Goal: Task Accomplishment & Management: Manage account settings

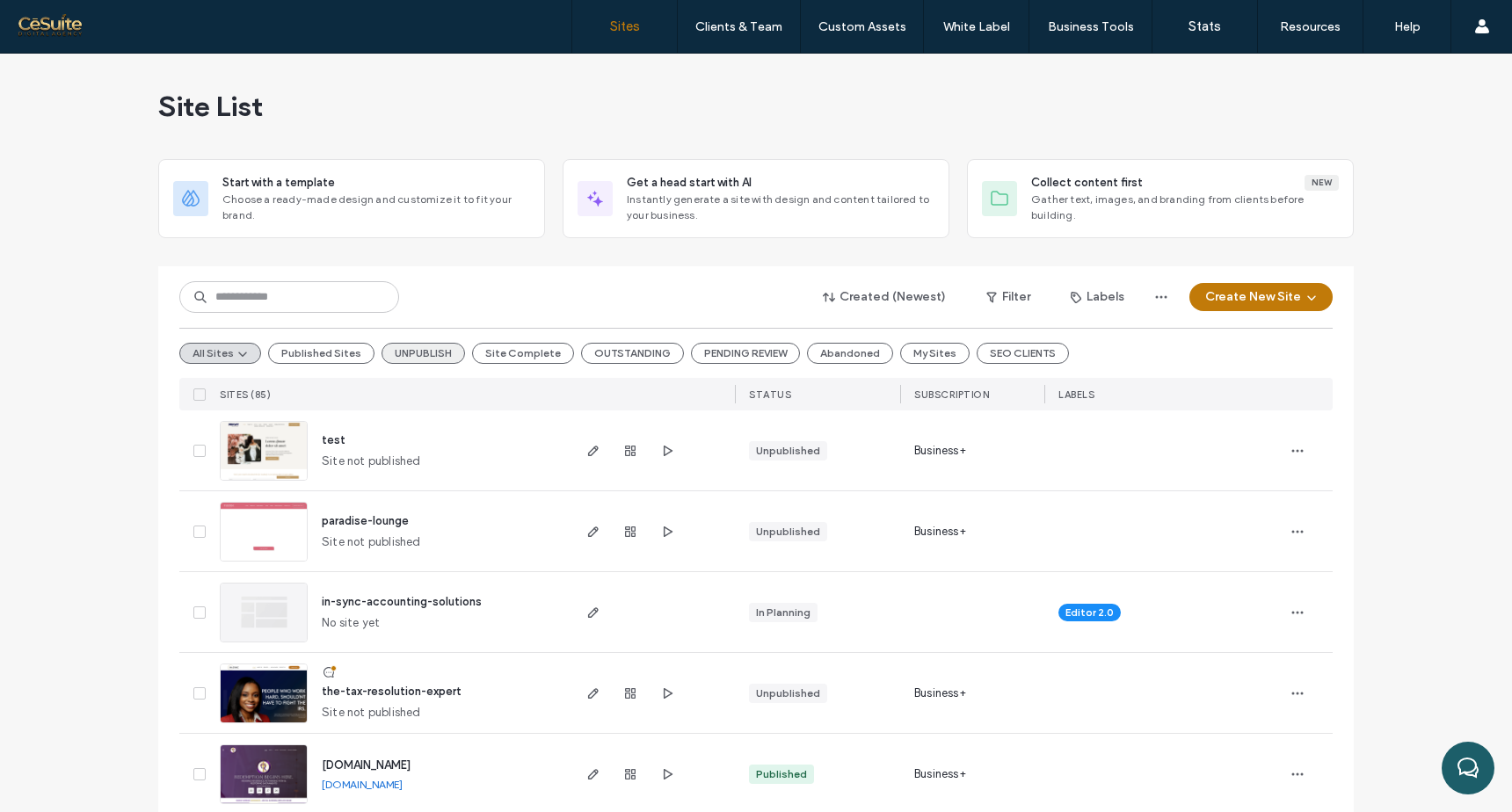
click at [430, 354] on button "UNPUBLISH" at bounding box center [423, 354] width 84 height 21
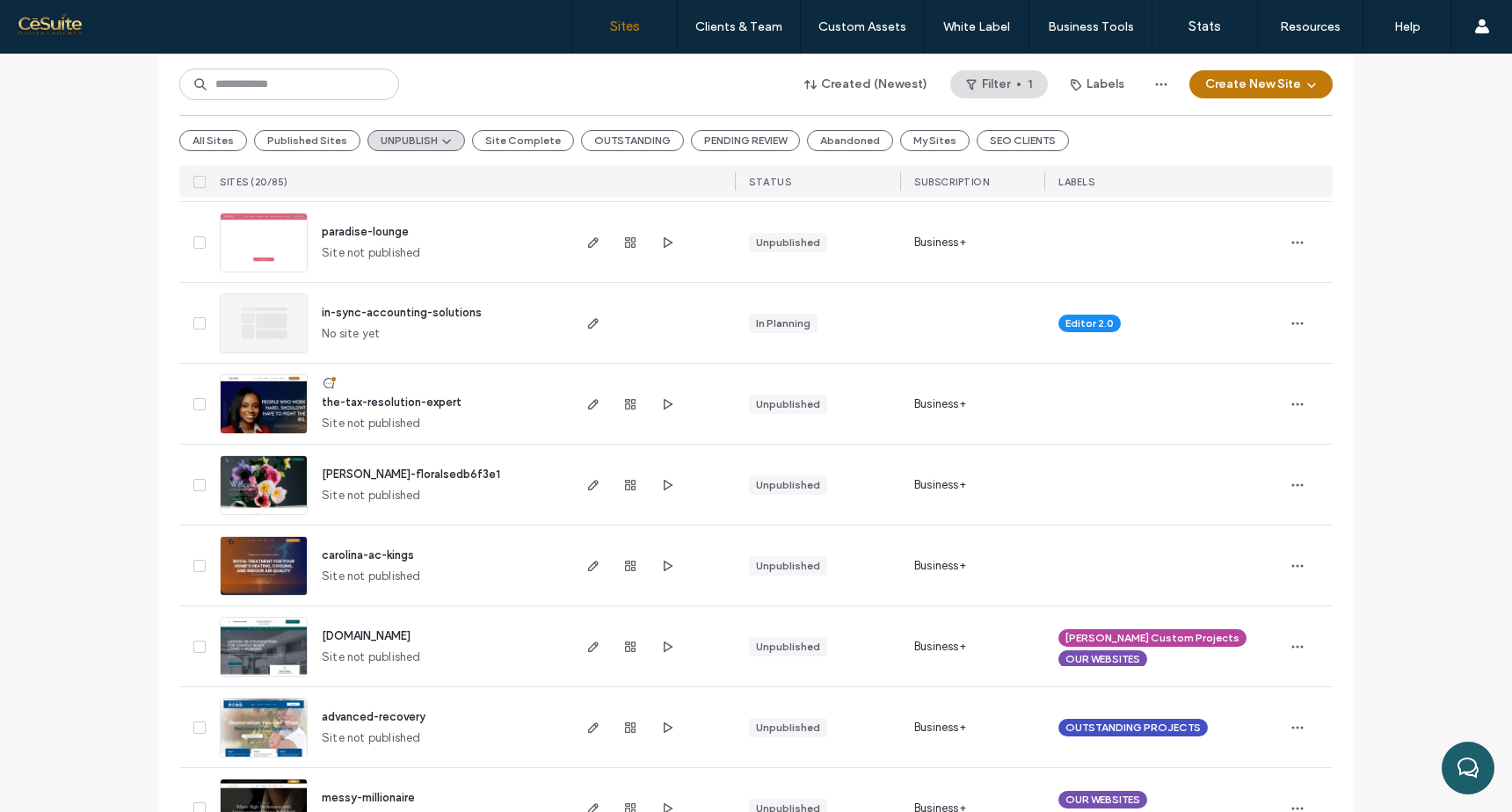
scroll to position [295, 0]
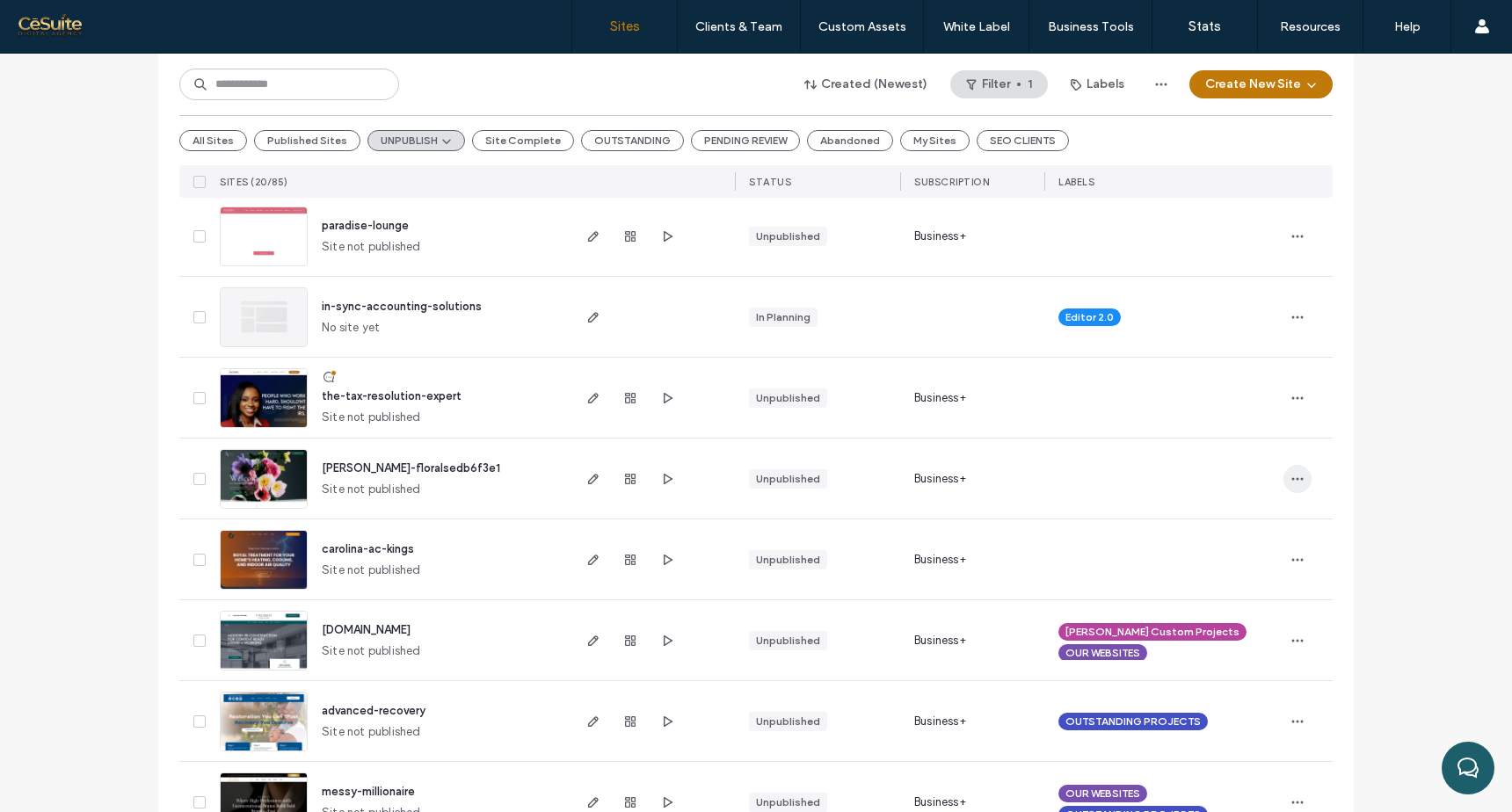
click at [1292, 479] on use "button" at bounding box center [1298, 478] width 12 height 3
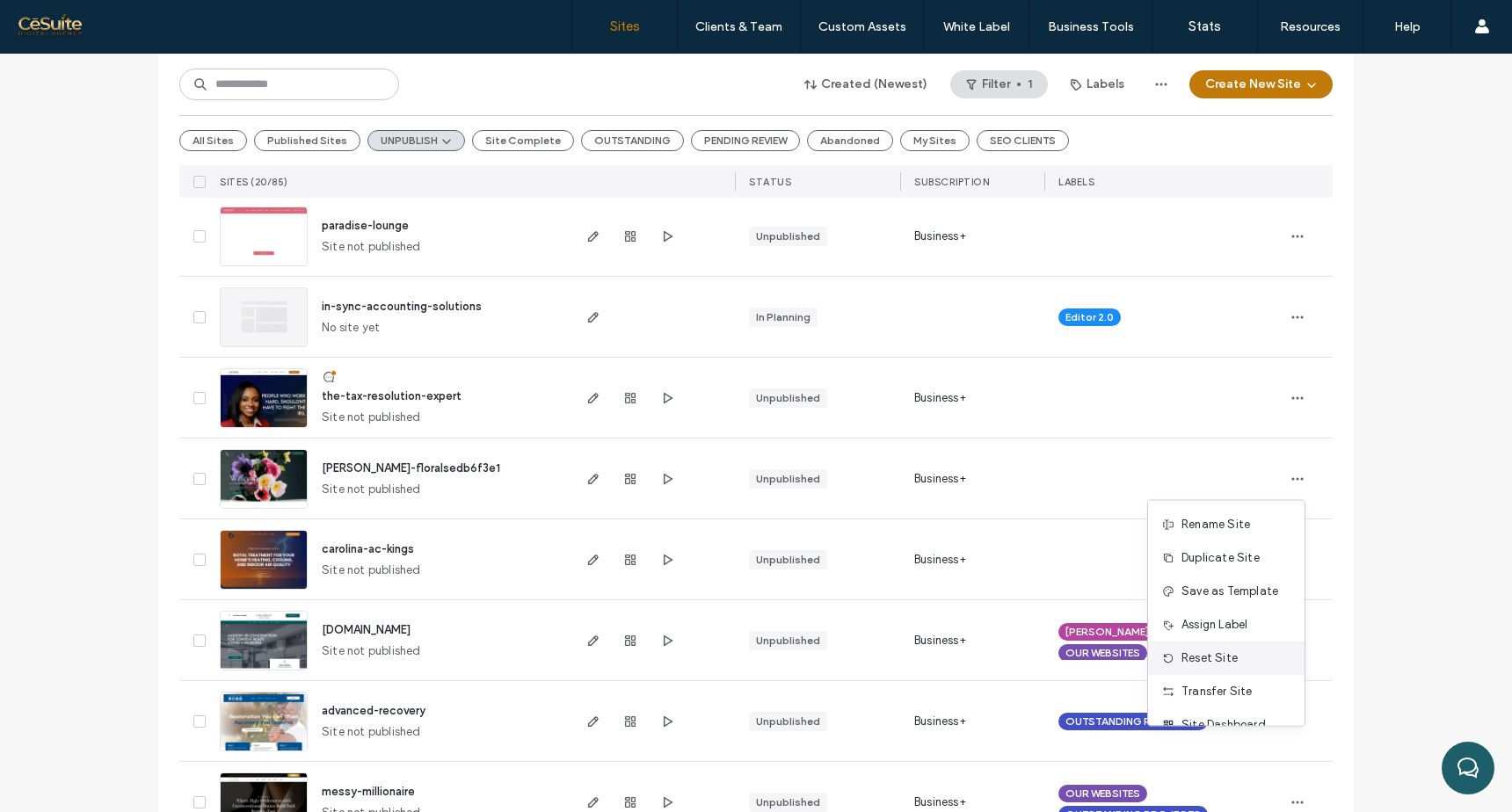
scroll to position [56, 0]
click at [1229, 571] on span "Assign Label" at bounding box center [1214, 569] width 66 height 17
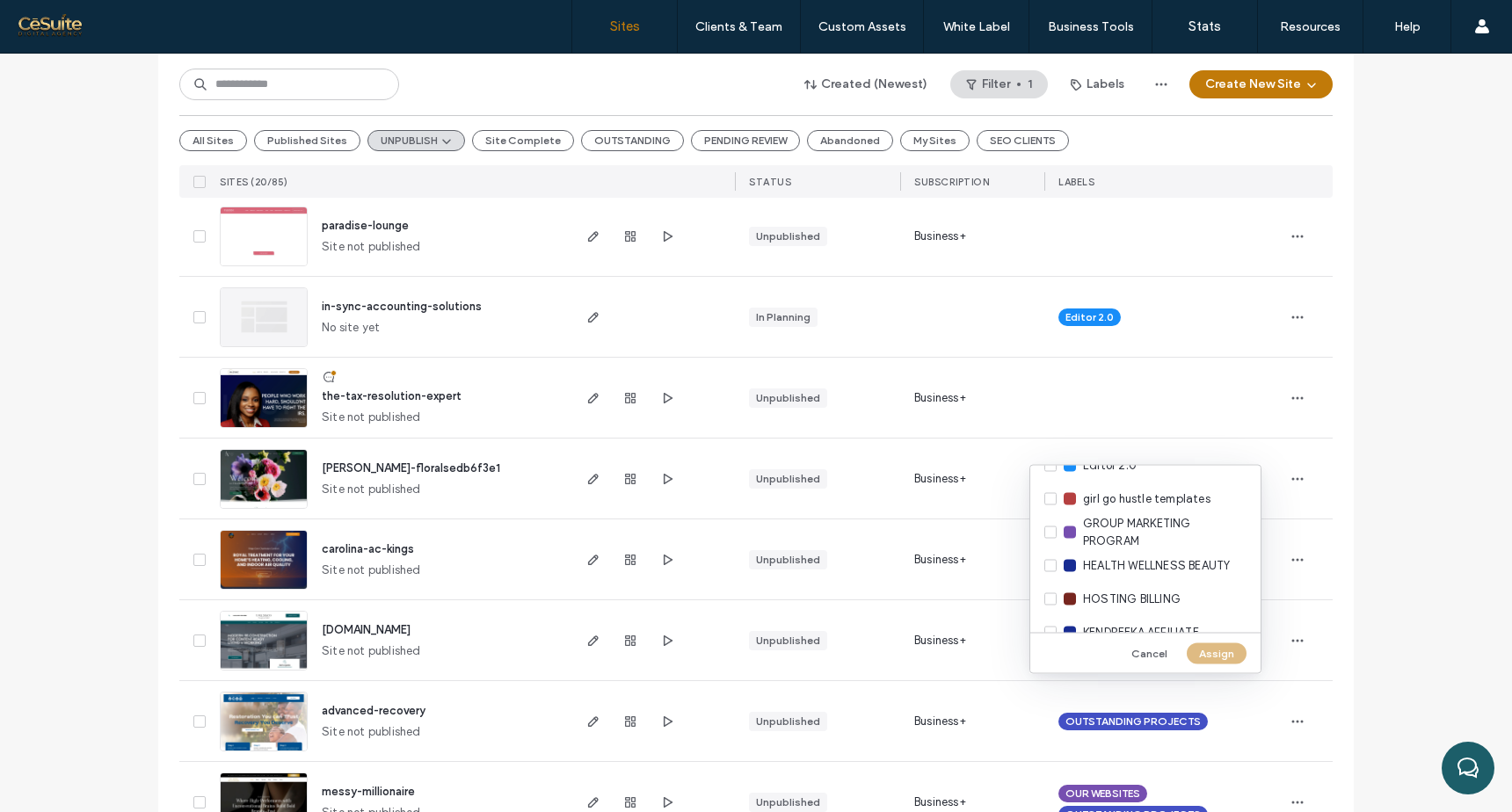
scroll to position [682, 0]
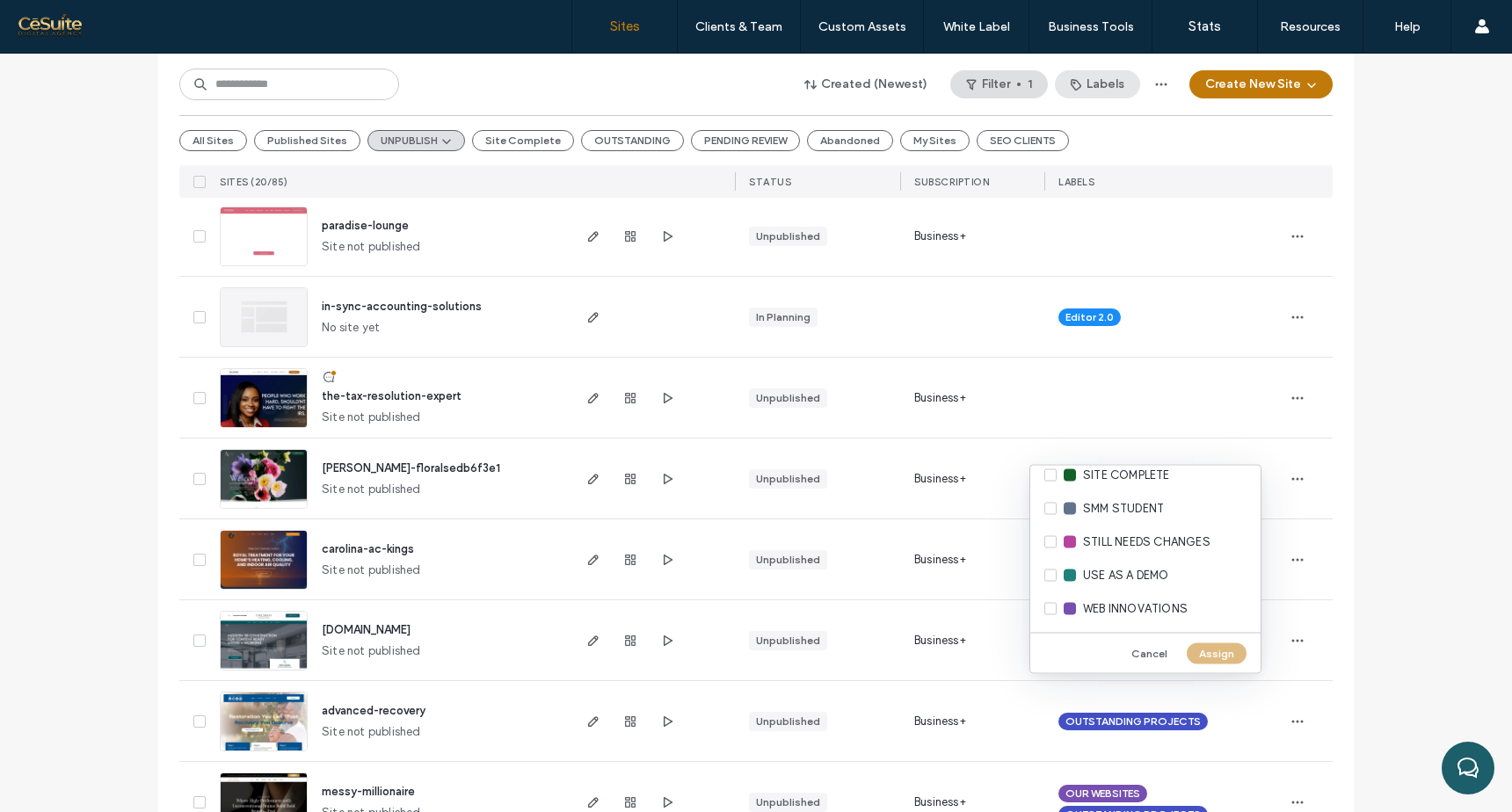
click at [1103, 83] on button "Labels" at bounding box center [1097, 84] width 85 height 28
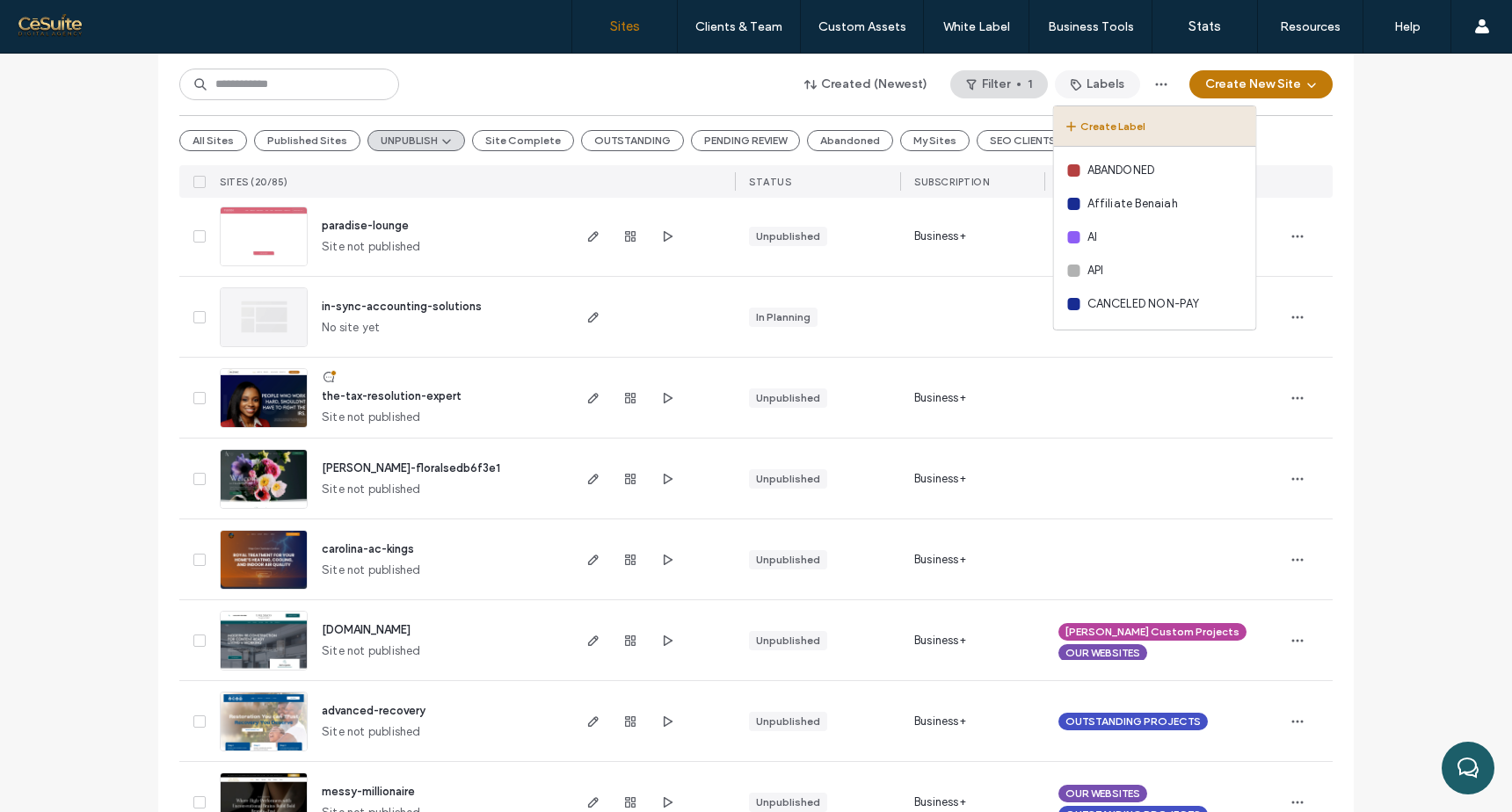
click at [1100, 132] on button "Create Label" at bounding box center [1155, 126] width 202 height 41
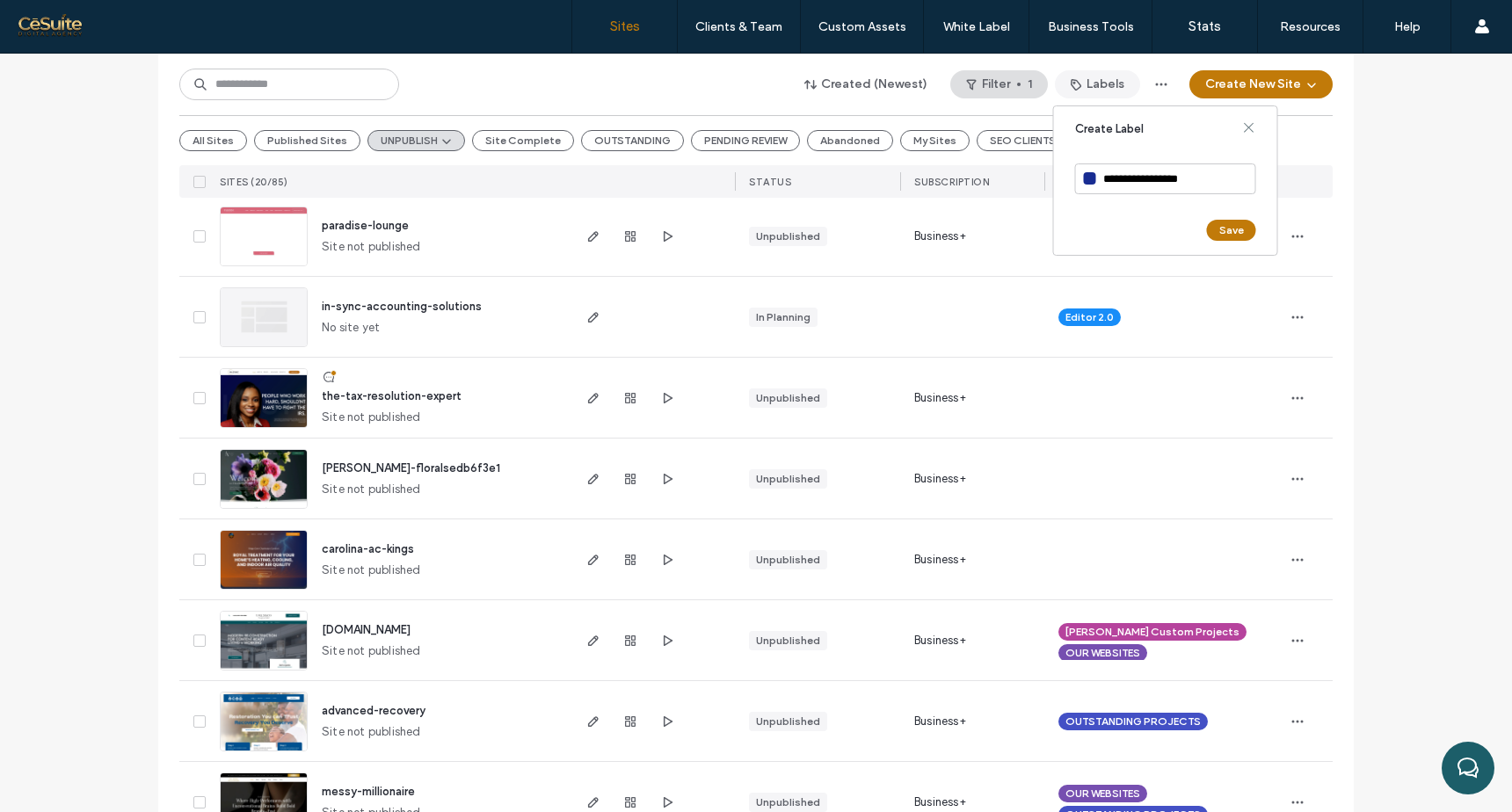
type input "**********"
click at [1085, 179] on div at bounding box center [1090, 178] width 13 height 13
click at [954, 263] on div at bounding box center [943, 262] width 28 height 28
click at [1250, 225] on button "Save" at bounding box center [1231, 230] width 49 height 21
click at [1296, 478] on use "button" at bounding box center [1298, 478] width 12 height 3
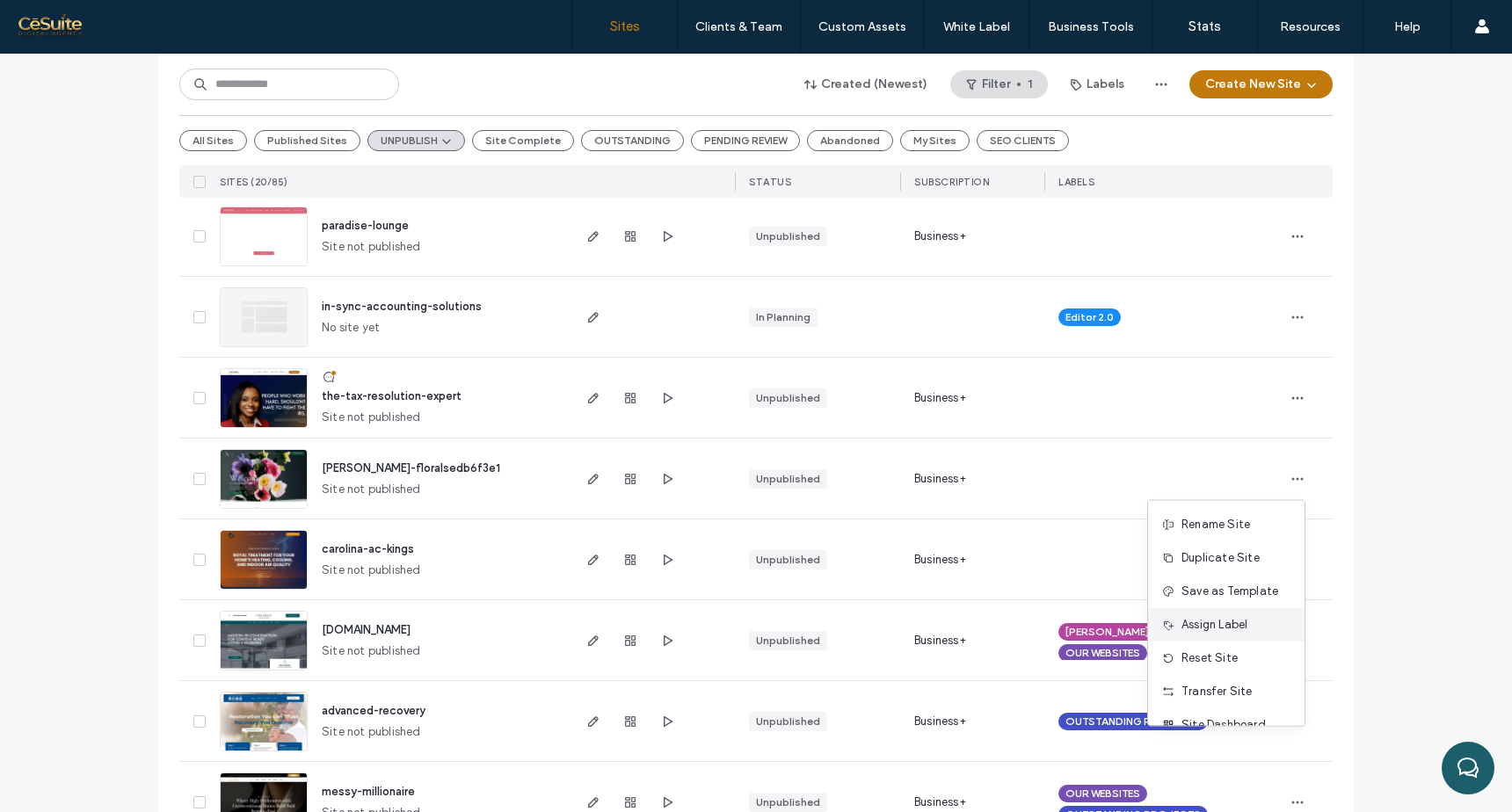
click at [1229, 622] on span "Assign Label" at bounding box center [1214, 625] width 66 height 17
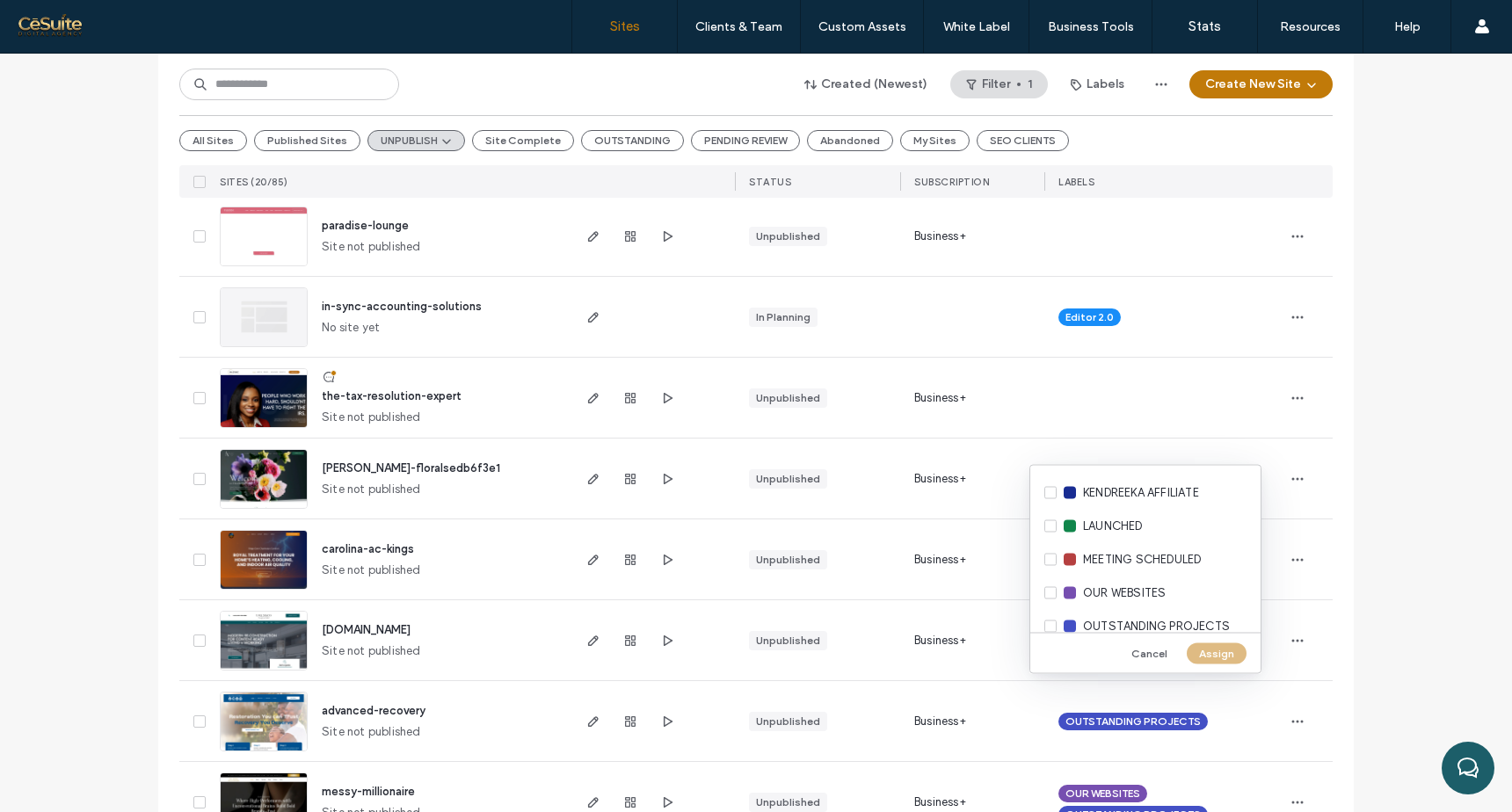
scroll to position [466, 0]
click at [1053, 555] on div "MEETING SCHEDULED" at bounding box center [1146, 558] width 230 height 34
click at [1215, 663] on button "Assign" at bounding box center [1217, 653] width 60 height 21
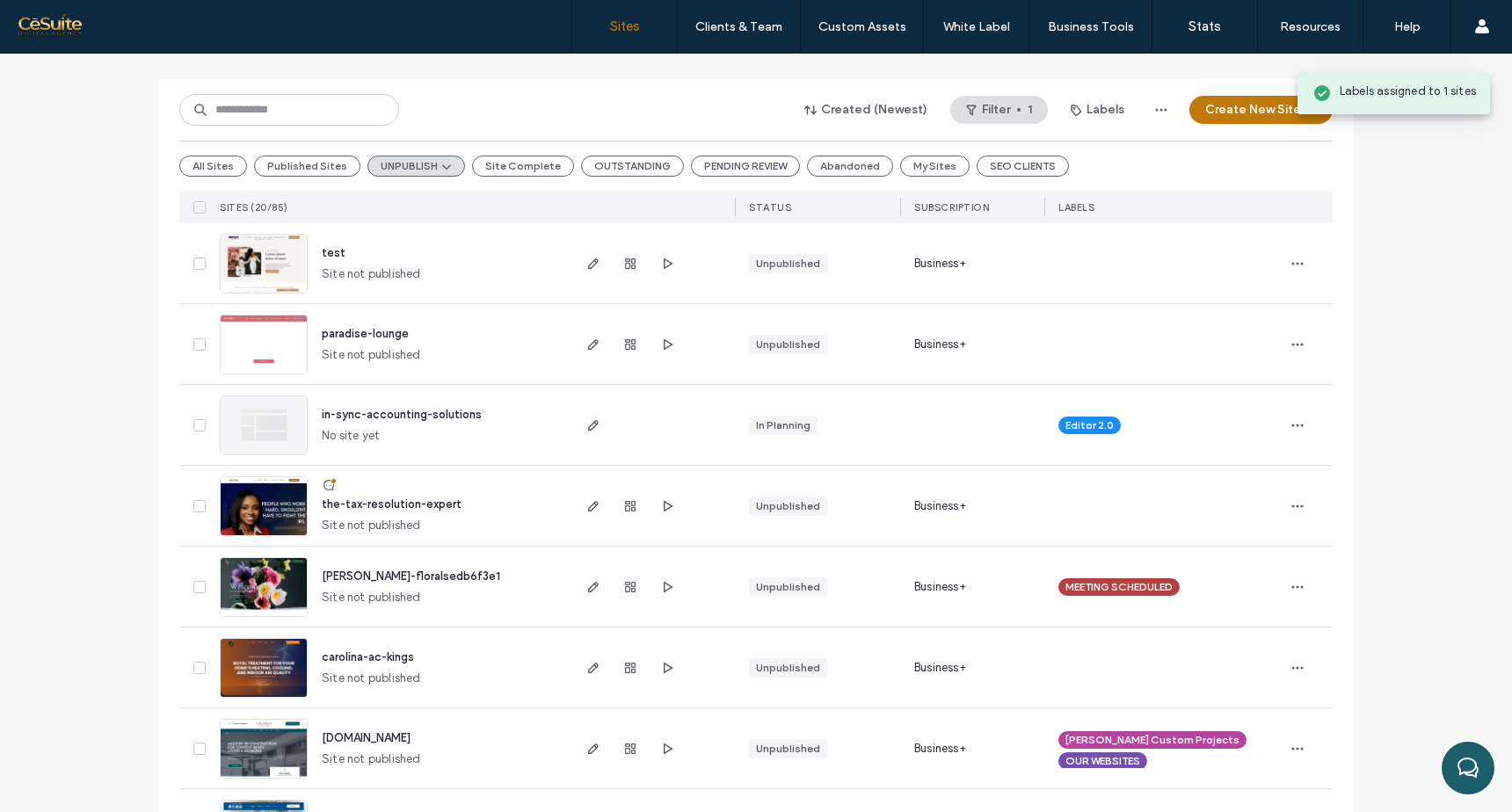
scroll to position [175, 0]
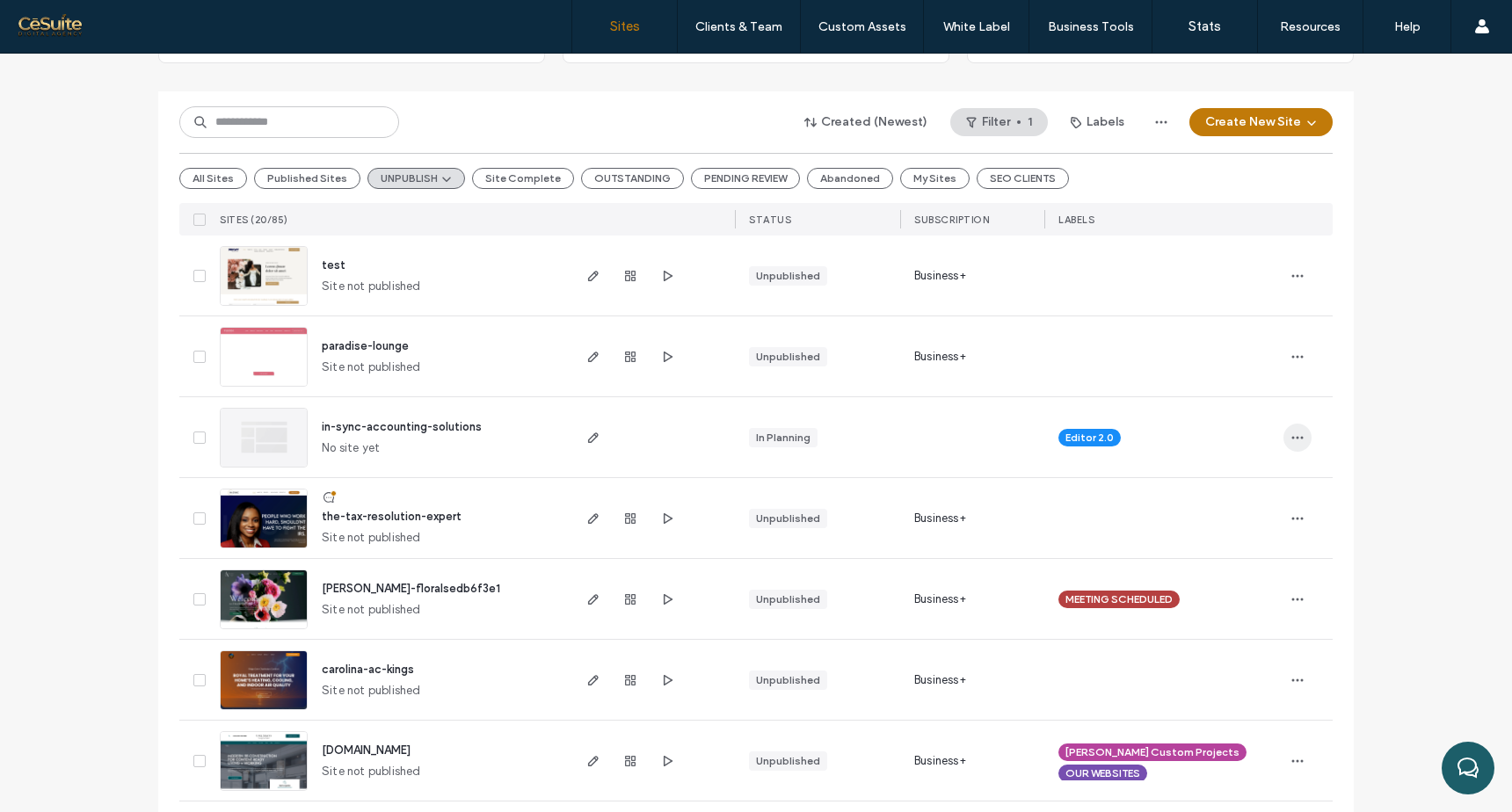
click at [1292, 437] on use "button" at bounding box center [1298, 437] width 12 height 3
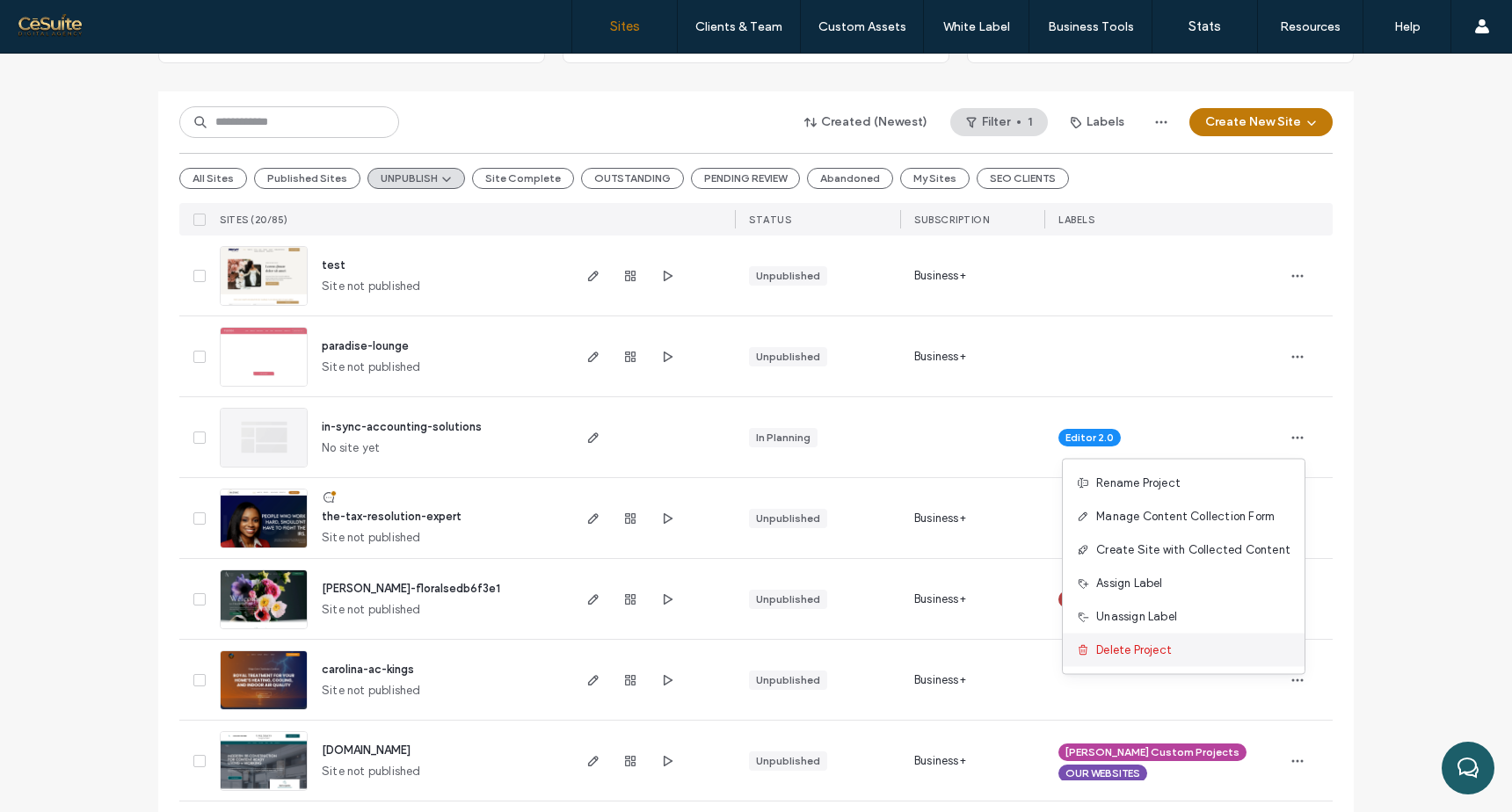
click at [1206, 647] on div "Delete Project" at bounding box center [1183, 650] width 242 height 34
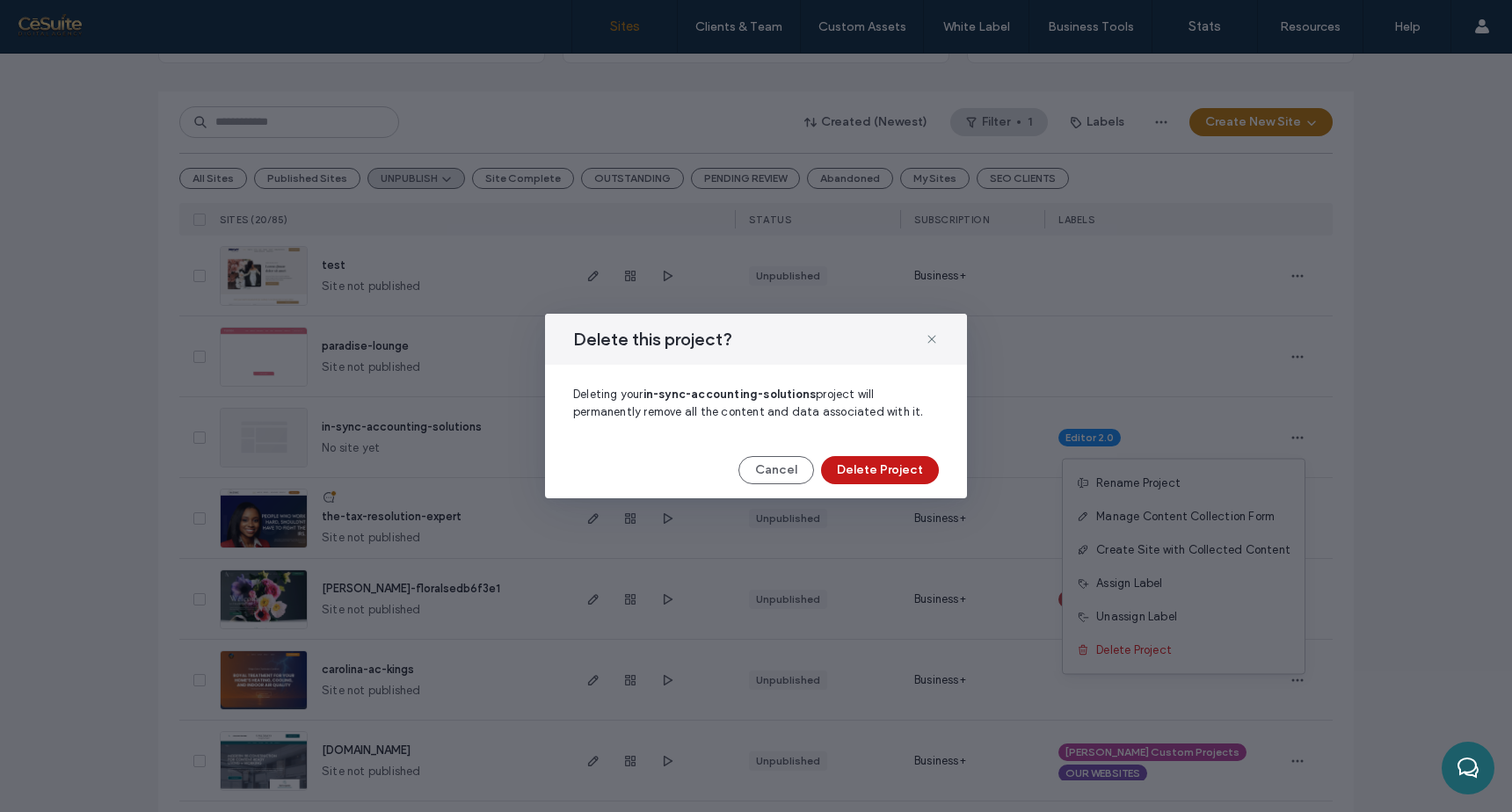
click at [890, 480] on button "Delete Project" at bounding box center [880, 470] width 118 height 28
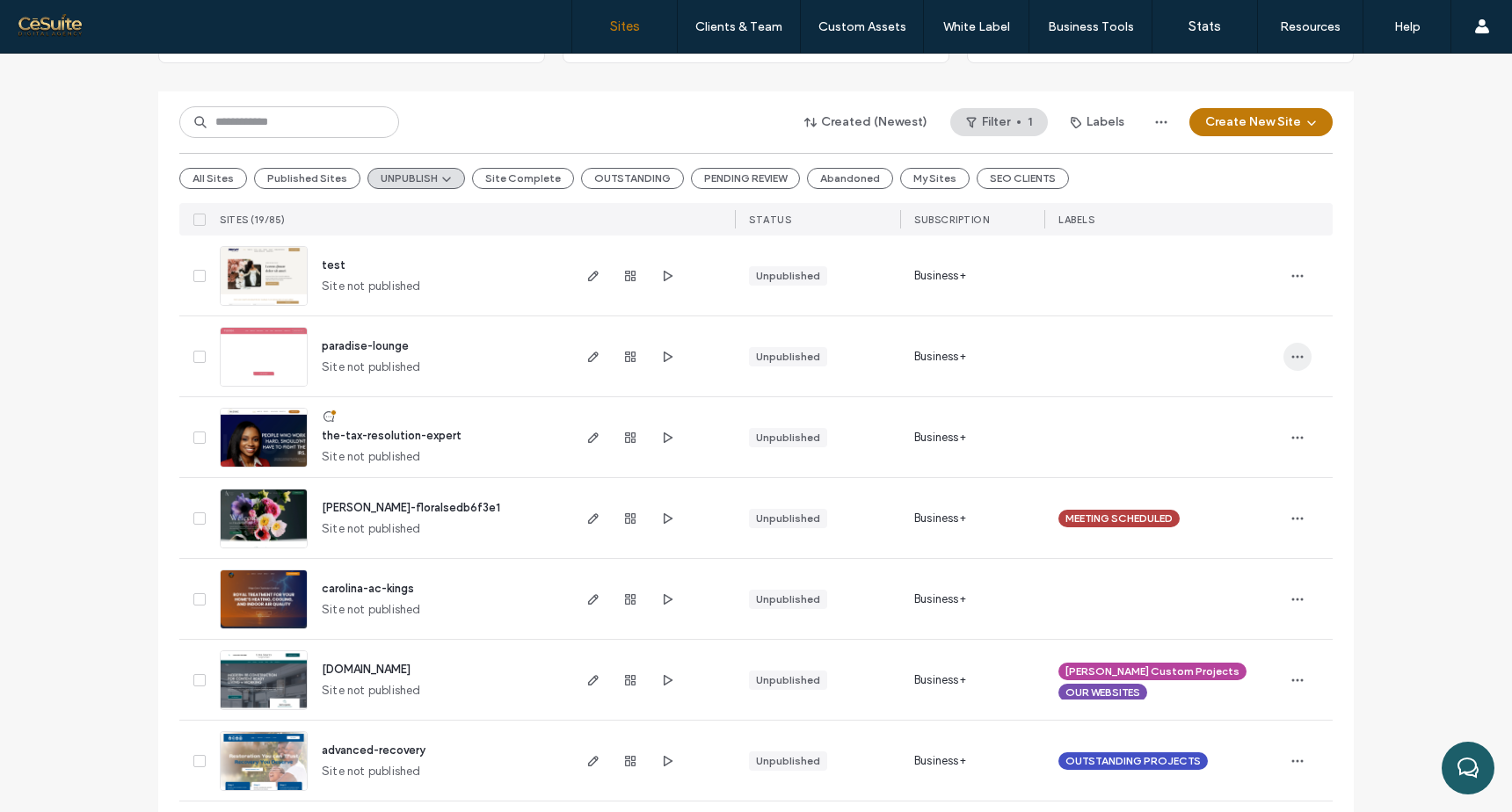
click at [1296, 361] on icon "button" at bounding box center [1297, 357] width 14 height 14
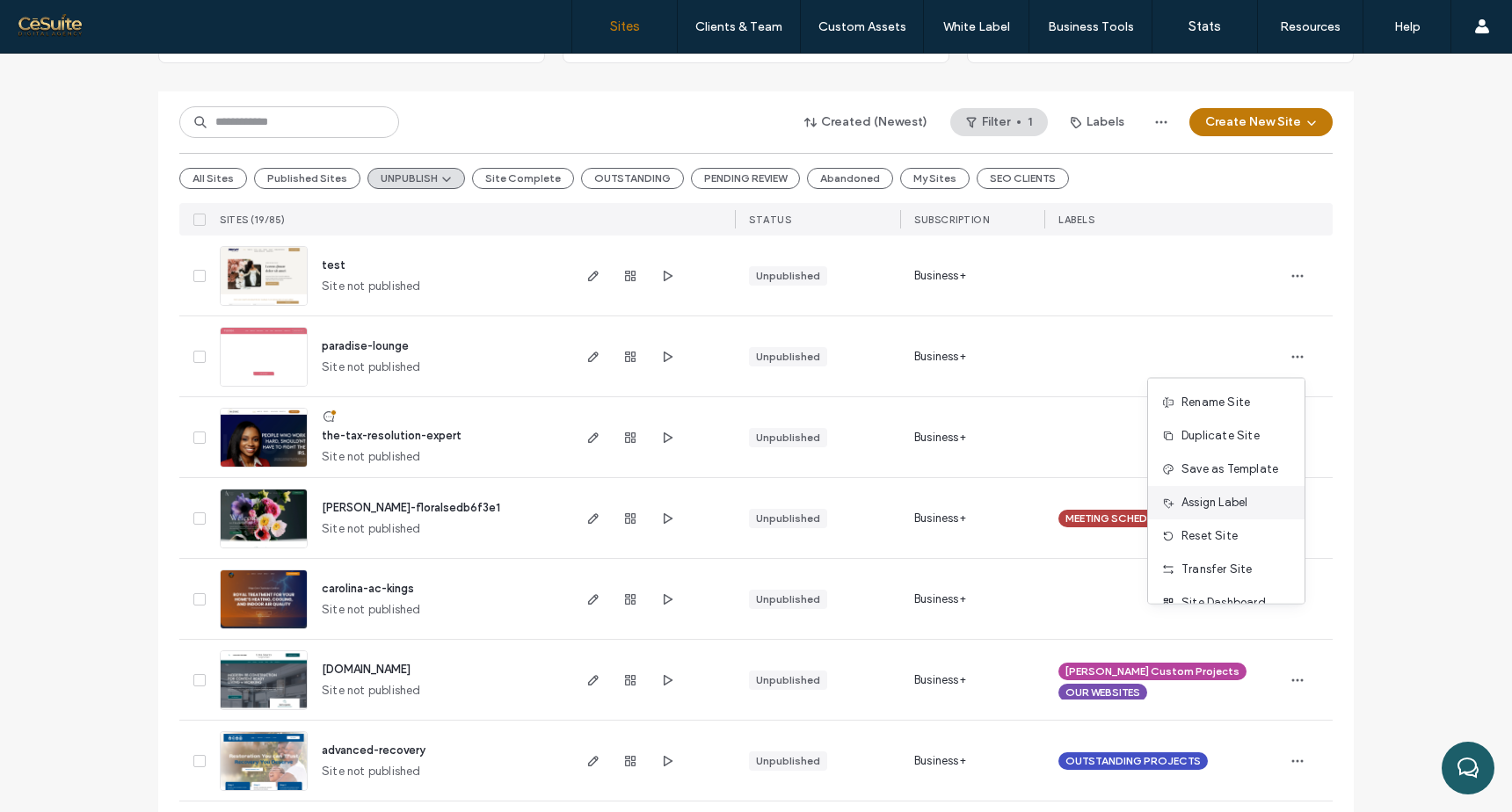
click at [1215, 497] on span "Assign Label" at bounding box center [1214, 502] width 66 height 17
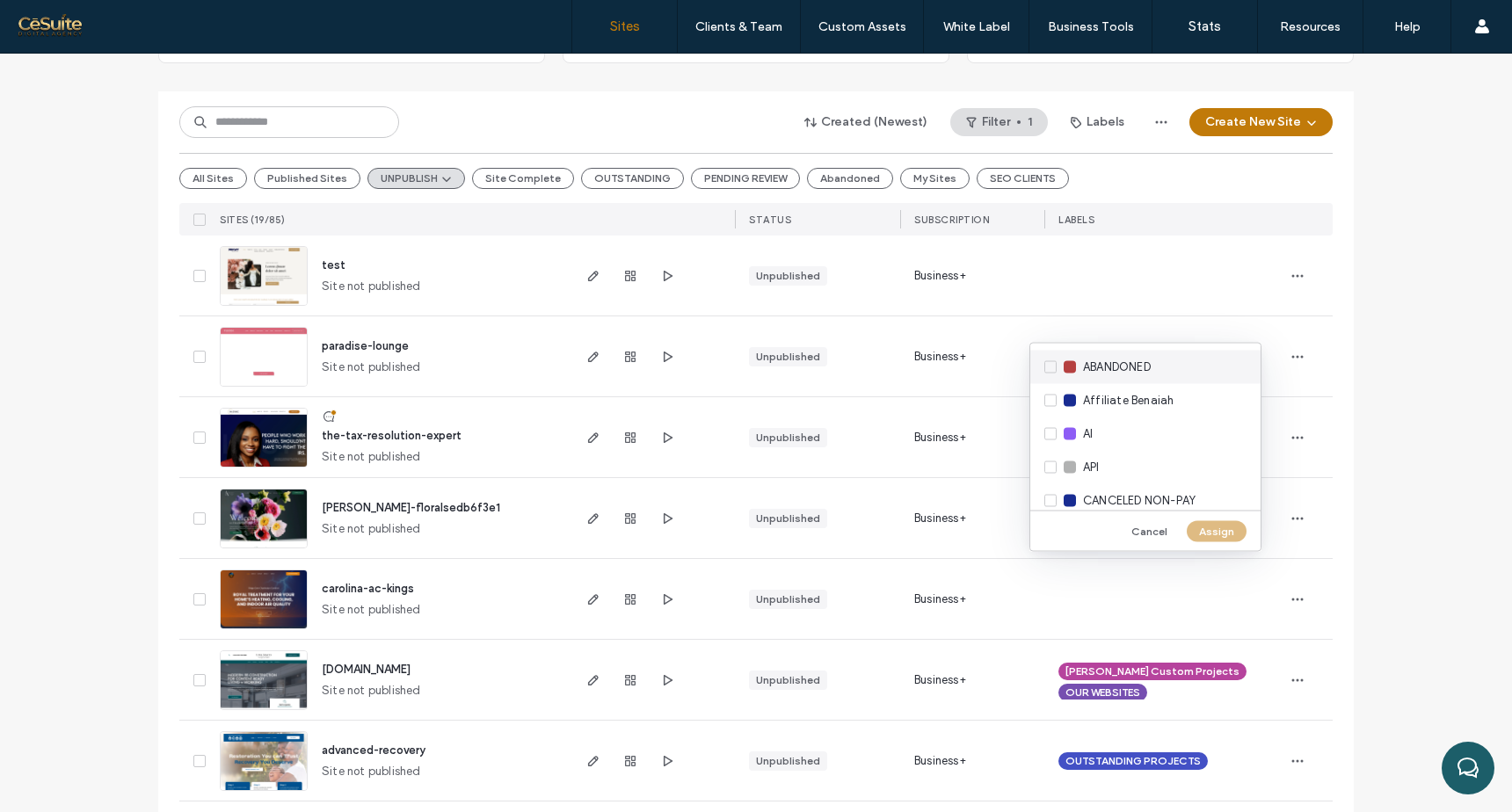
click at [1048, 364] on div "ABANDONED" at bounding box center [1146, 367] width 230 height 34
click at [1220, 532] on button "Assign" at bounding box center [1217, 531] width 60 height 21
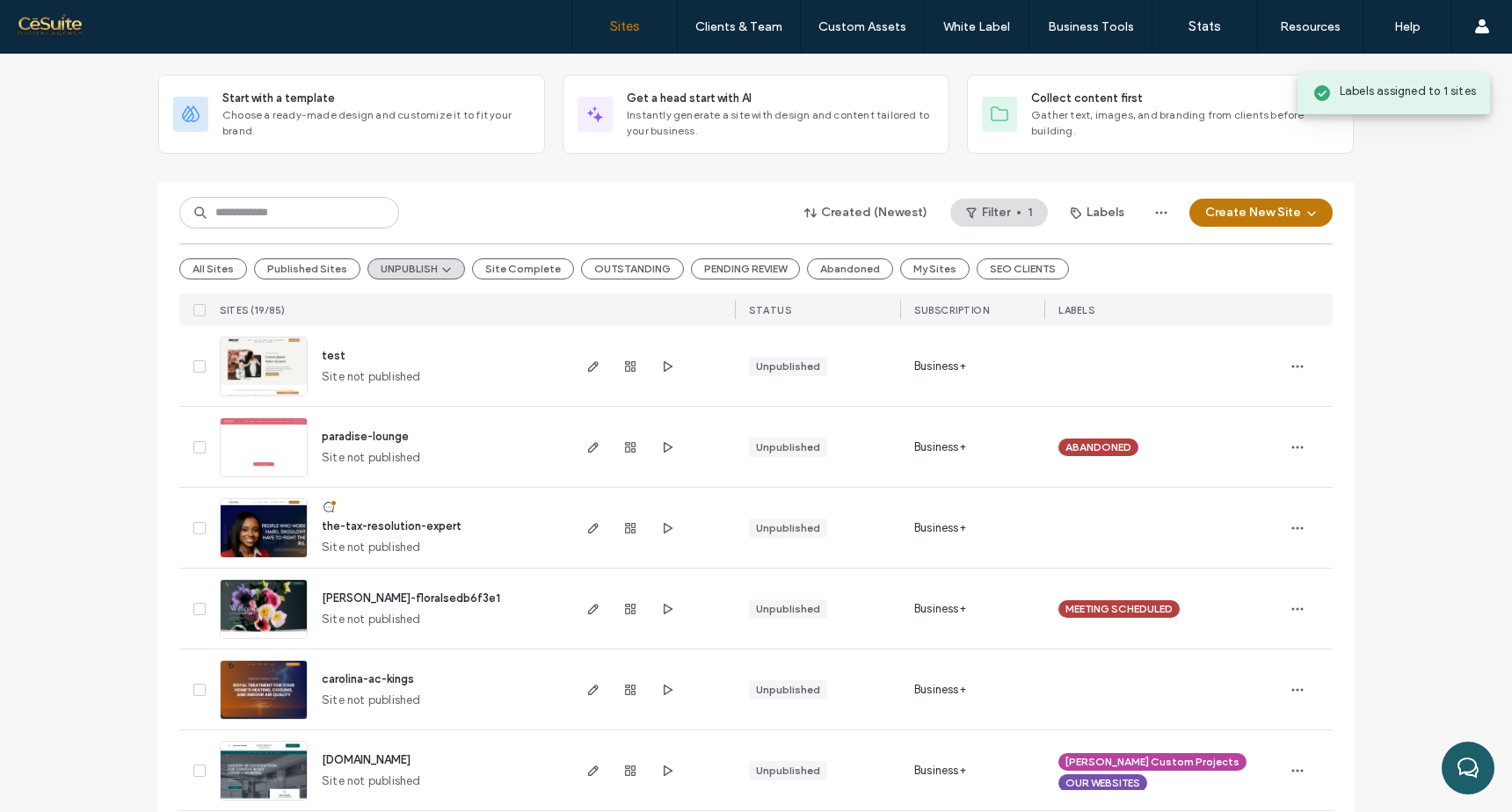
scroll to position [83, 0]
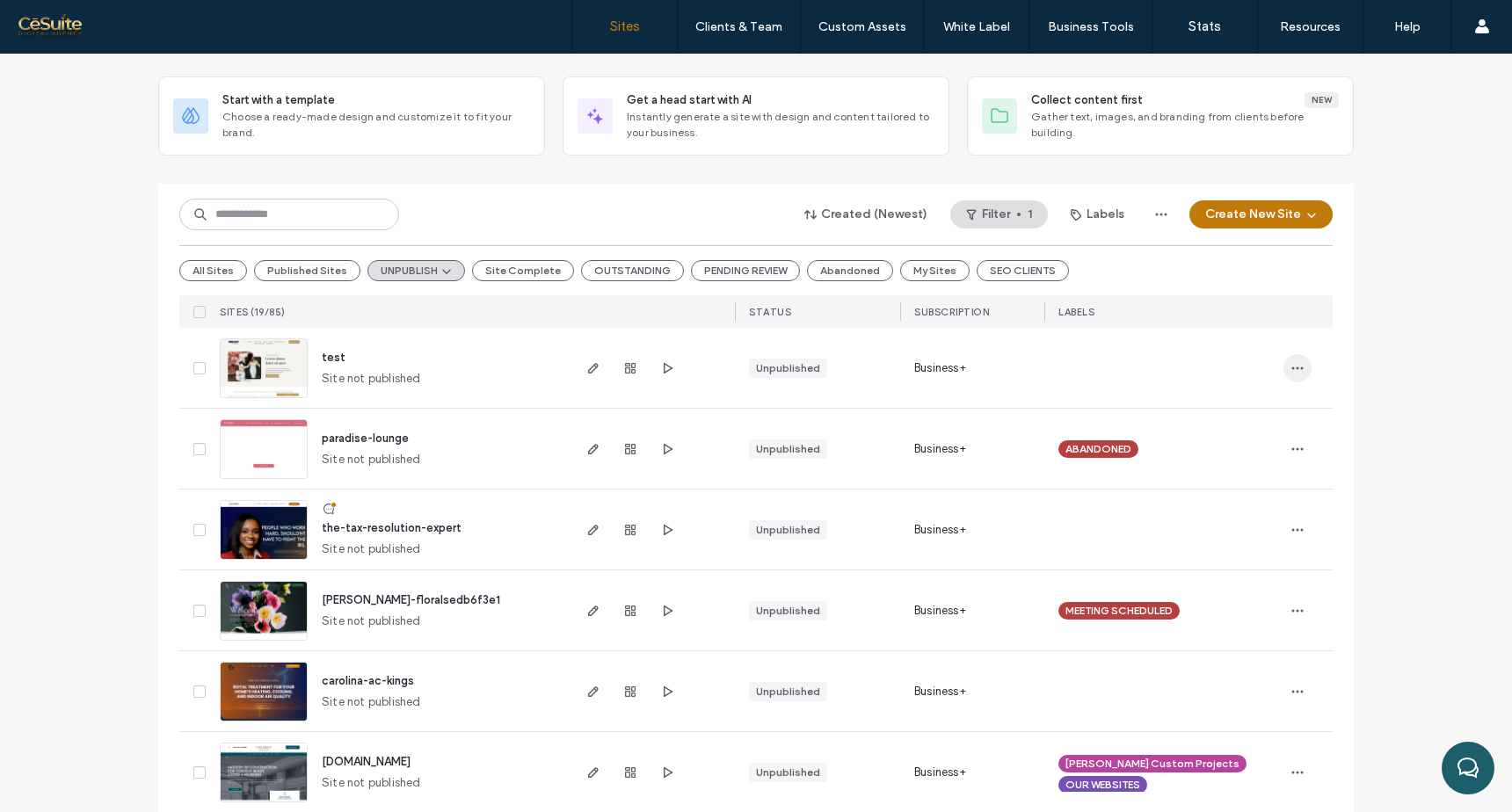
click at [1295, 373] on icon "button" at bounding box center [1297, 368] width 14 height 14
click at [1289, 356] on span "button" at bounding box center [1297, 367] width 28 height 28
click at [1222, 583] on span "Delete Site" at bounding box center [1211, 591] width 60 height 17
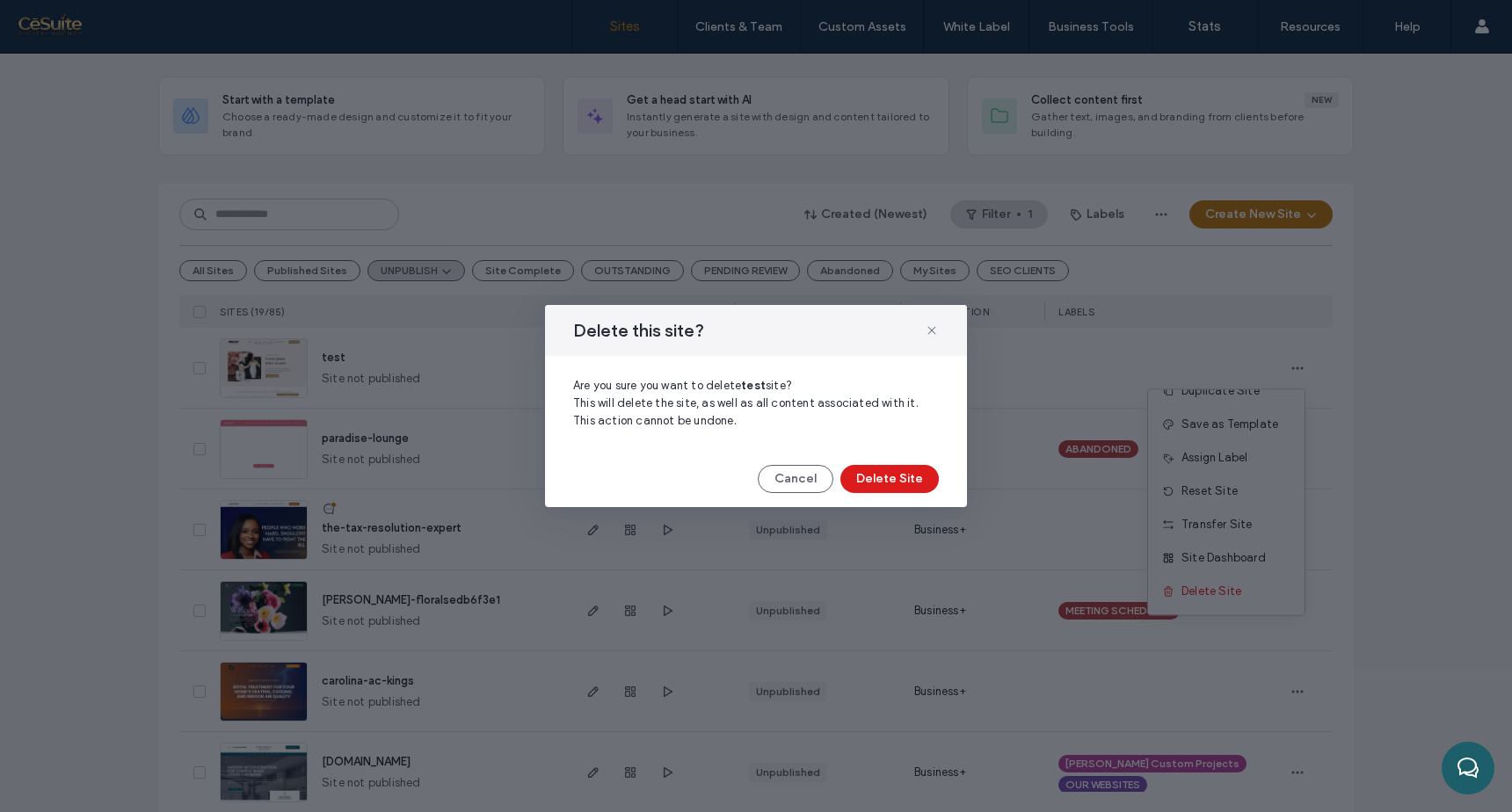
click at [940, 478] on div "Cancel Delete Site" at bounding box center [756, 478] width 422 height 28
click at [926, 477] on button "Delete Site" at bounding box center [890, 478] width 98 height 28
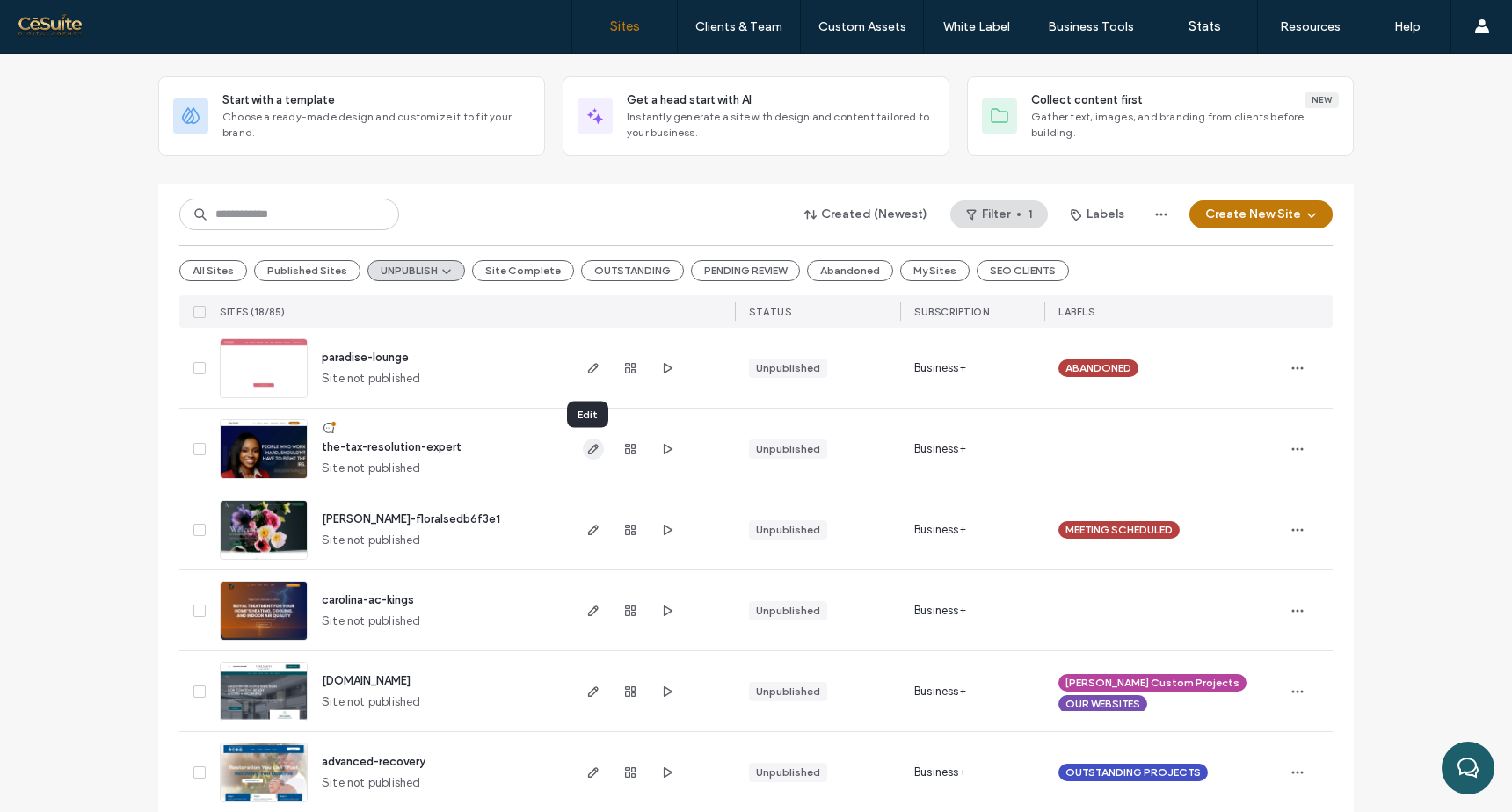
click at [586, 444] on icon "button" at bounding box center [593, 449] width 14 height 14
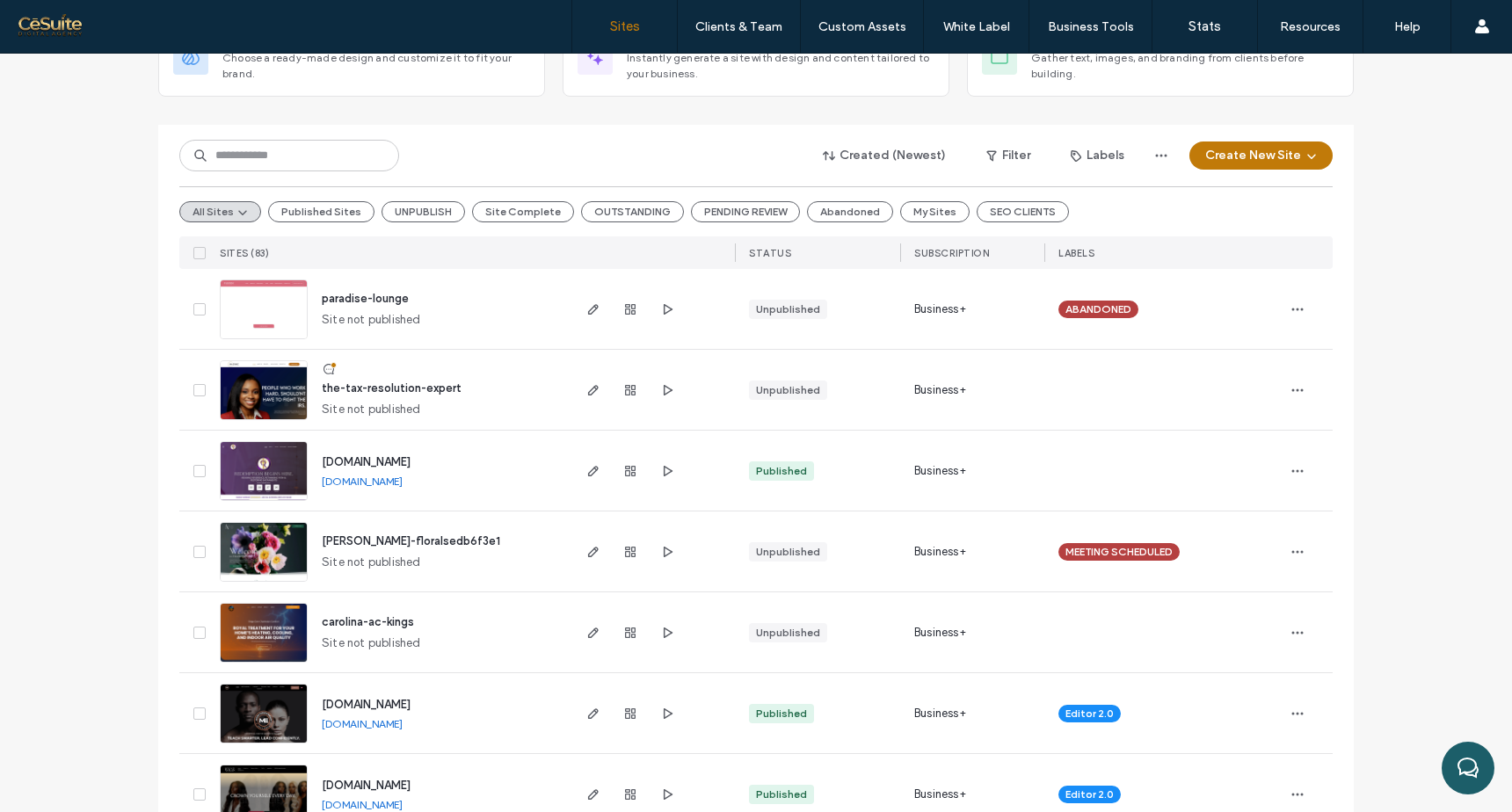
scroll to position [154, 0]
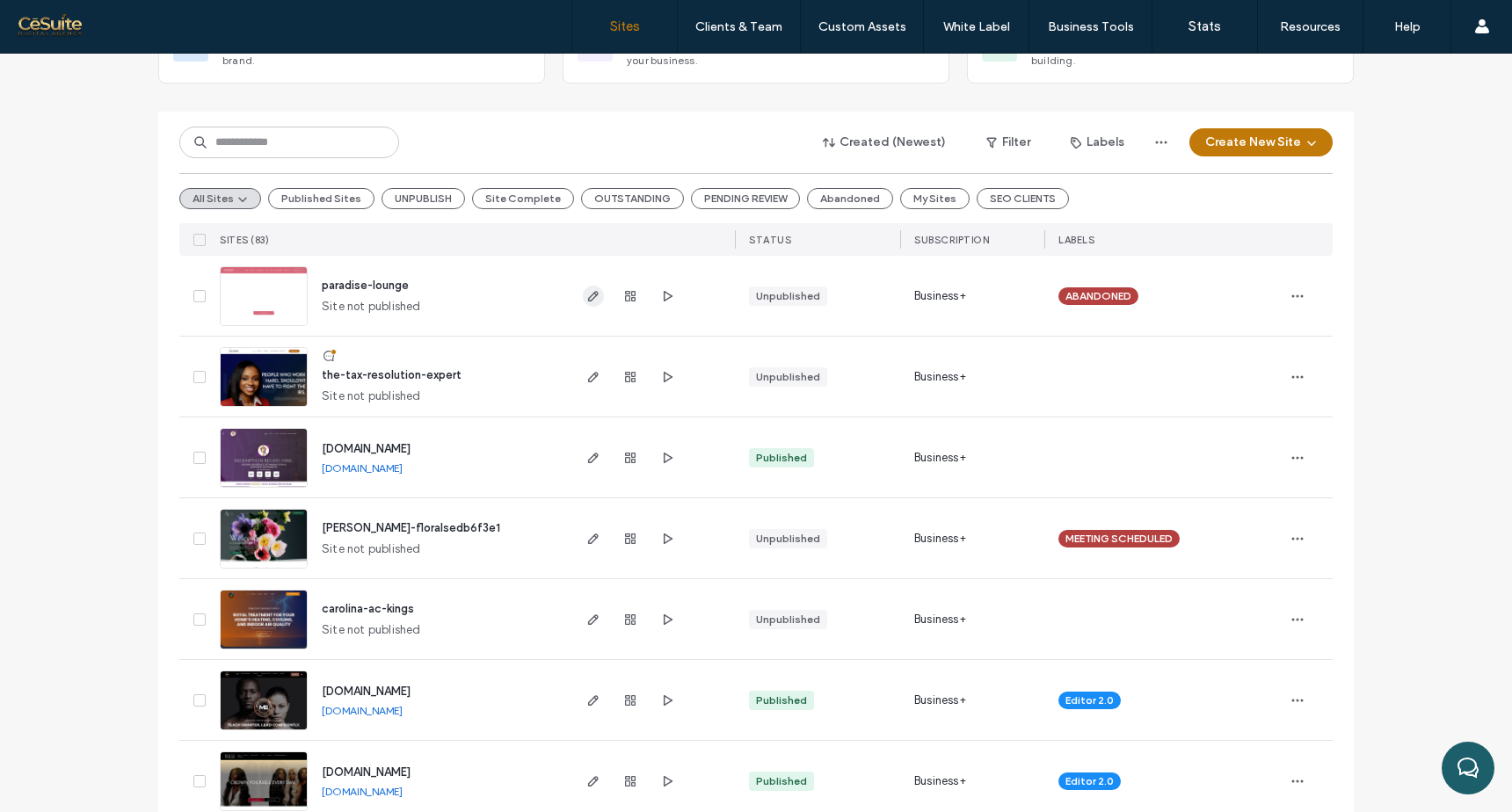
click at [587, 295] on icon "button" at bounding box center [593, 296] width 14 height 14
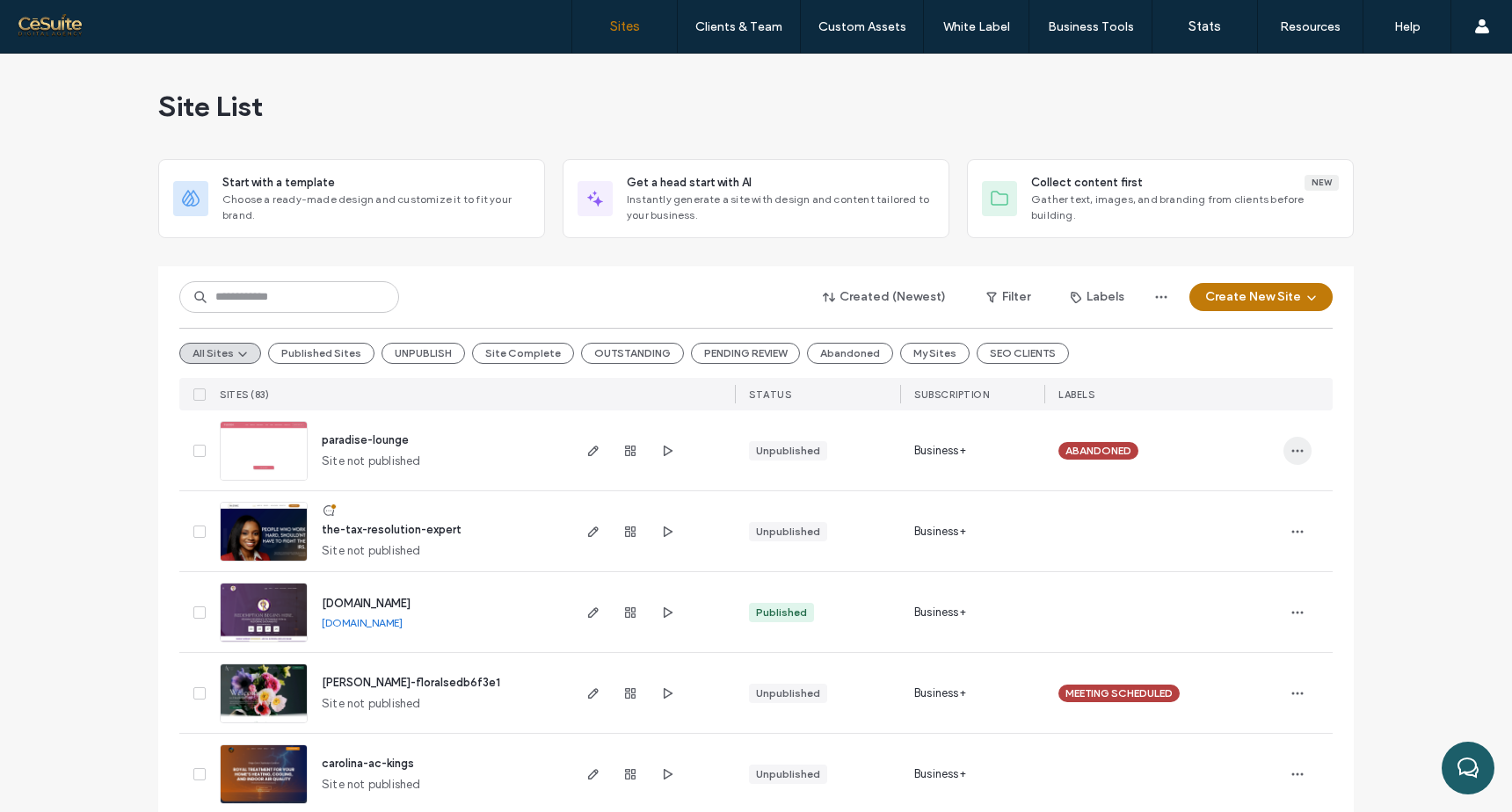
click at [1297, 454] on icon "button" at bounding box center [1297, 450] width 14 height 14
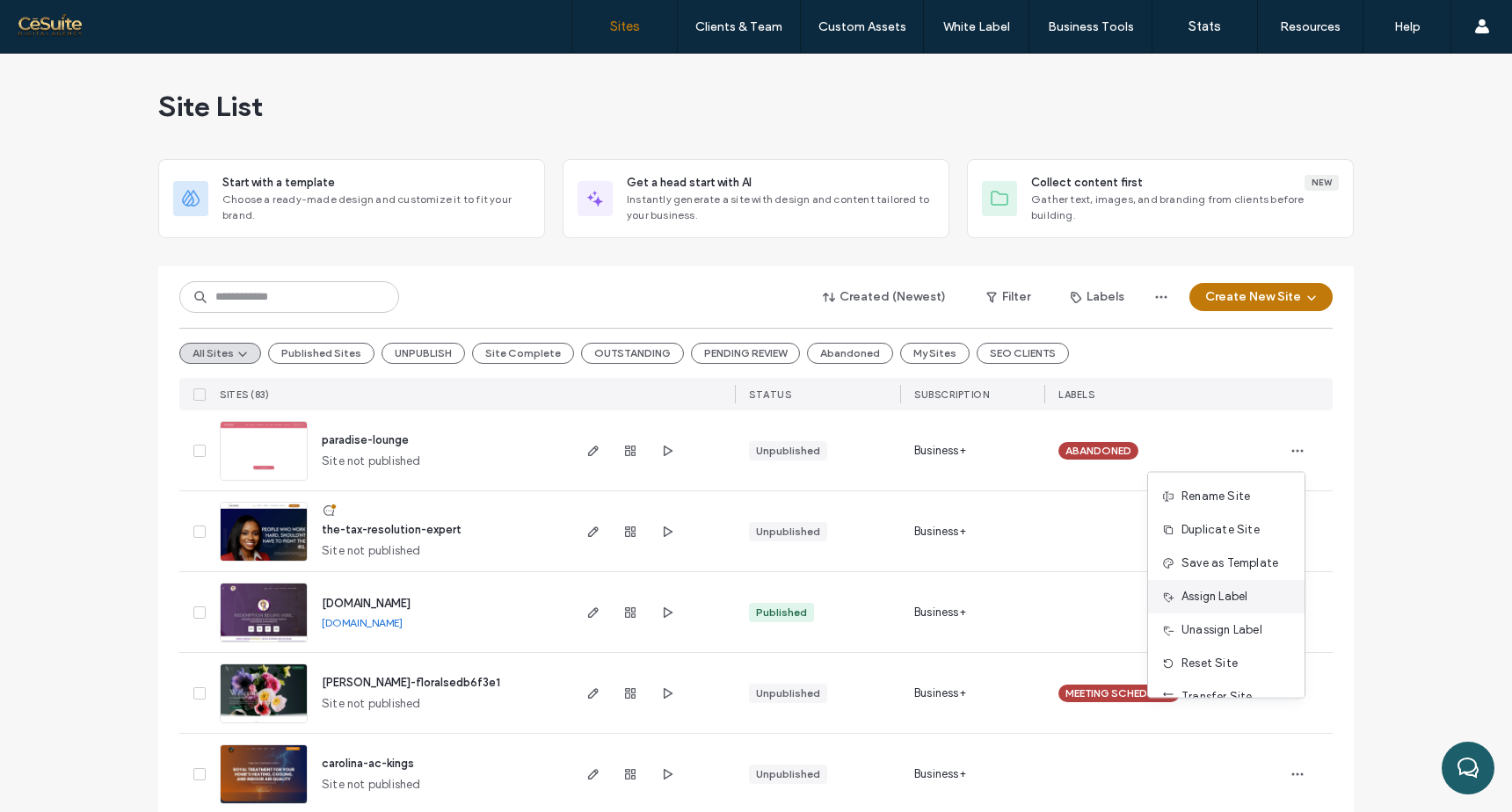
click at [1220, 597] on span "Assign Label" at bounding box center [1214, 597] width 66 height 17
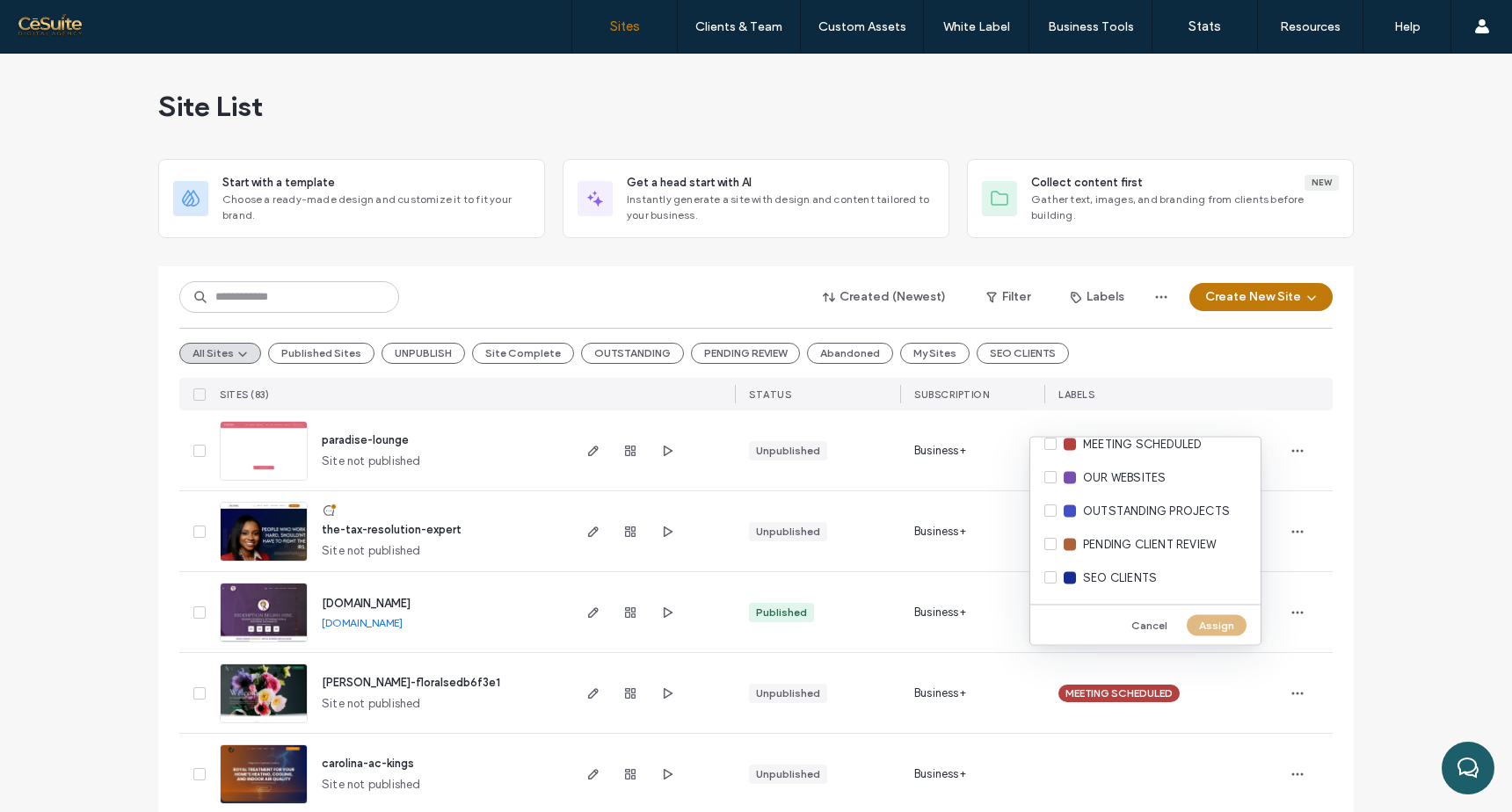
scroll to position [535, 0]
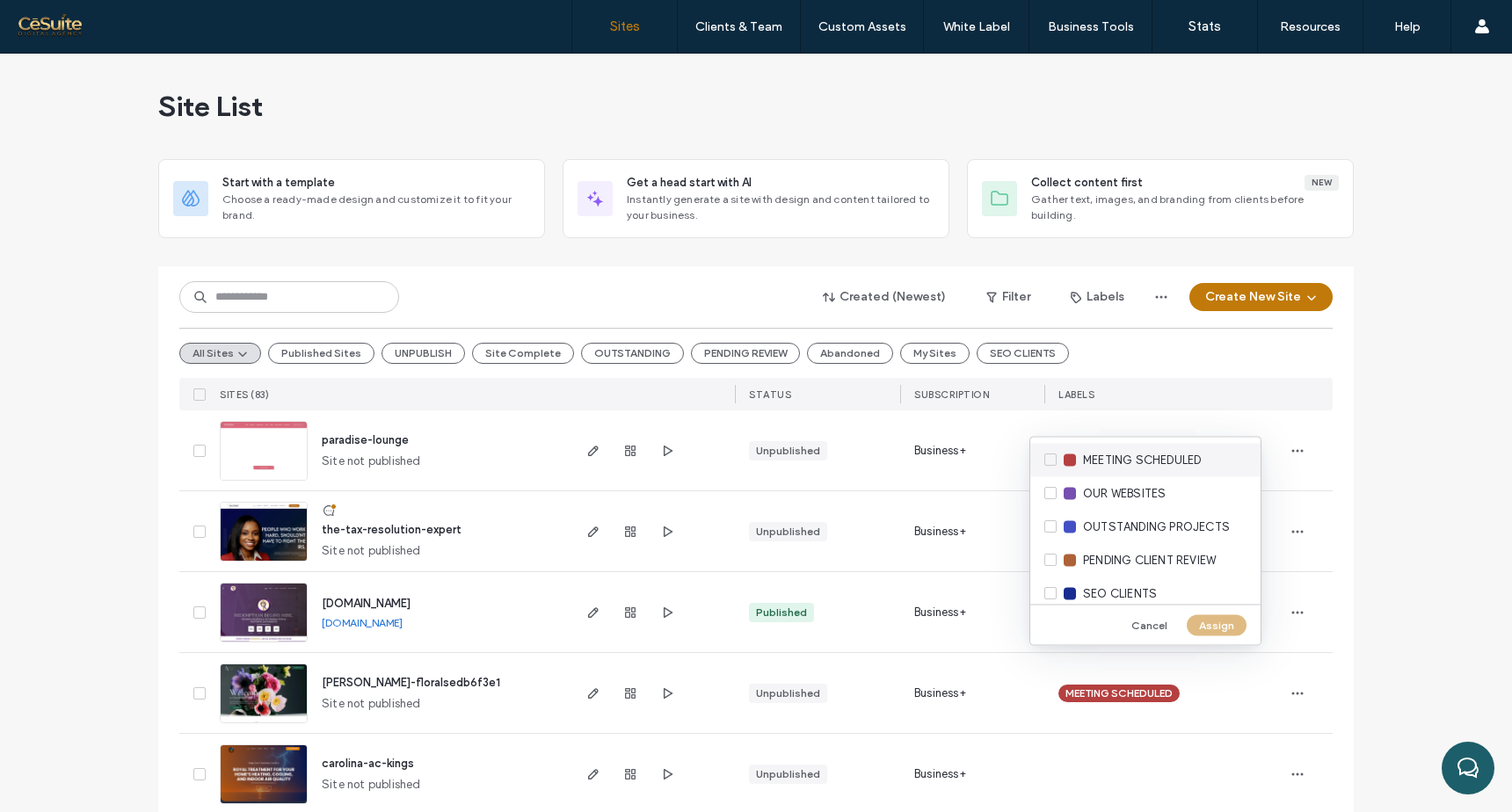
click at [1049, 455] on div "MEETING SCHEDULED" at bounding box center [1146, 460] width 230 height 34
click at [1220, 626] on button "Assign" at bounding box center [1217, 625] width 60 height 21
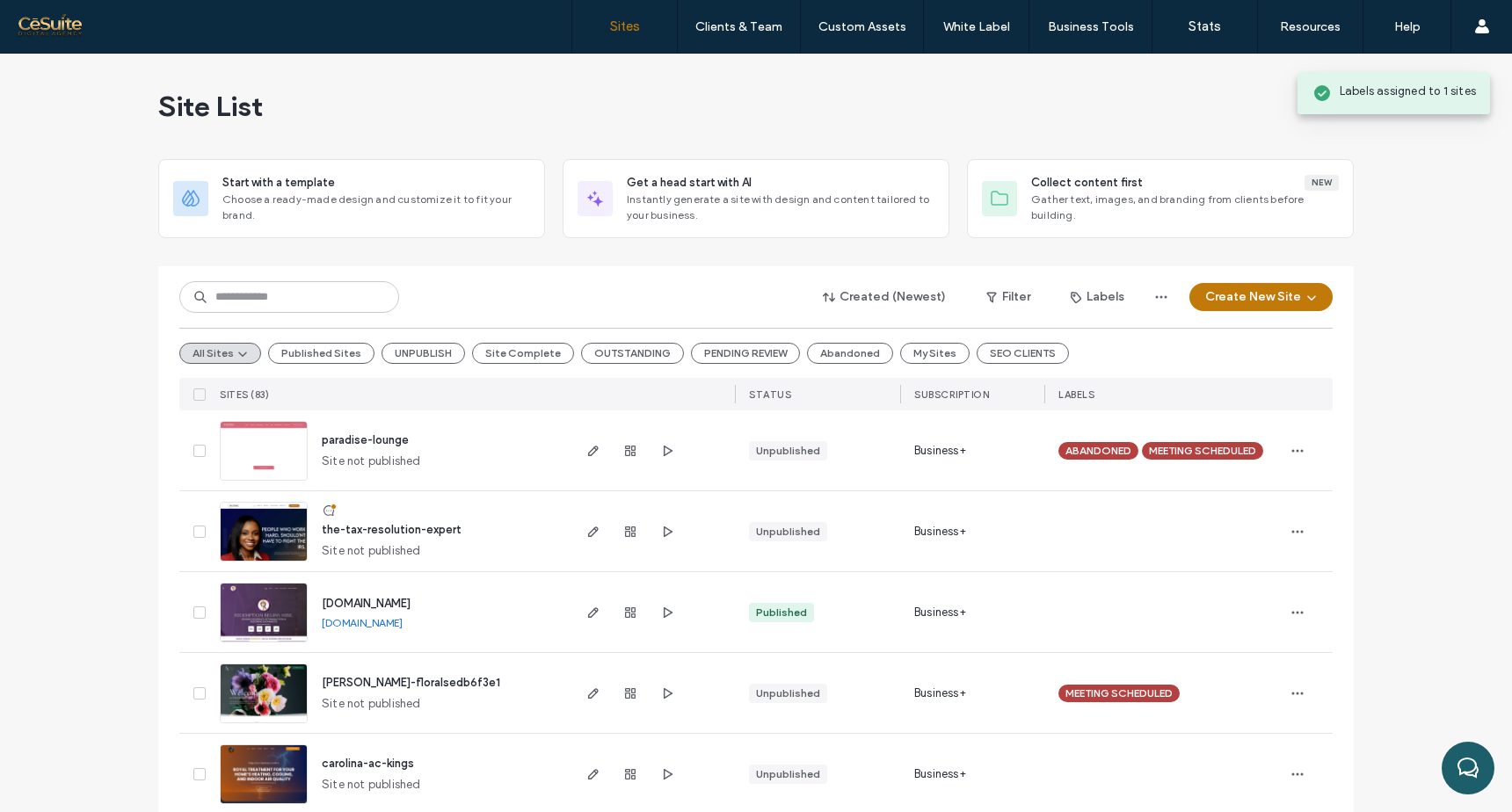
click at [1120, 444] on span "ABANDONED" at bounding box center [1098, 451] width 66 height 15
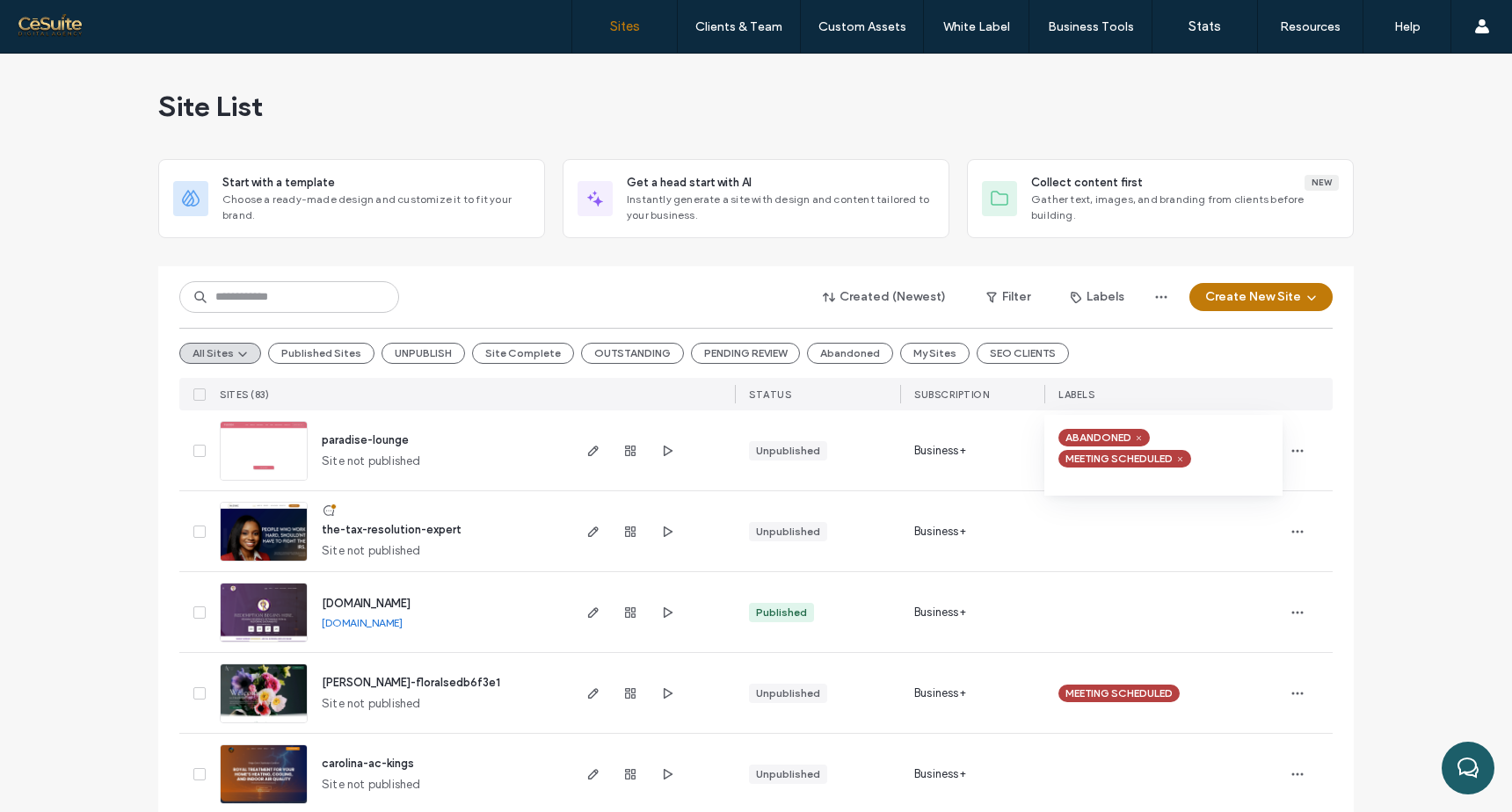
click at [1137, 442] on icon at bounding box center [1139, 438] width 8 height 8
click at [1295, 533] on icon "button" at bounding box center [1297, 531] width 14 height 14
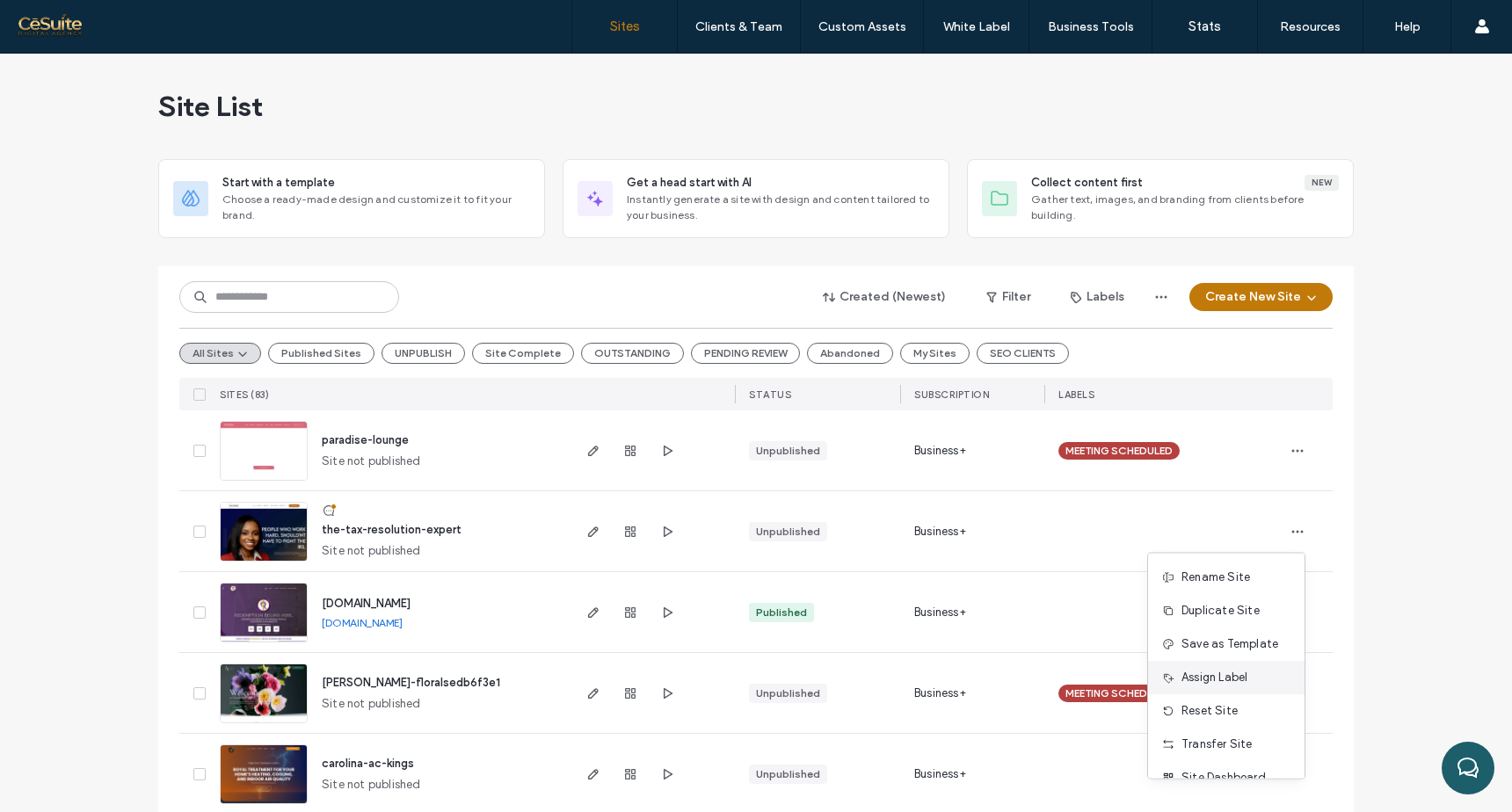
click at [1251, 682] on div "Assign Label" at bounding box center [1227, 678] width 156 height 34
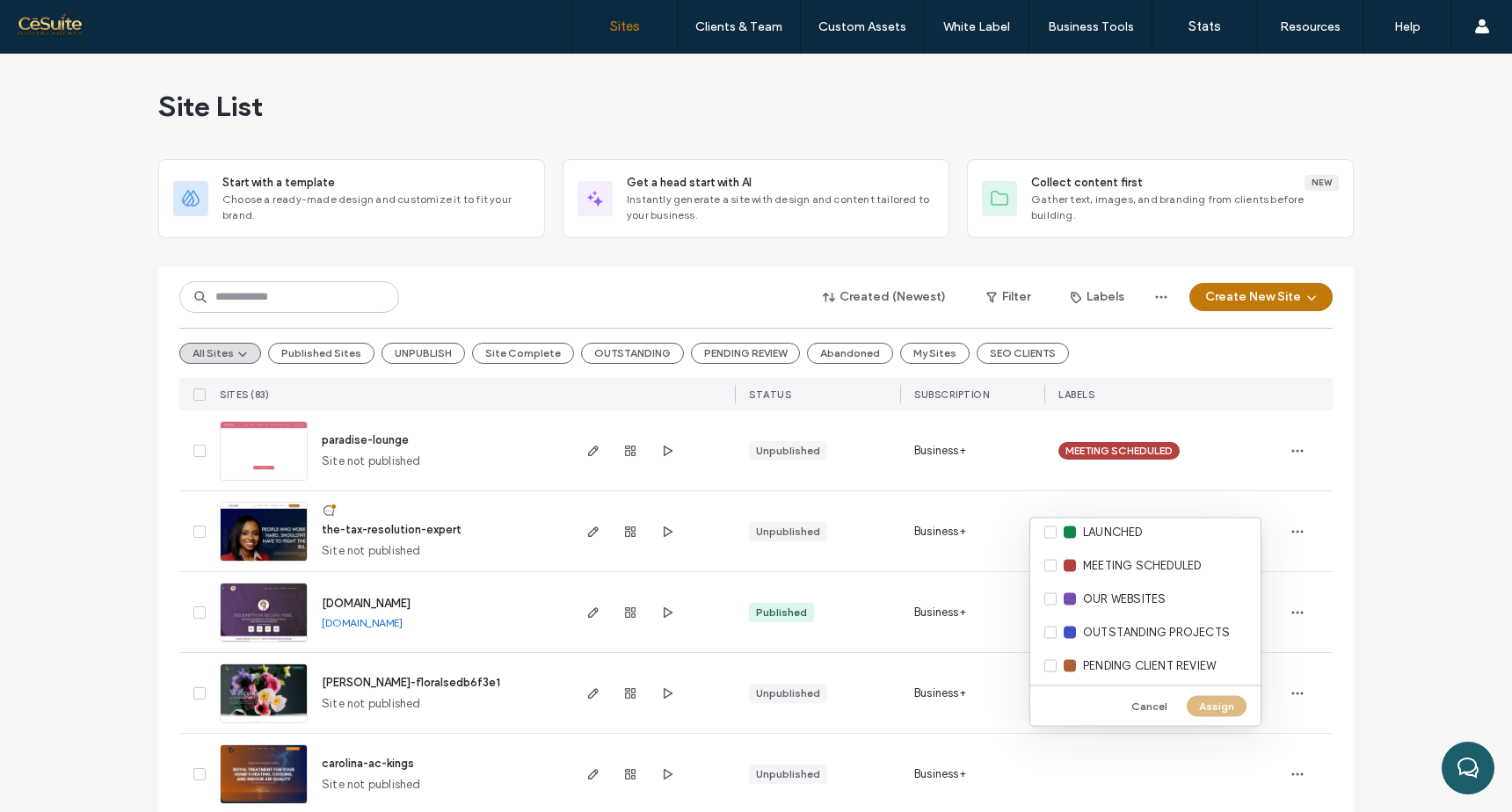
scroll to position [516, 0]
click at [1050, 565] on div "MEETING SCHEDULED" at bounding box center [1146, 560] width 230 height 34
click at [1210, 703] on button "Assign" at bounding box center [1217, 706] width 60 height 21
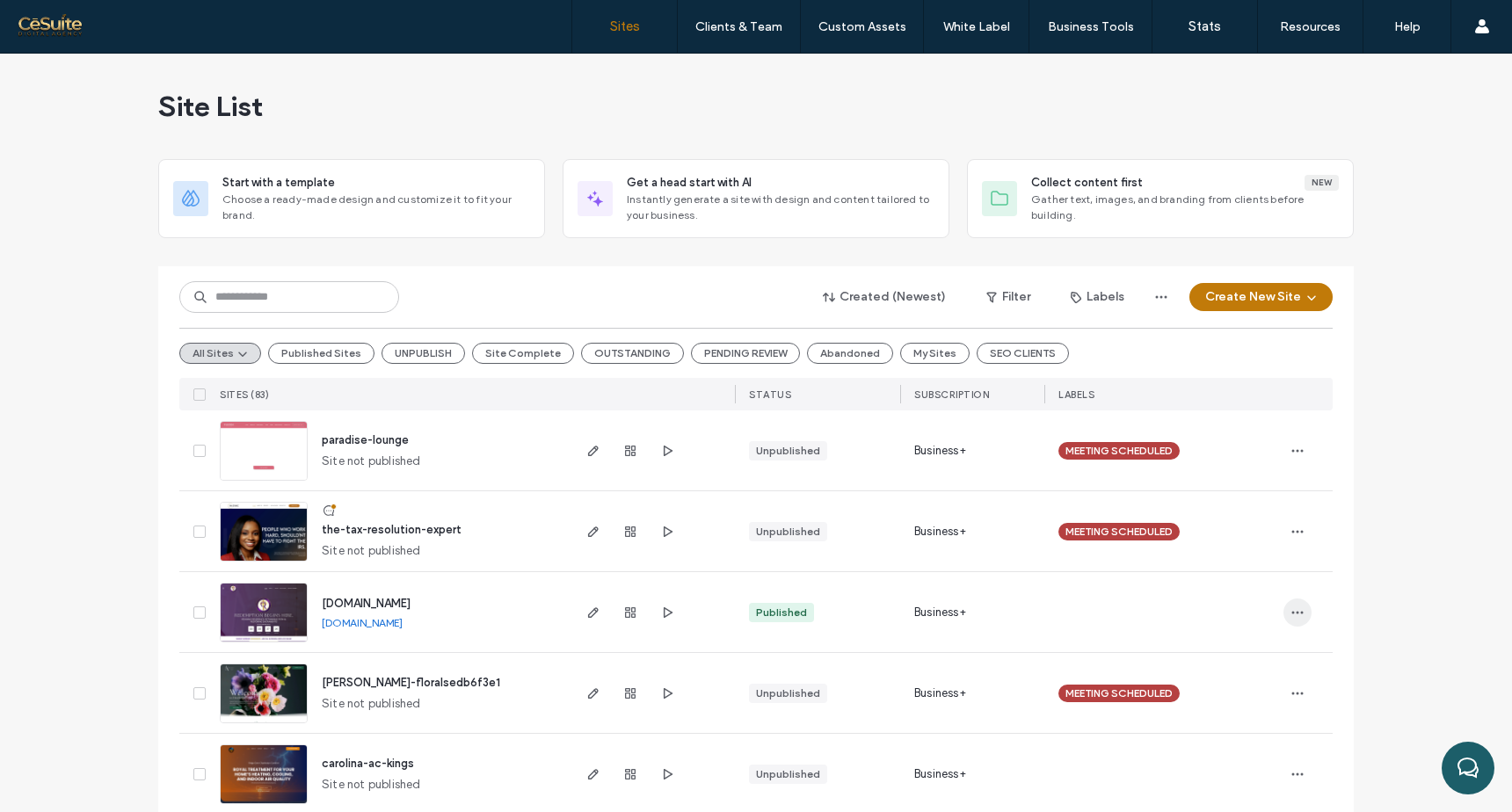
click at [1289, 603] on span "button" at bounding box center [1297, 612] width 28 height 28
click at [1248, 460] on span "Assign Label" at bounding box center [1214, 456] width 66 height 17
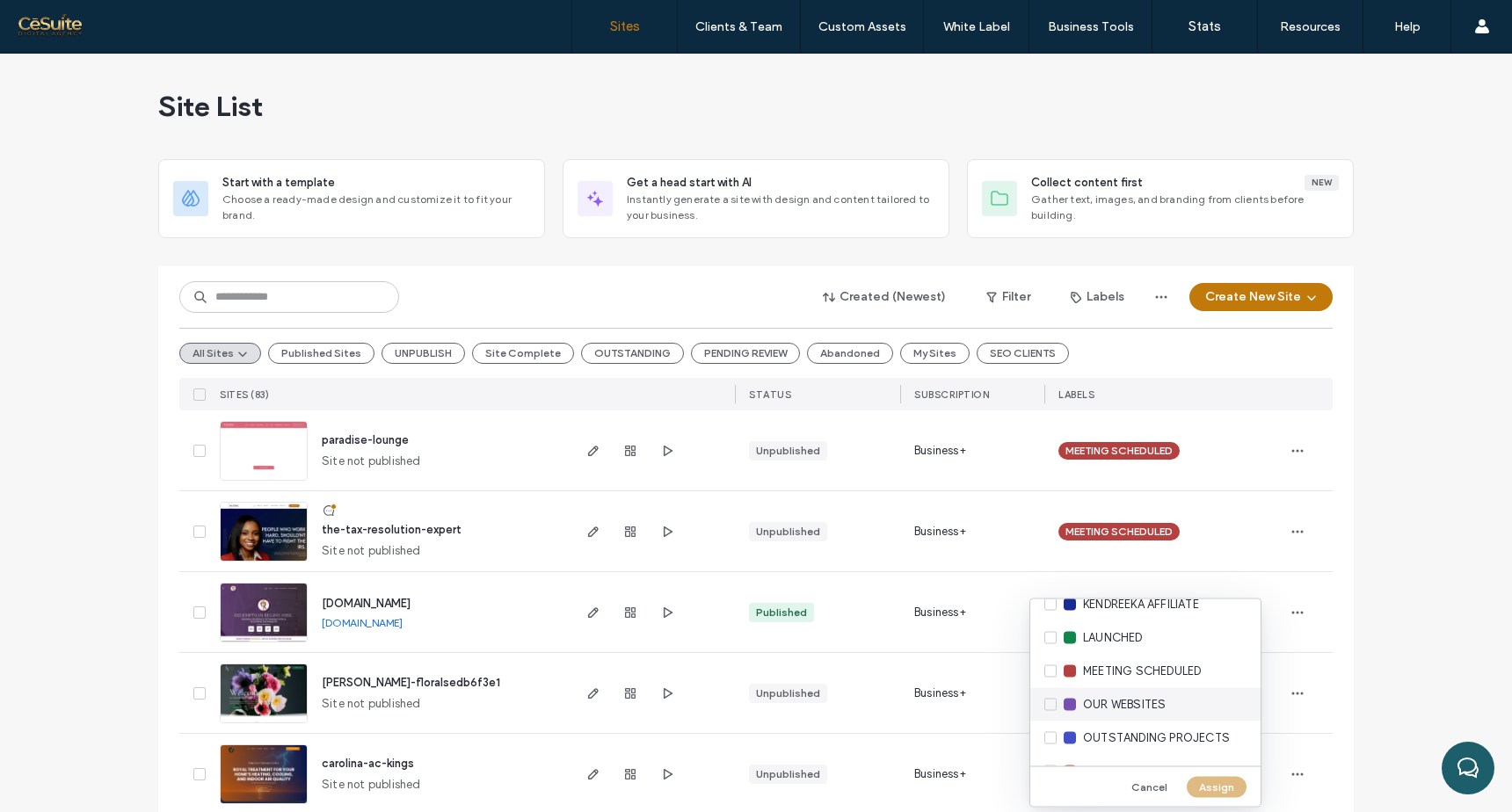
scroll to position [491, 0]
click at [1049, 665] on div "MEETING SCHEDULED" at bounding box center [1146, 667] width 230 height 34
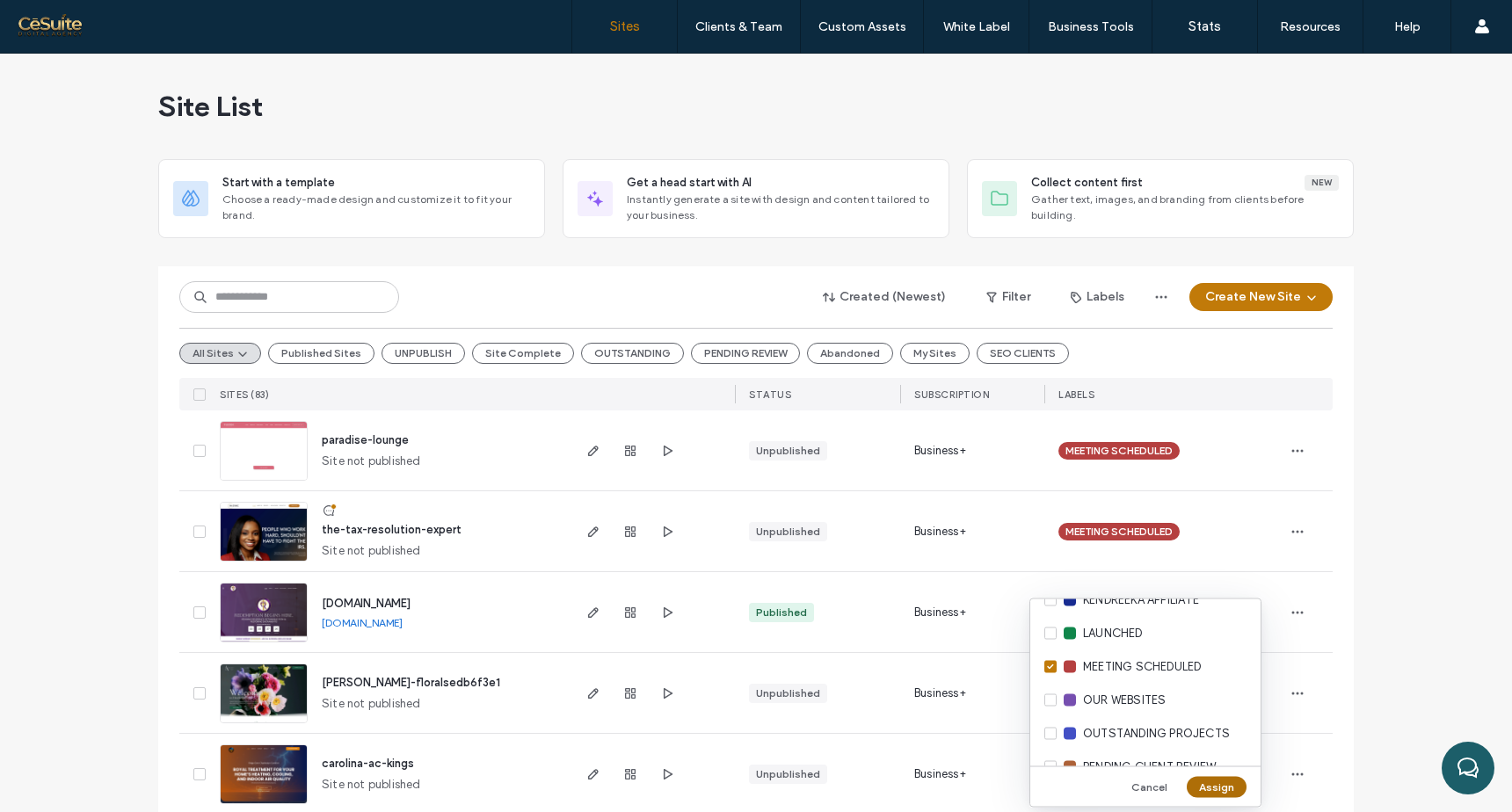
click at [1224, 790] on button "Assign" at bounding box center [1217, 787] width 60 height 21
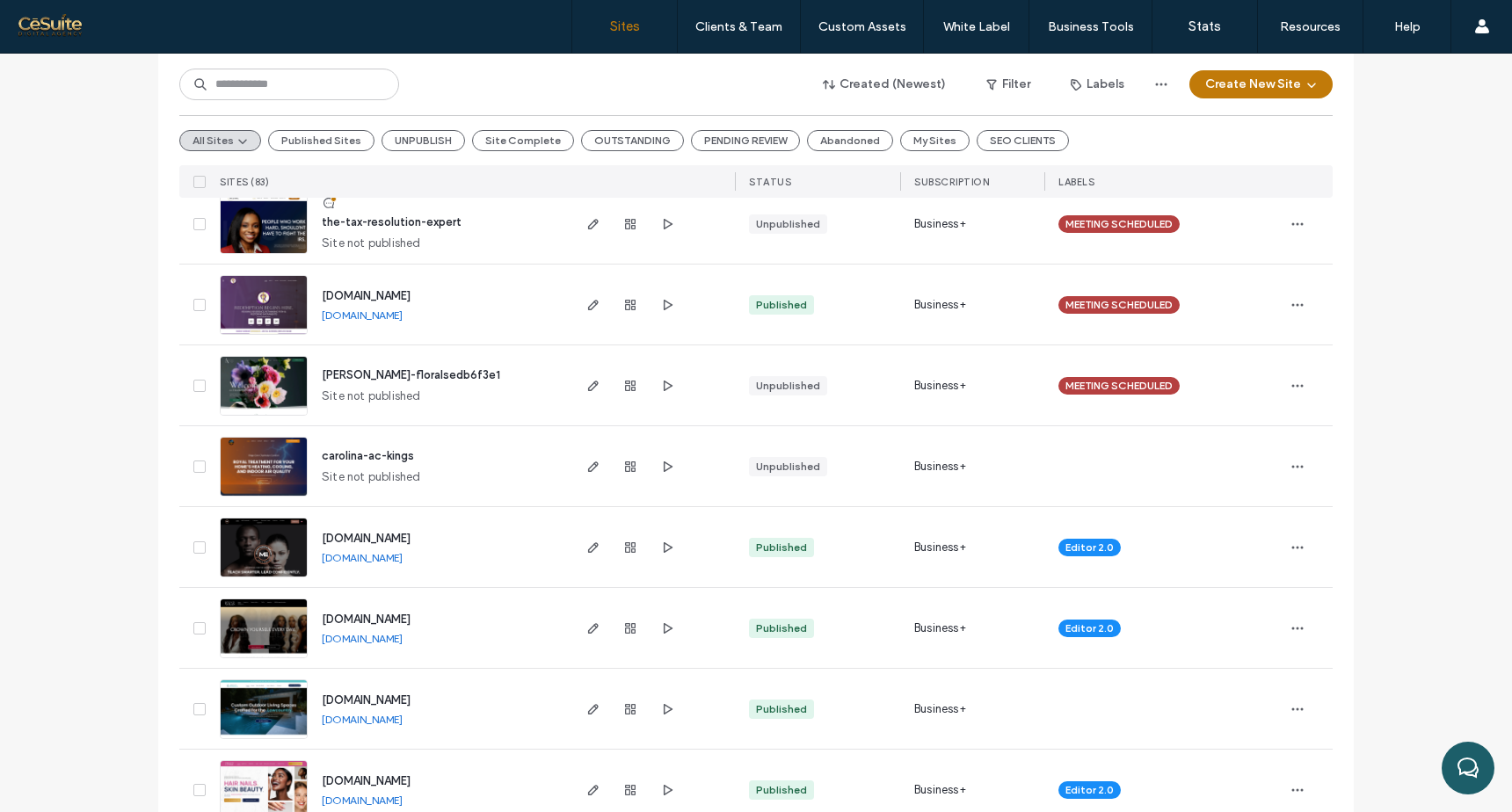
scroll to position [311, 0]
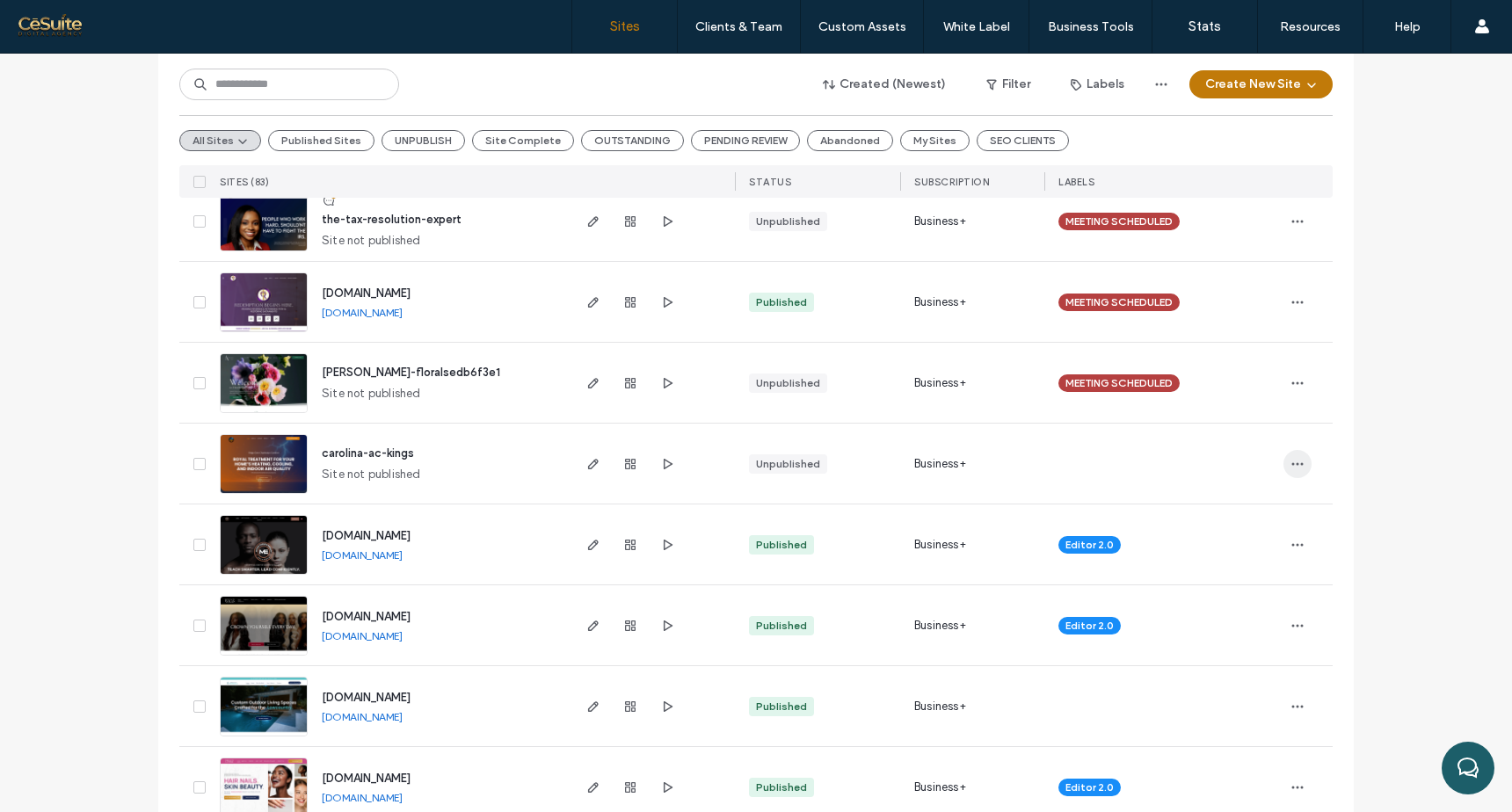
click at [1298, 462] on icon "button" at bounding box center [1297, 464] width 14 height 14
click at [1220, 610] on span "Assign Label" at bounding box center [1214, 610] width 66 height 17
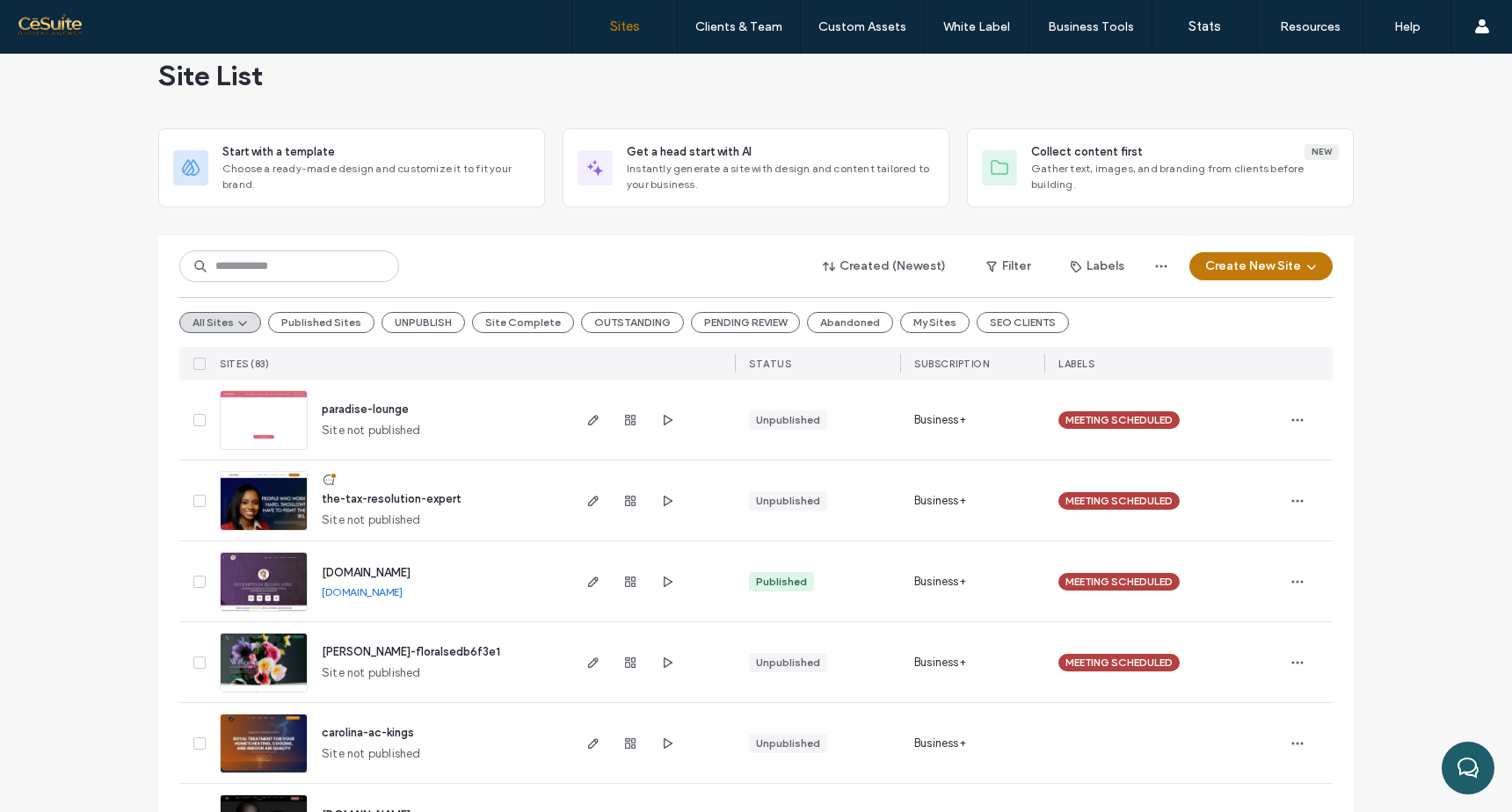
scroll to position [0, 0]
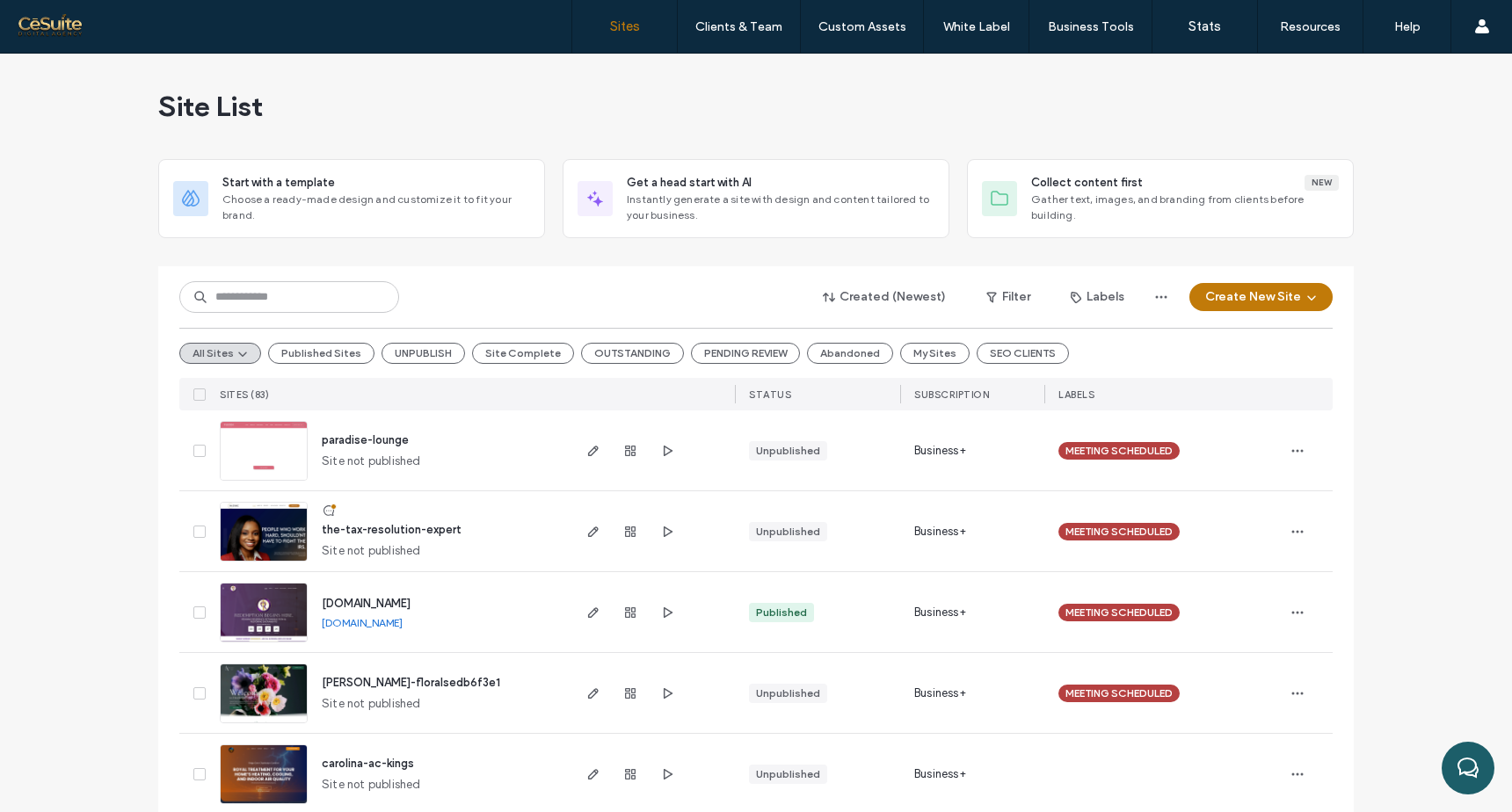
click at [769, 392] on span "STATUS" at bounding box center [770, 394] width 42 height 13
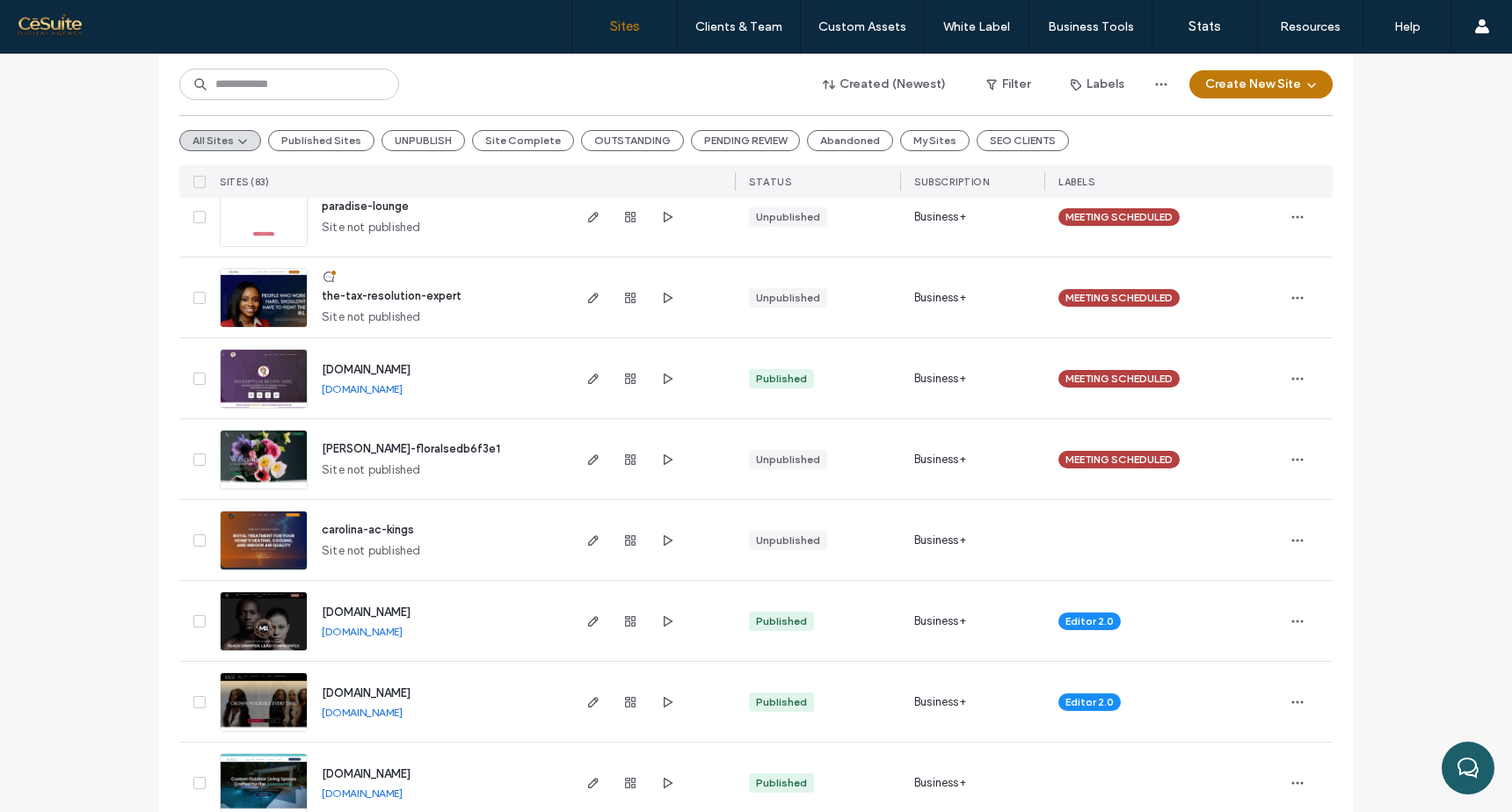
scroll to position [254, 0]
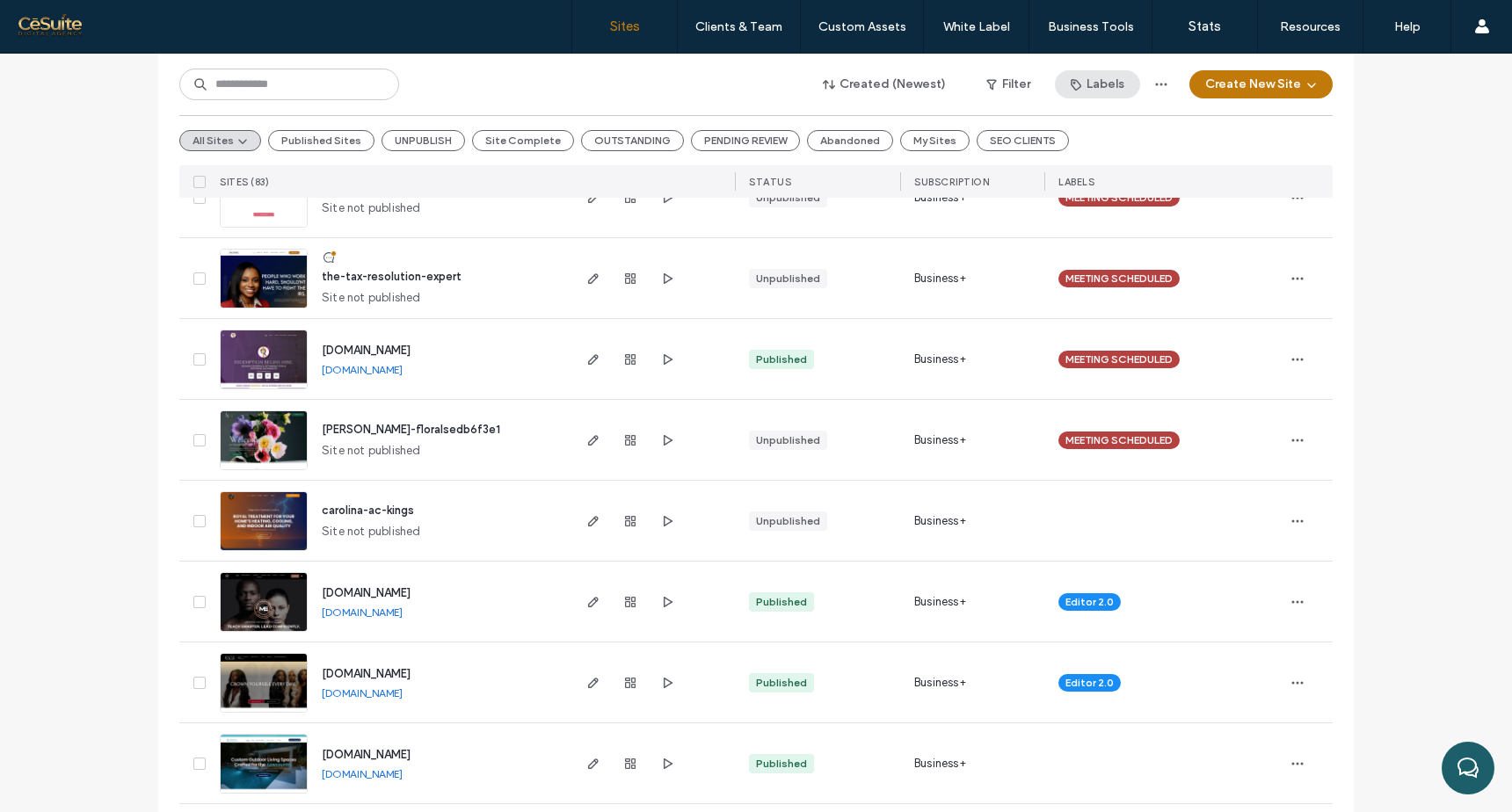
click at [1094, 89] on button "Labels" at bounding box center [1097, 84] width 85 height 28
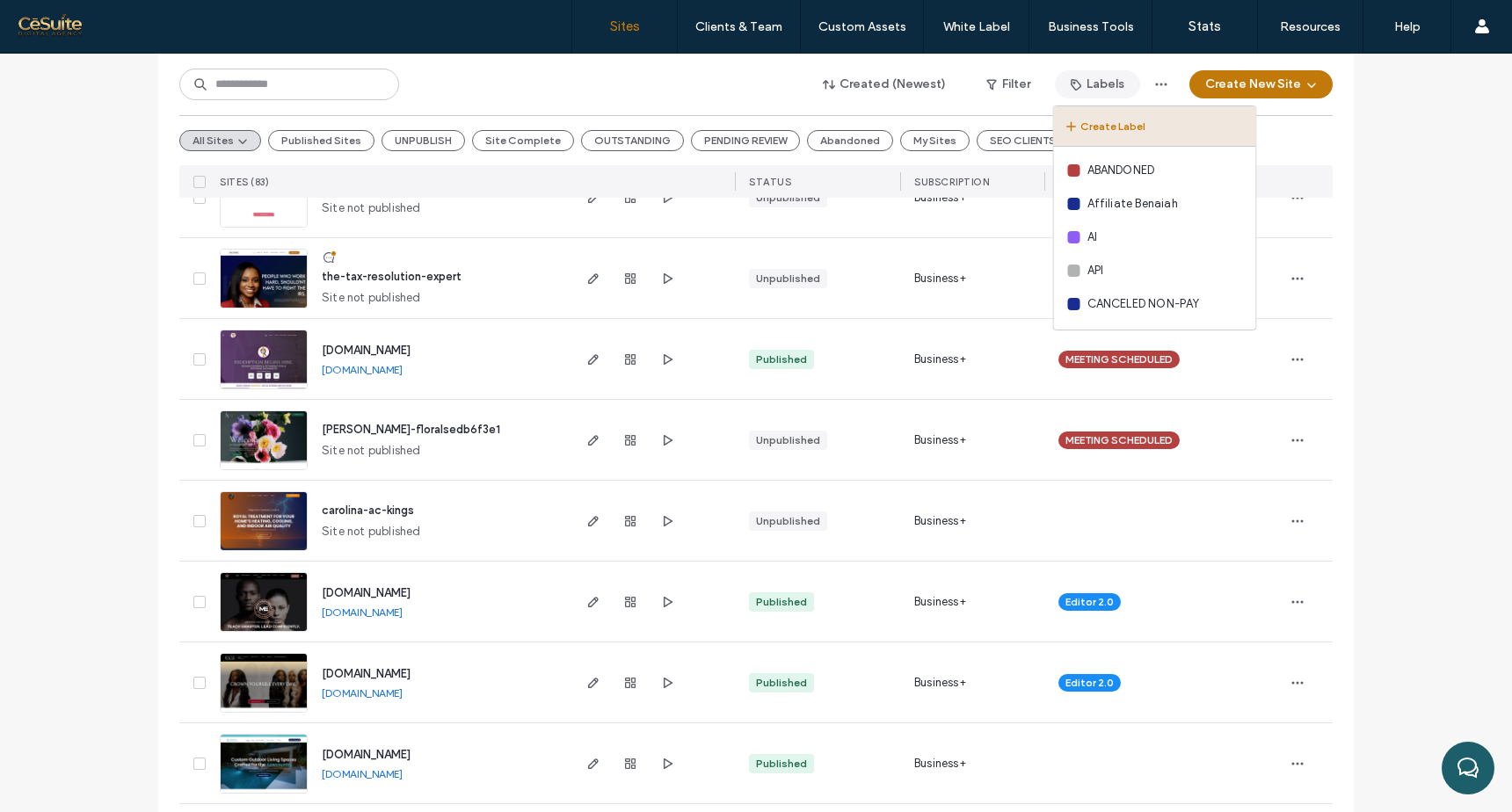
click at [1124, 123] on button "Create Label" at bounding box center [1155, 126] width 202 height 41
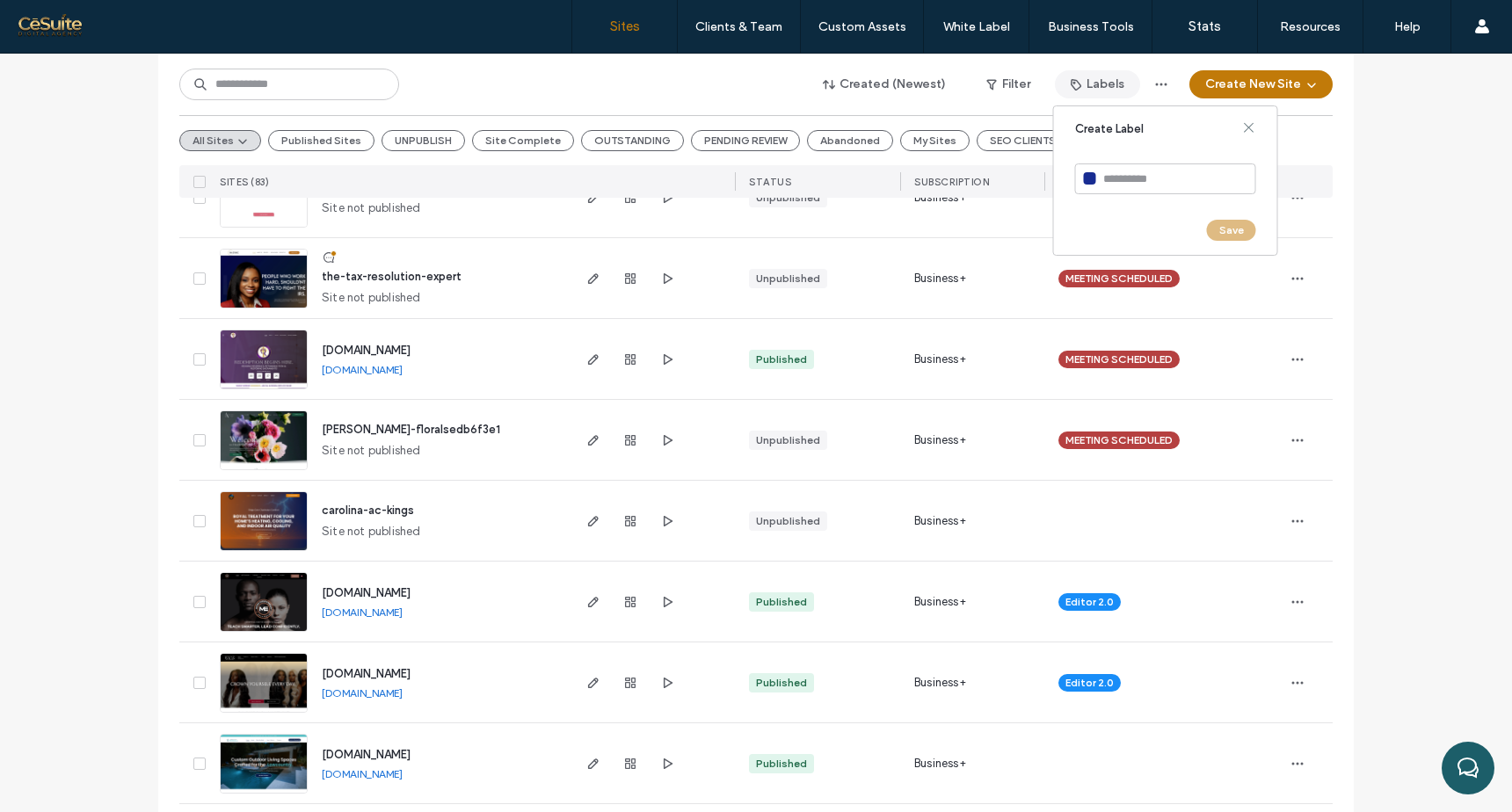
click at [1132, 180] on input at bounding box center [1166, 179] width 181 height 31
type input "*******"
click at [1239, 228] on button "Save" at bounding box center [1231, 230] width 49 height 21
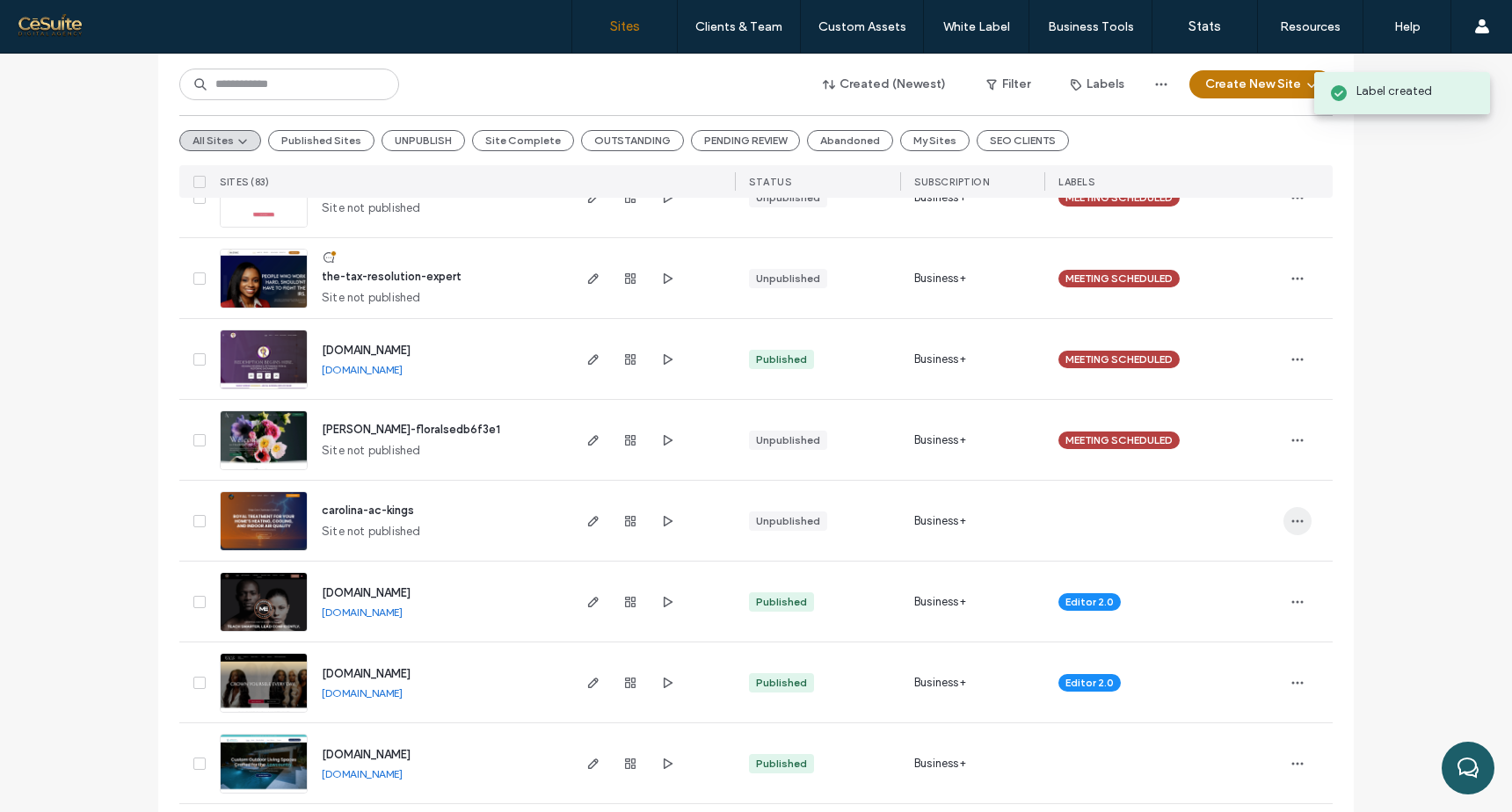
click at [1300, 519] on span "button" at bounding box center [1297, 521] width 28 height 28
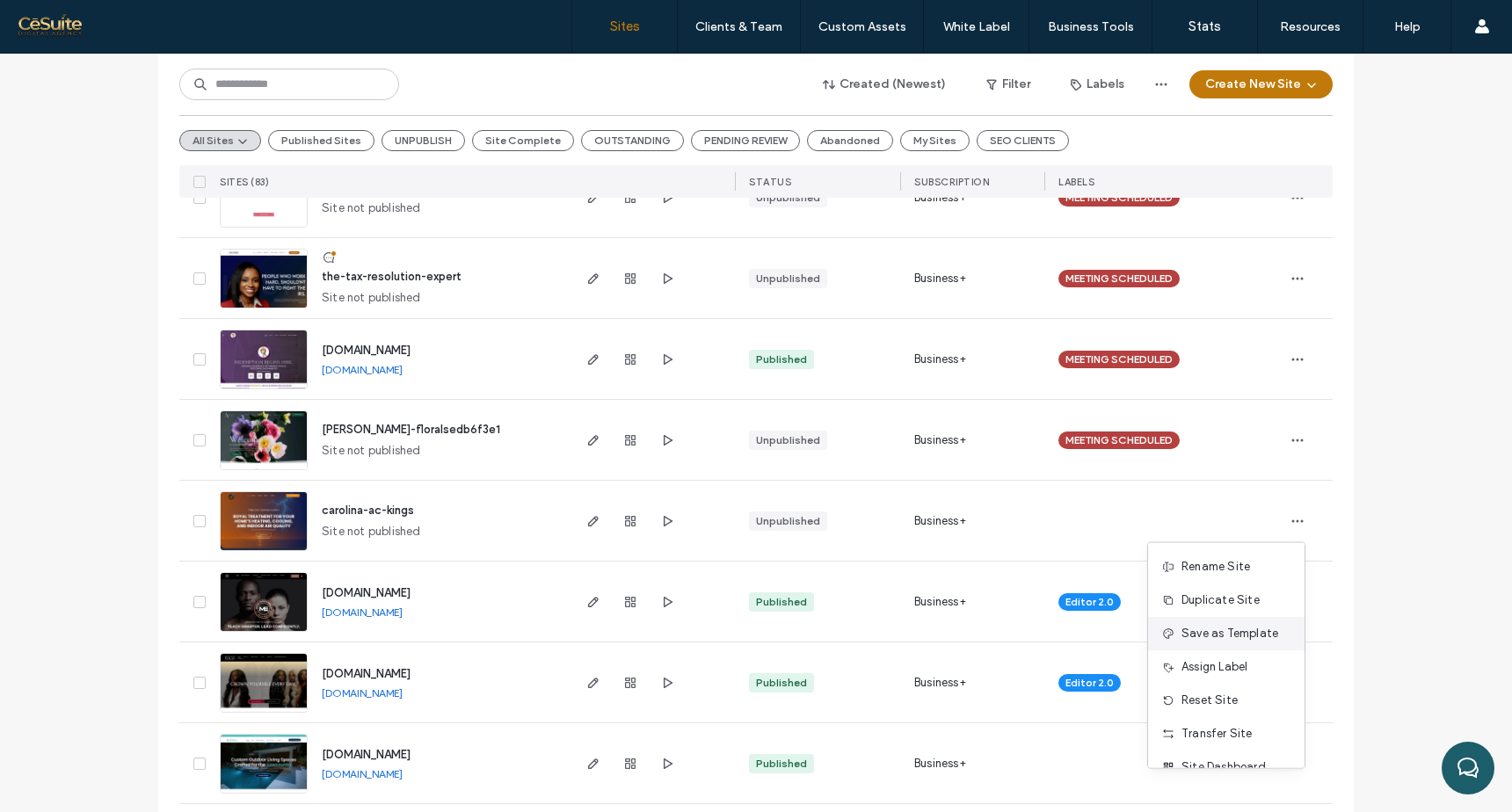
click at [1210, 626] on span "Save as Template" at bounding box center [1229, 634] width 96 height 17
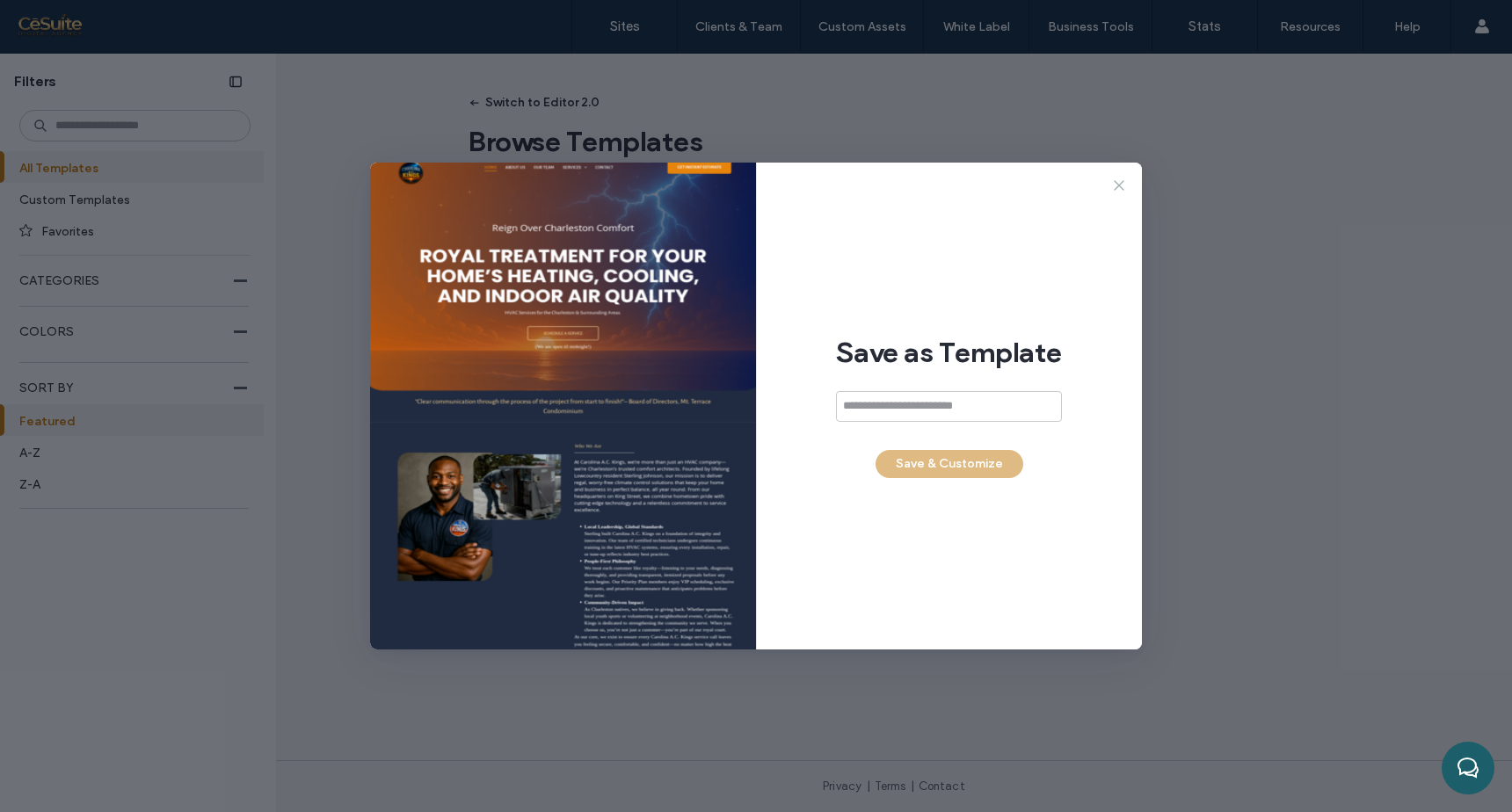
click at [1120, 182] on icon at bounding box center [1119, 185] width 17 height 17
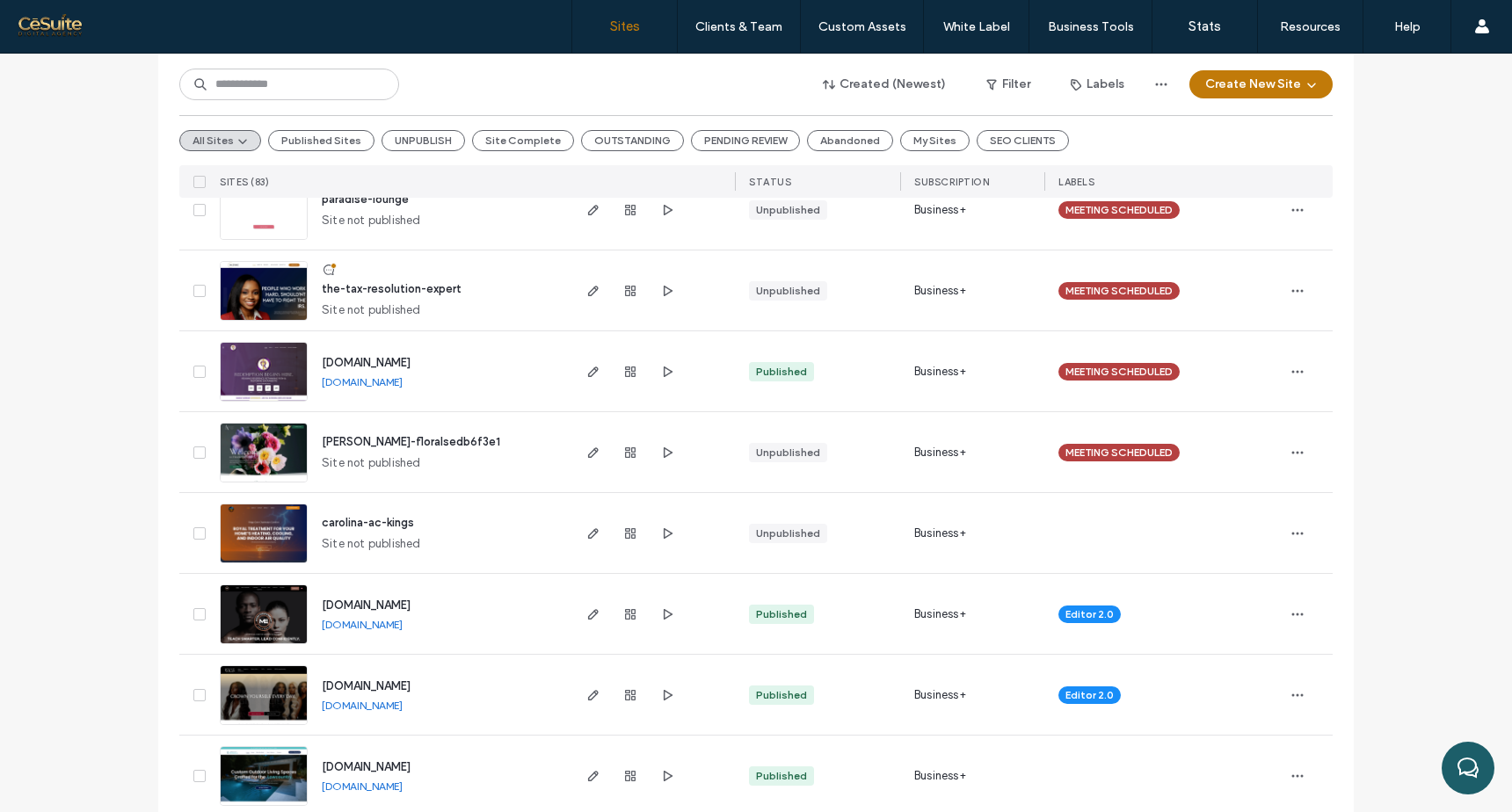
scroll to position [306, 0]
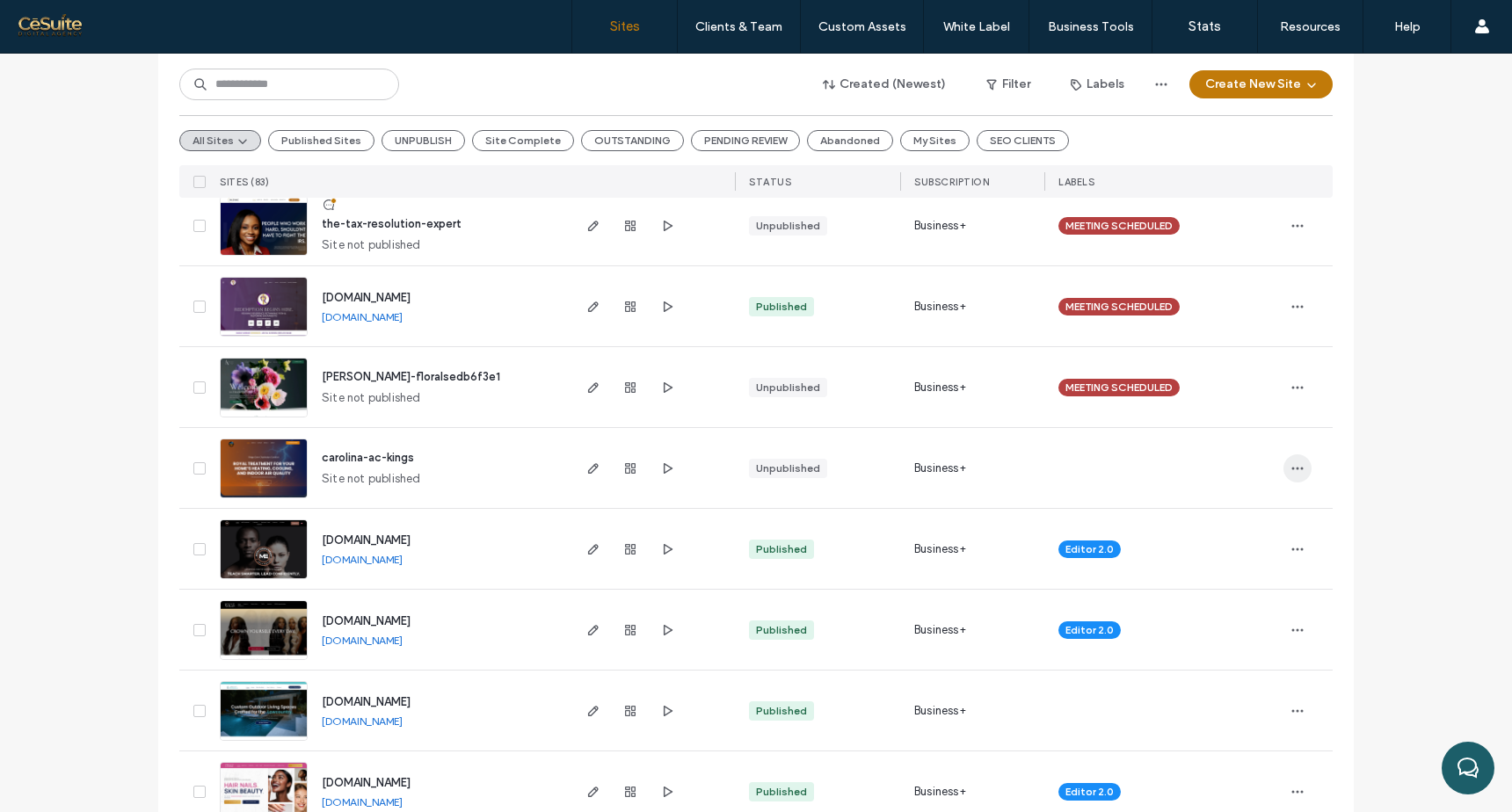
click at [1295, 466] on icon "button" at bounding box center [1297, 469] width 14 height 14
click at [1218, 619] on span "Assign Label" at bounding box center [1214, 614] width 66 height 17
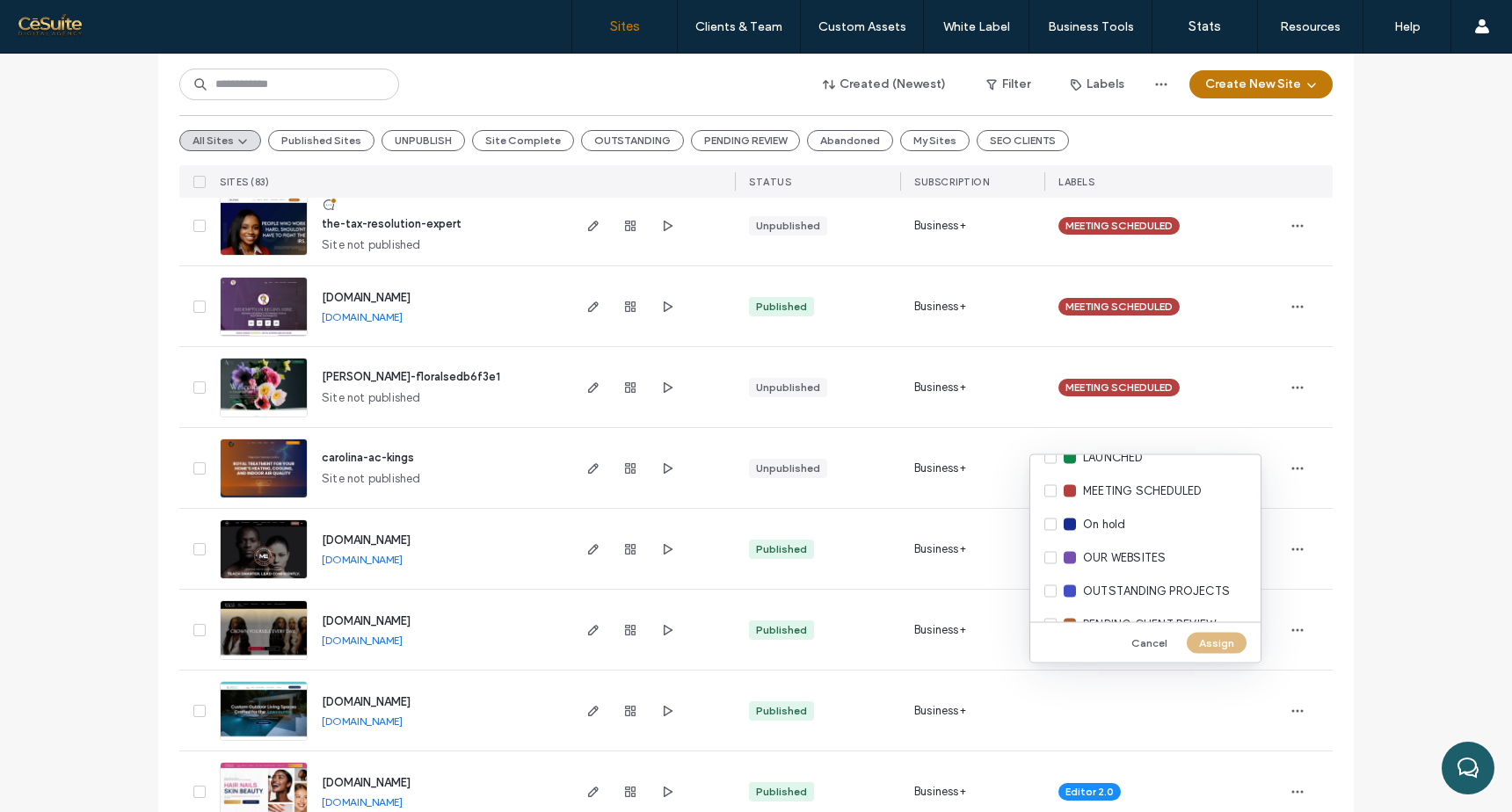
scroll to position [567, 0]
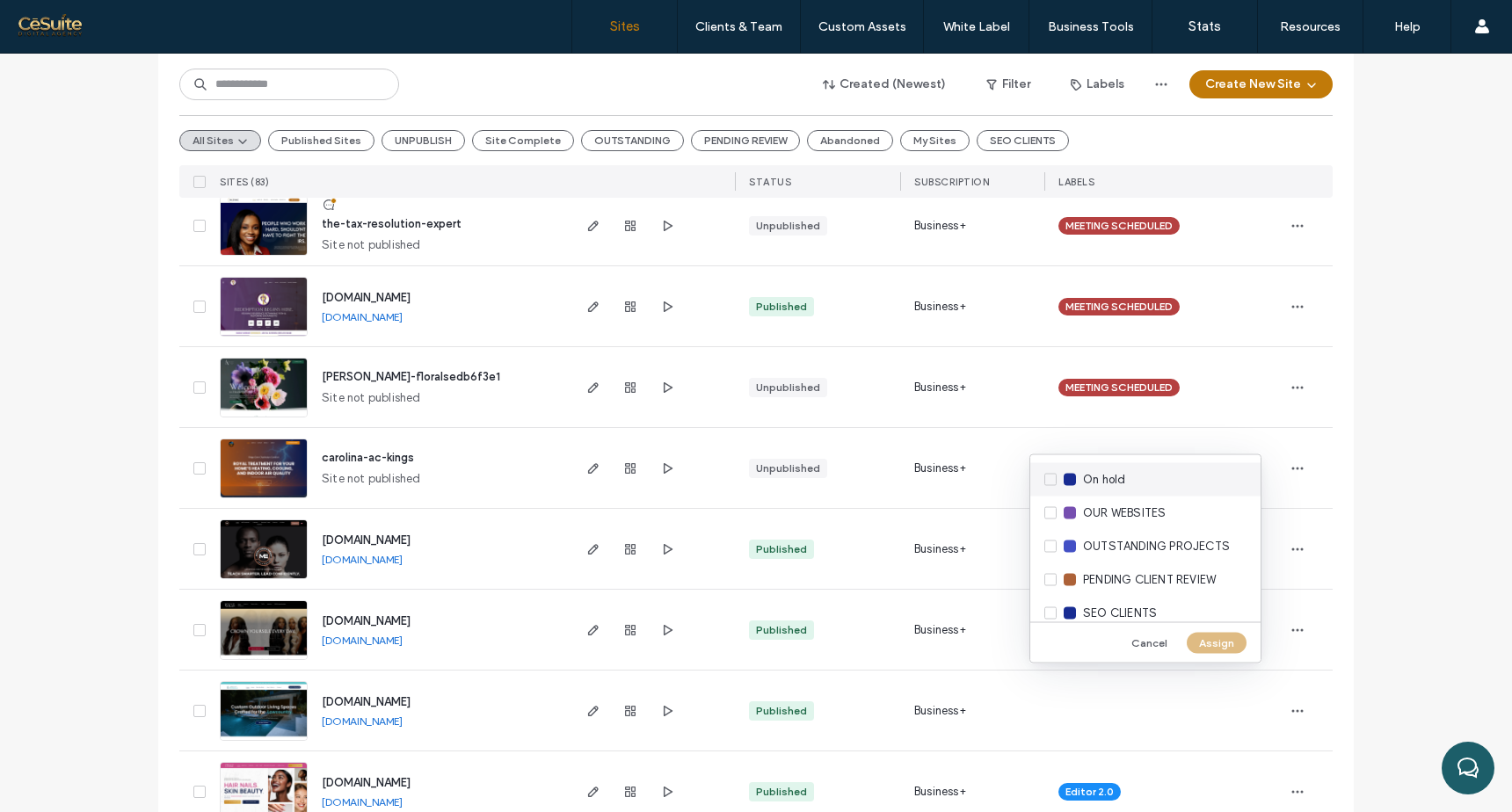
click at [1148, 474] on div "On hold" at bounding box center [1146, 479] width 230 height 34
click at [1222, 647] on button "Assign" at bounding box center [1217, 643] width 60 height 21
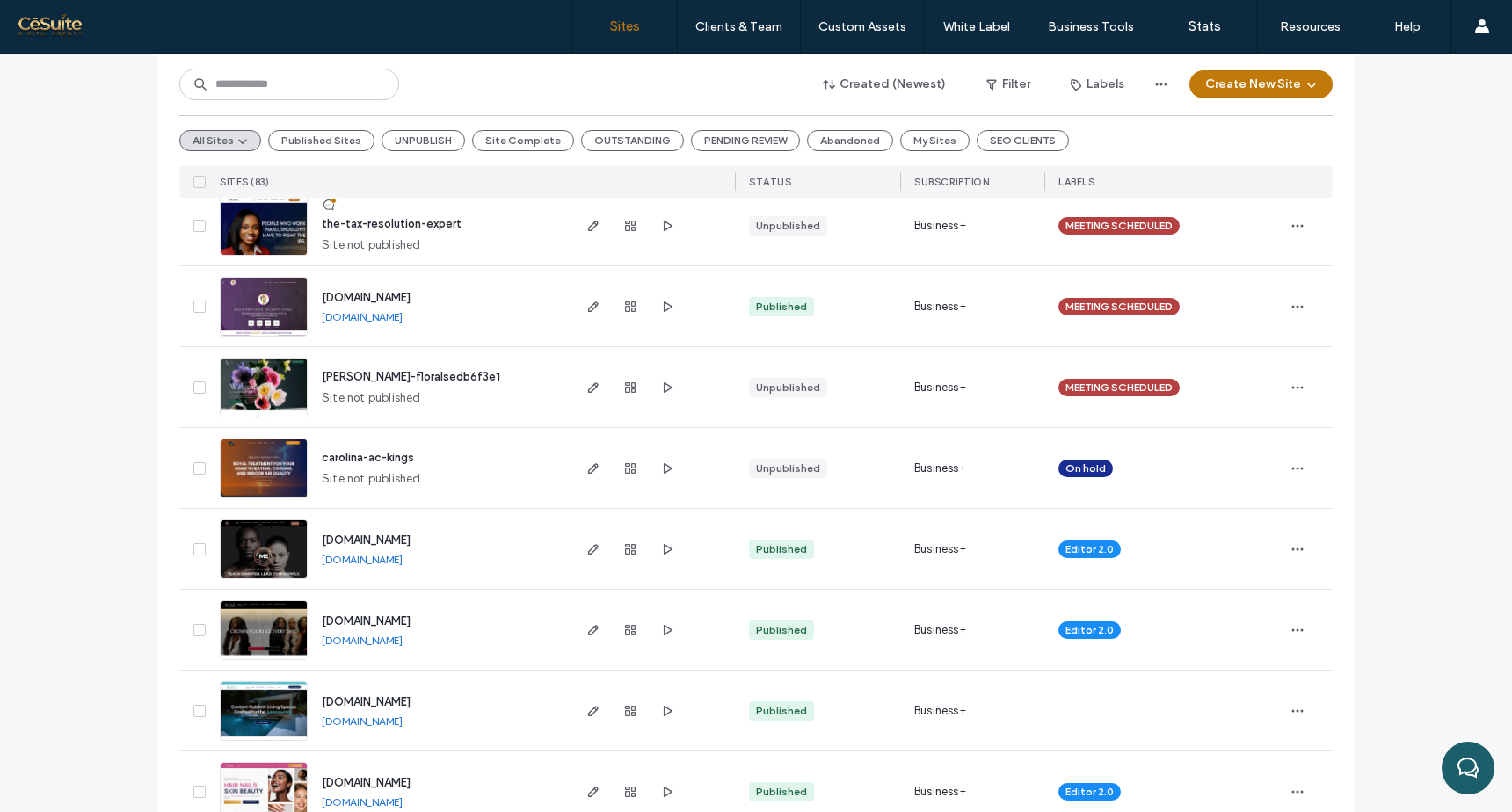
click at [1104, 547] on span "Editor 2.0" at bounding box center [1090, 550] width 48 height 15
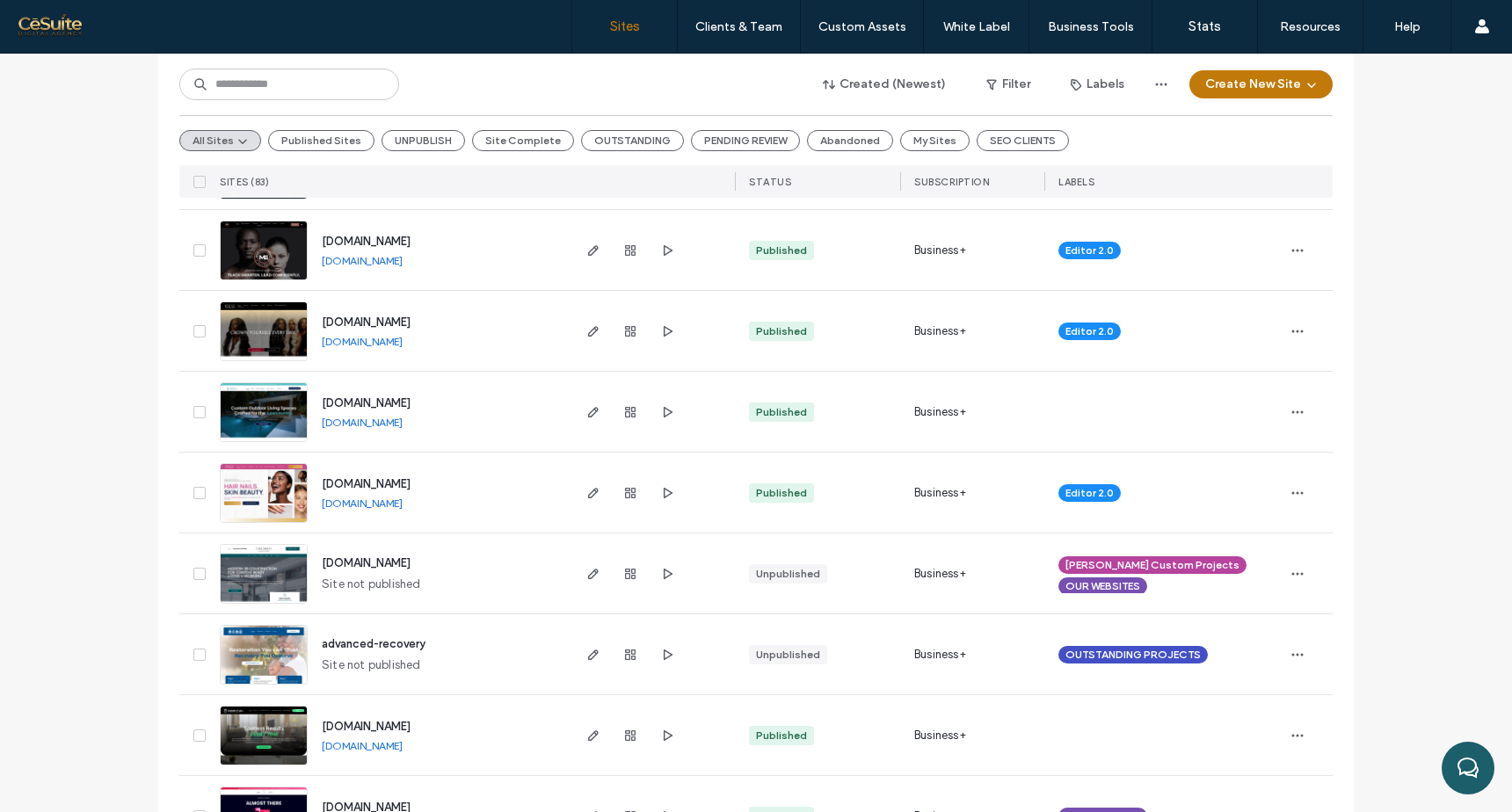
scroll to position [609, 0]
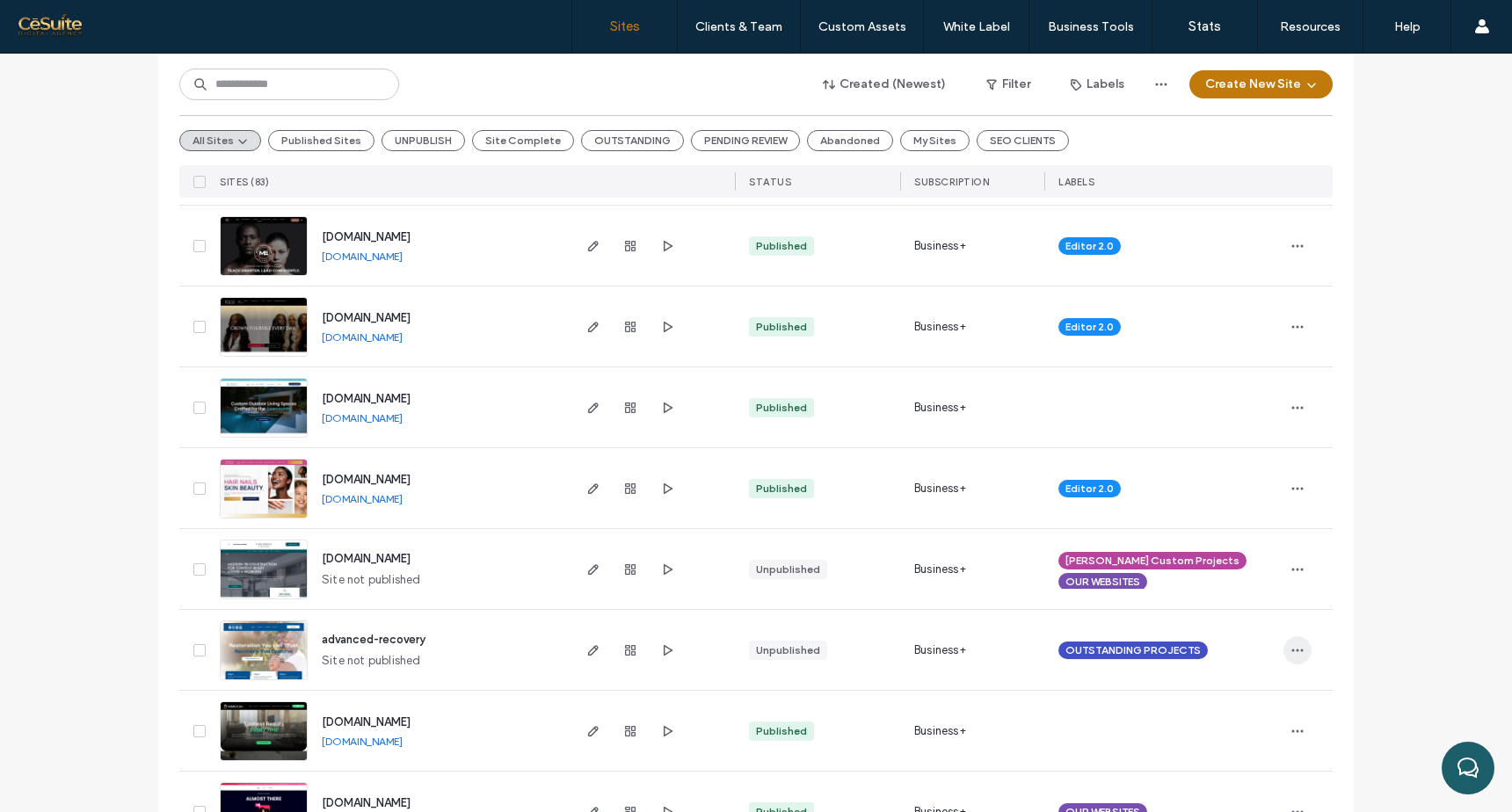
click at [1292, 648] on icon "button" at bounding box center [1297, 650] width 14 height 14
click at [1256, 525] on div "Assign Label" at bounding box center [1227, 528] width 156 height 34
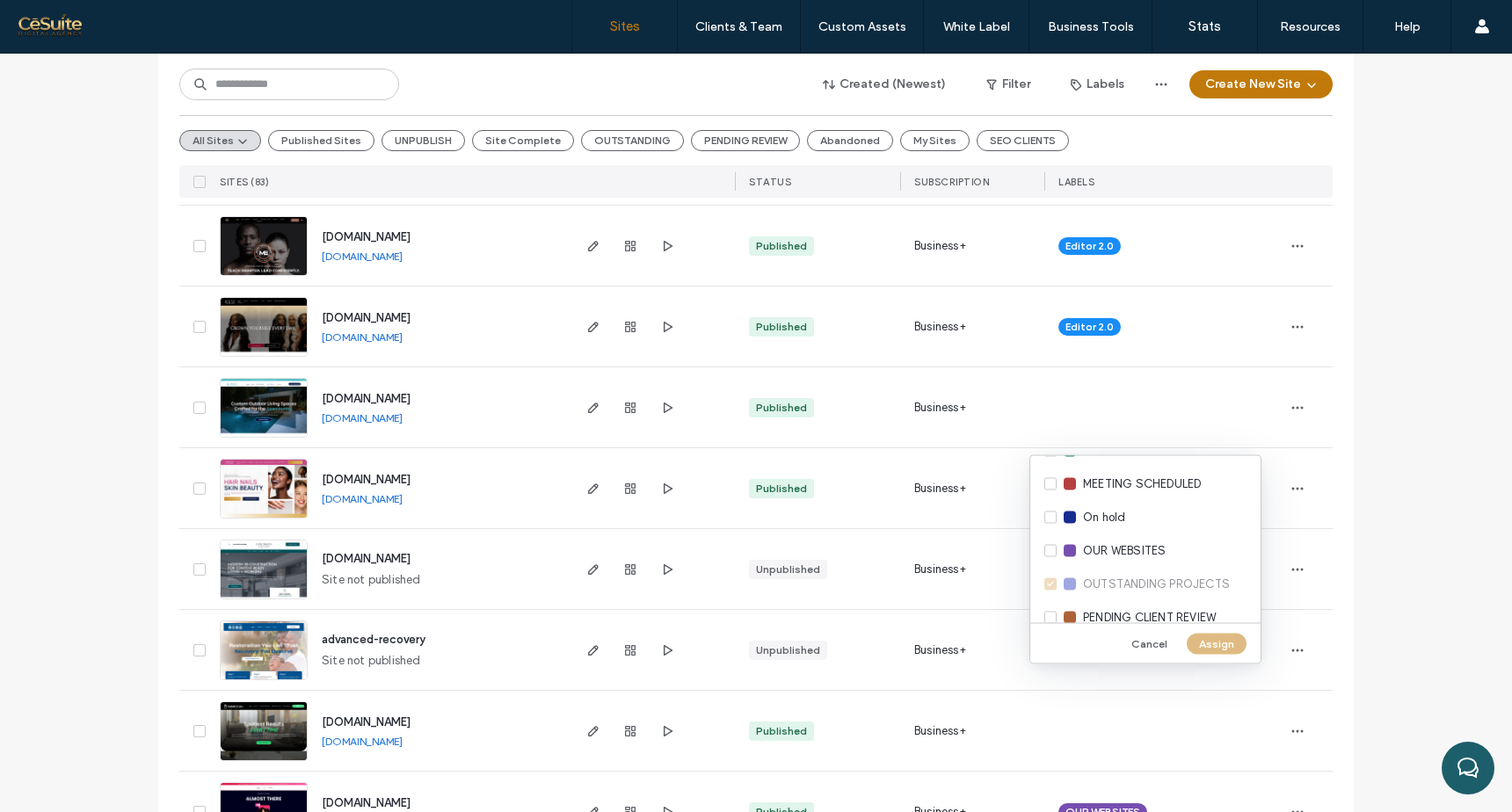
scroll to position [533, 0]
click at [1053, 515] on div "On hold" at bounding box center [1146, 514] width 230 height 34
click at [1195, 647] on button "Assign" at bounding box center [1217, 643] width 60 height 21
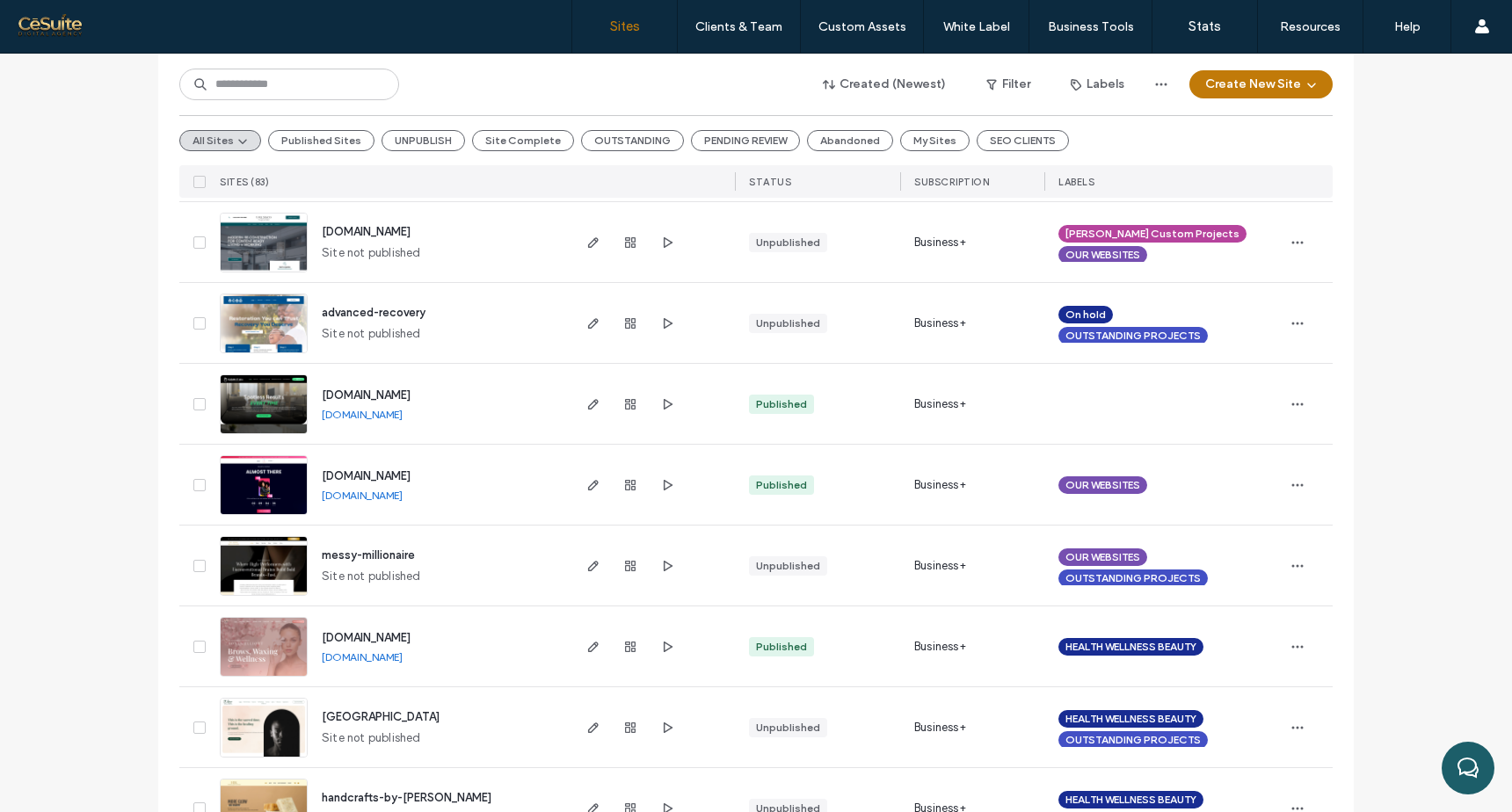
scroll to position [943, 0]
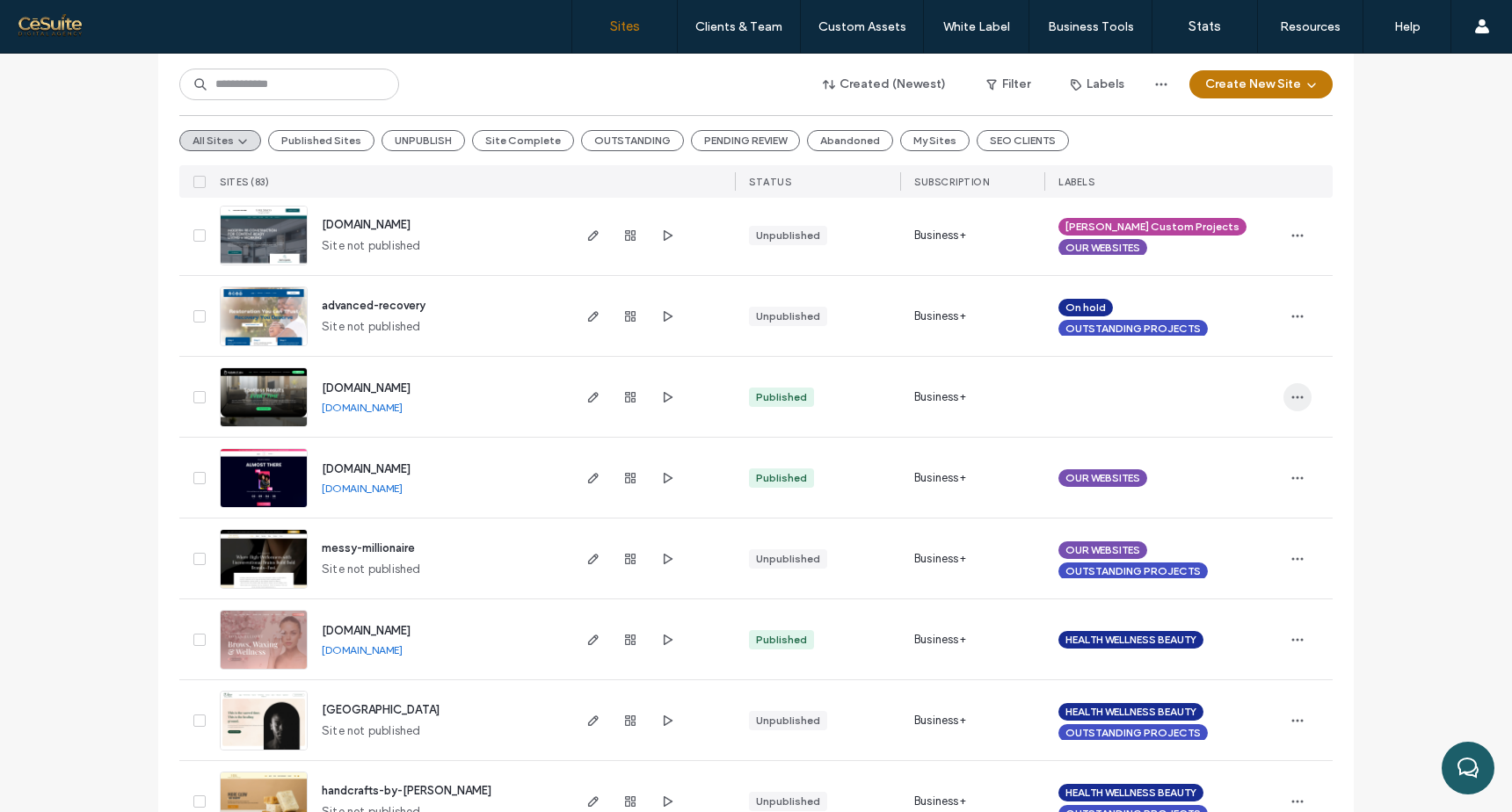
click at [1283, 393] on span "button" at bounding box center [1297, 397] width 28 height 28
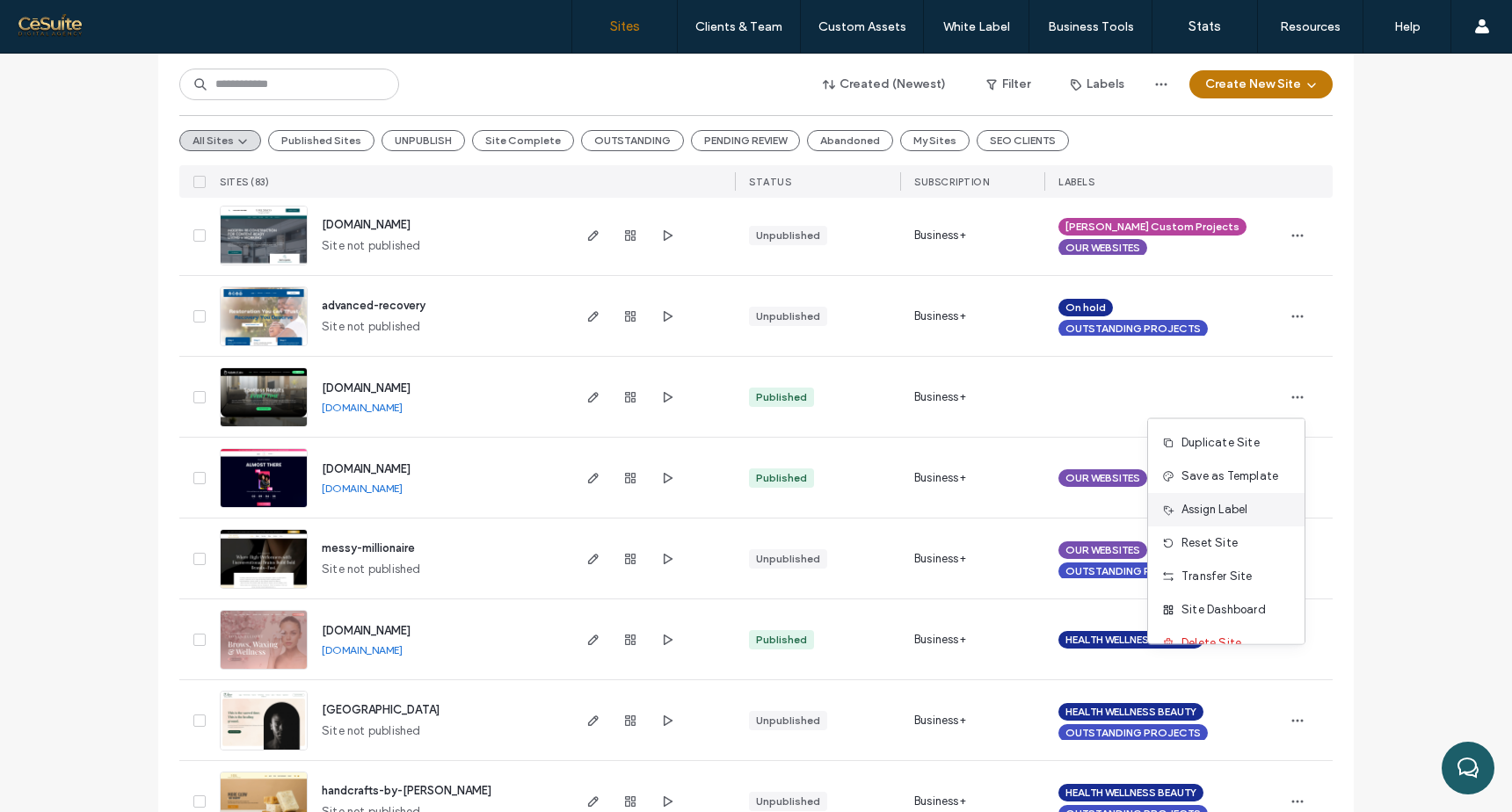
click at [1230, 513] on span "Assign Label" at bounding box center [1214, 510] width 66 height 17
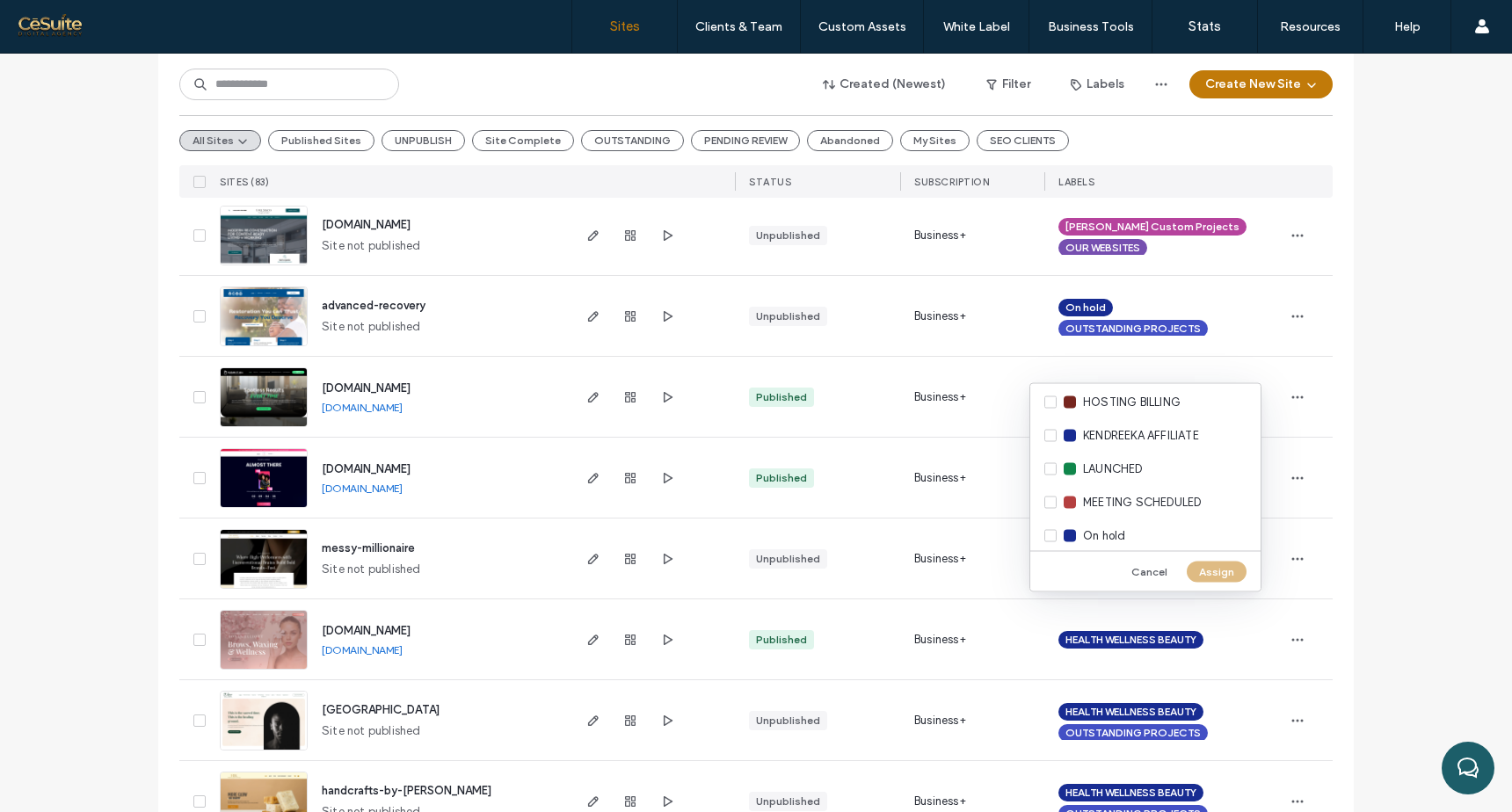
scroll to position [486, 0]
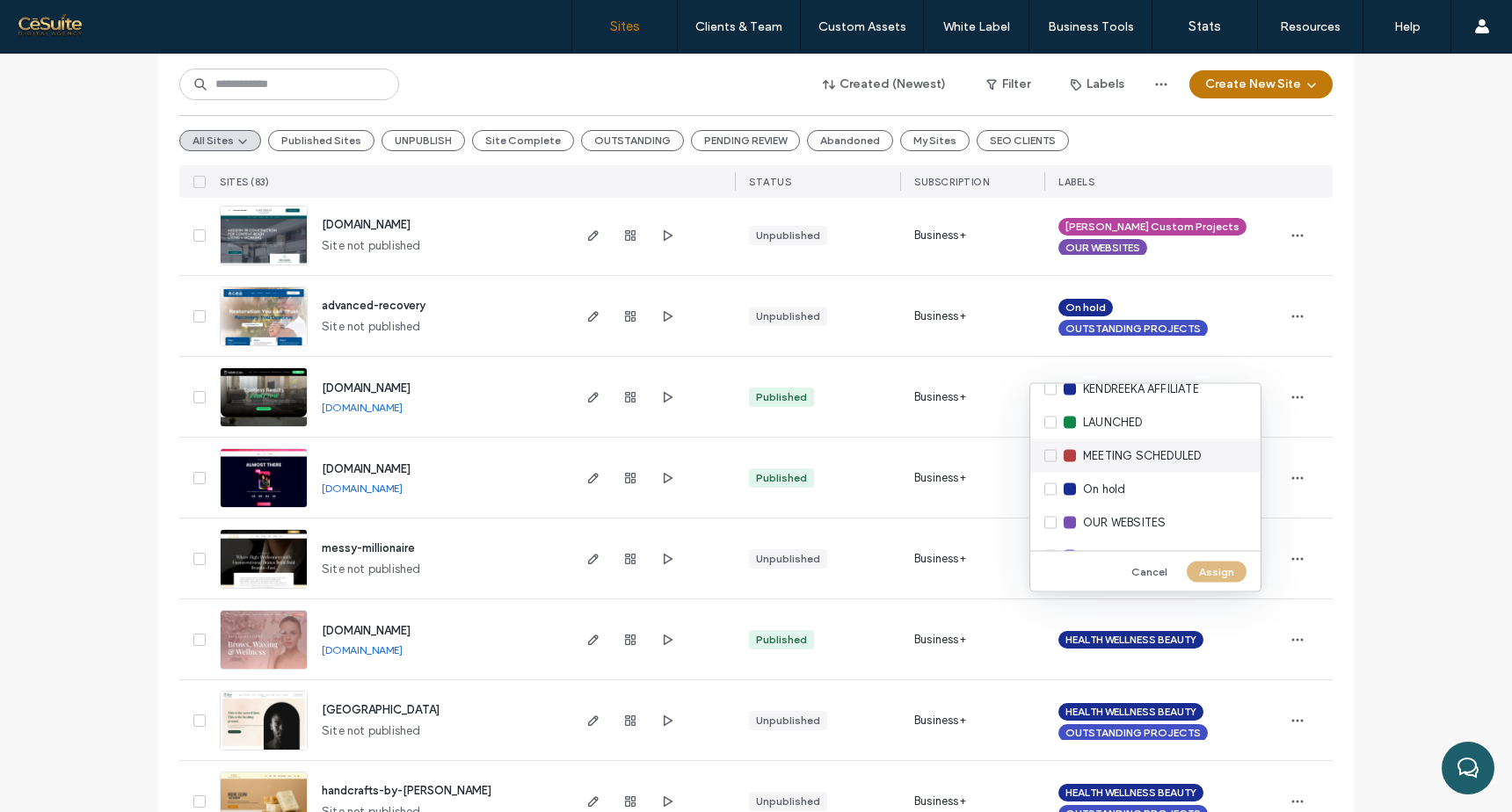
click at [1050, 453] on div "MEETING SCHEDULED" at bounding box center [1146, 456] width 230 height 34
click at [1210, 572] on button "Assign" at bounding box center [1217, 572] width 60 height 21
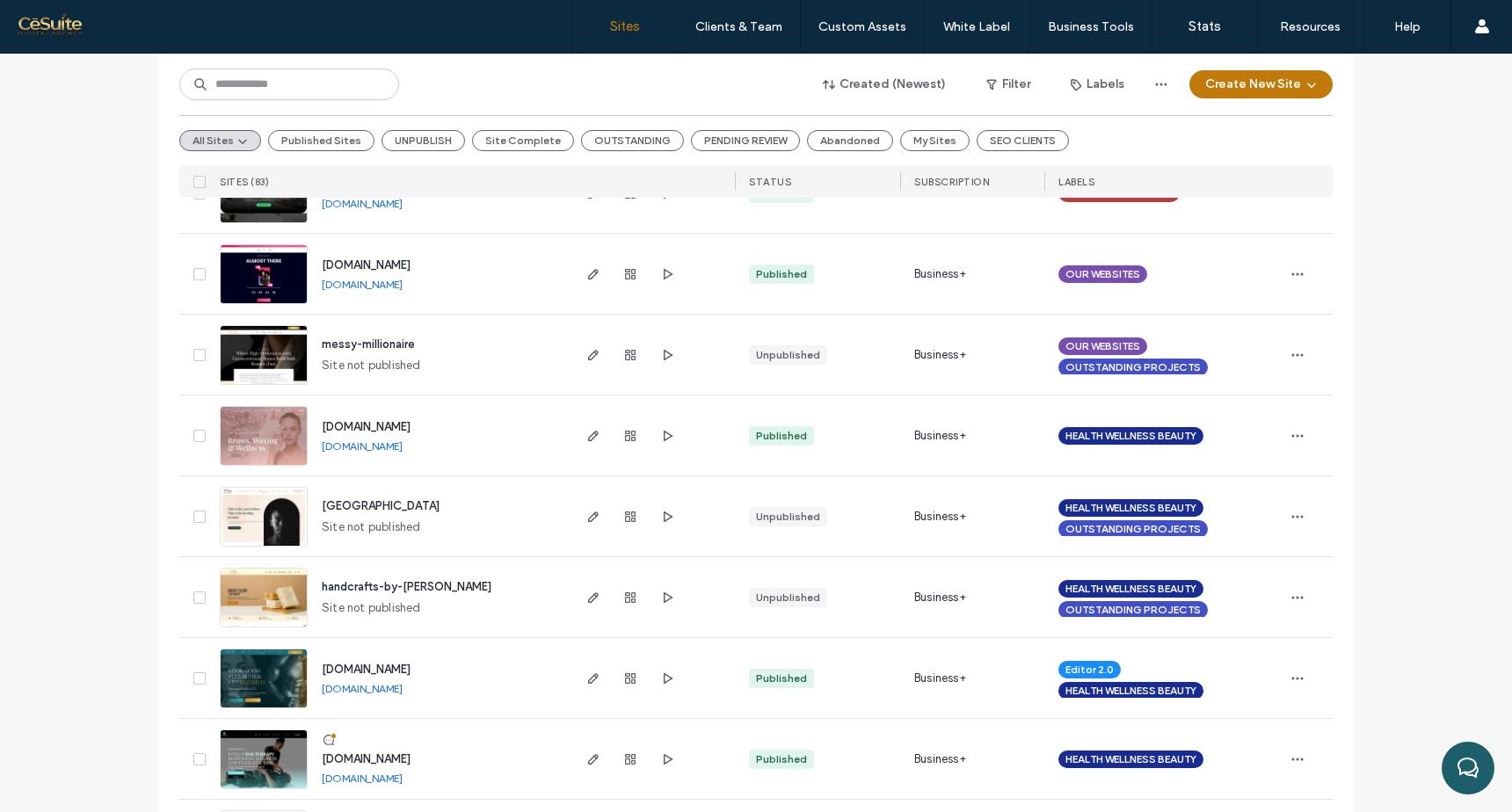
scroll to position [1154, 0]
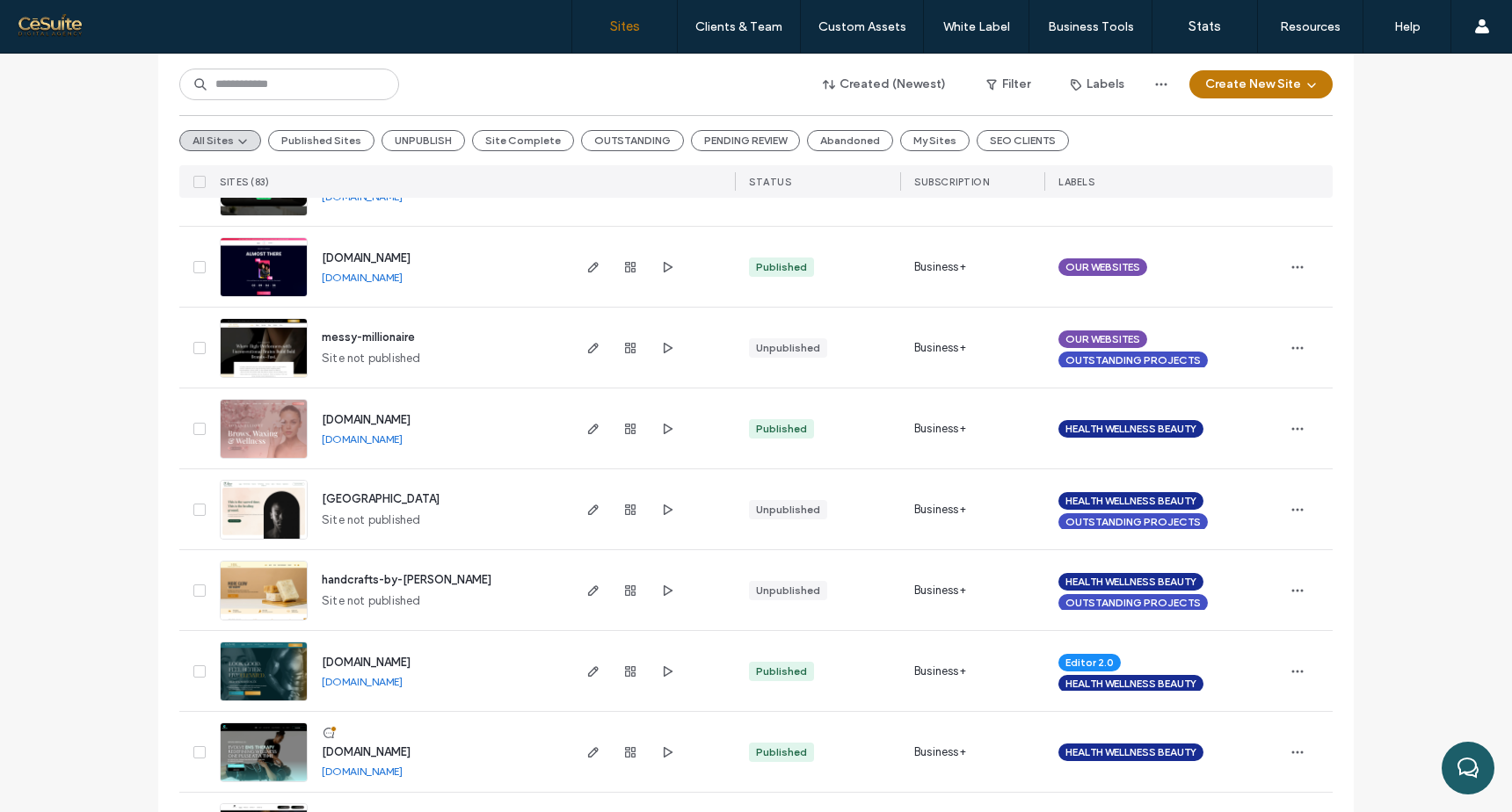
click at [780, 181] on span "STATUS" at bounding box center [770, 181] width 42 height 13
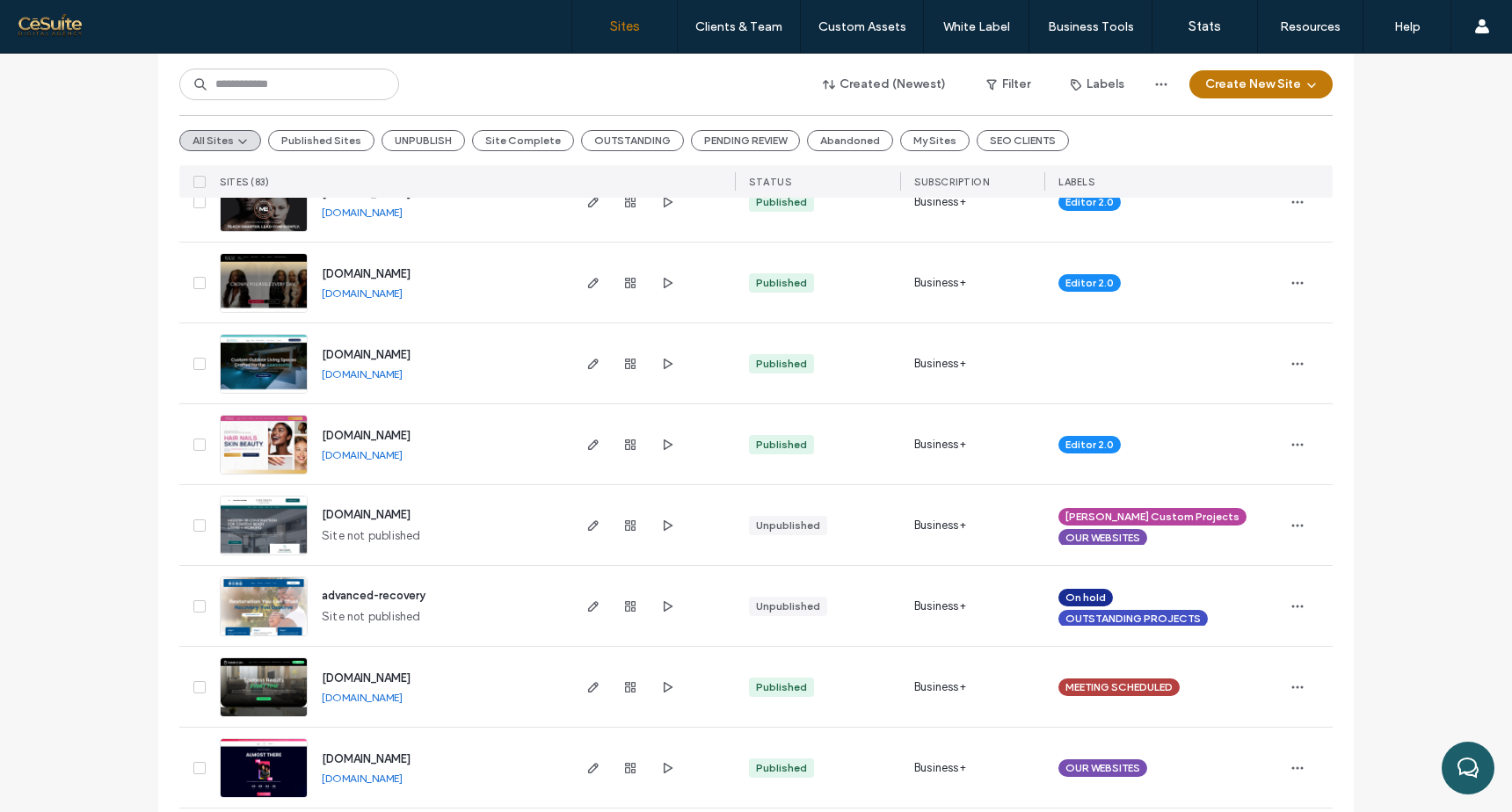
scroll to position [0, 0]
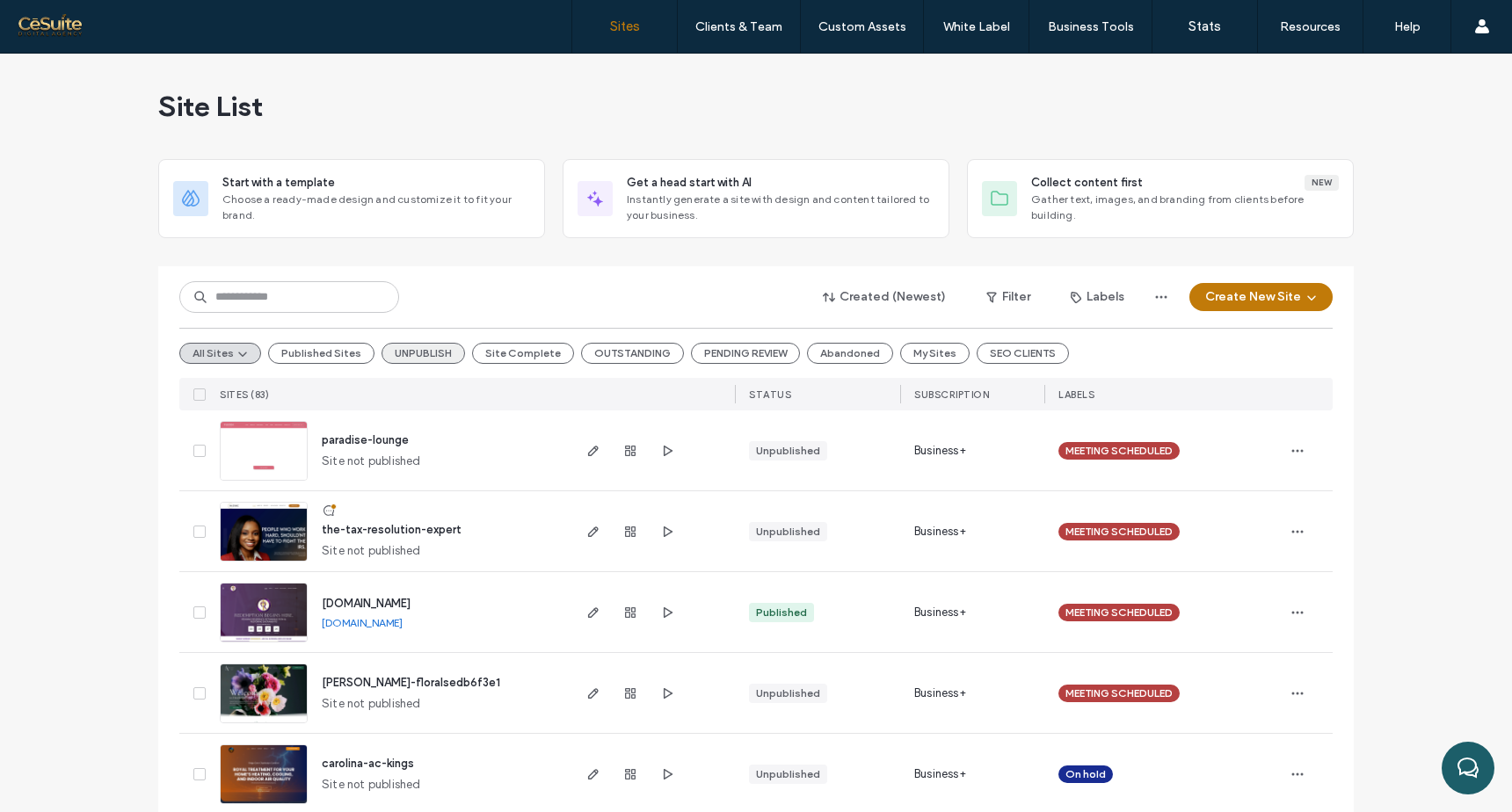
click at [428, 355] on button "UNPUBLISH" at bounding box center [423, 354] width 84 height 21
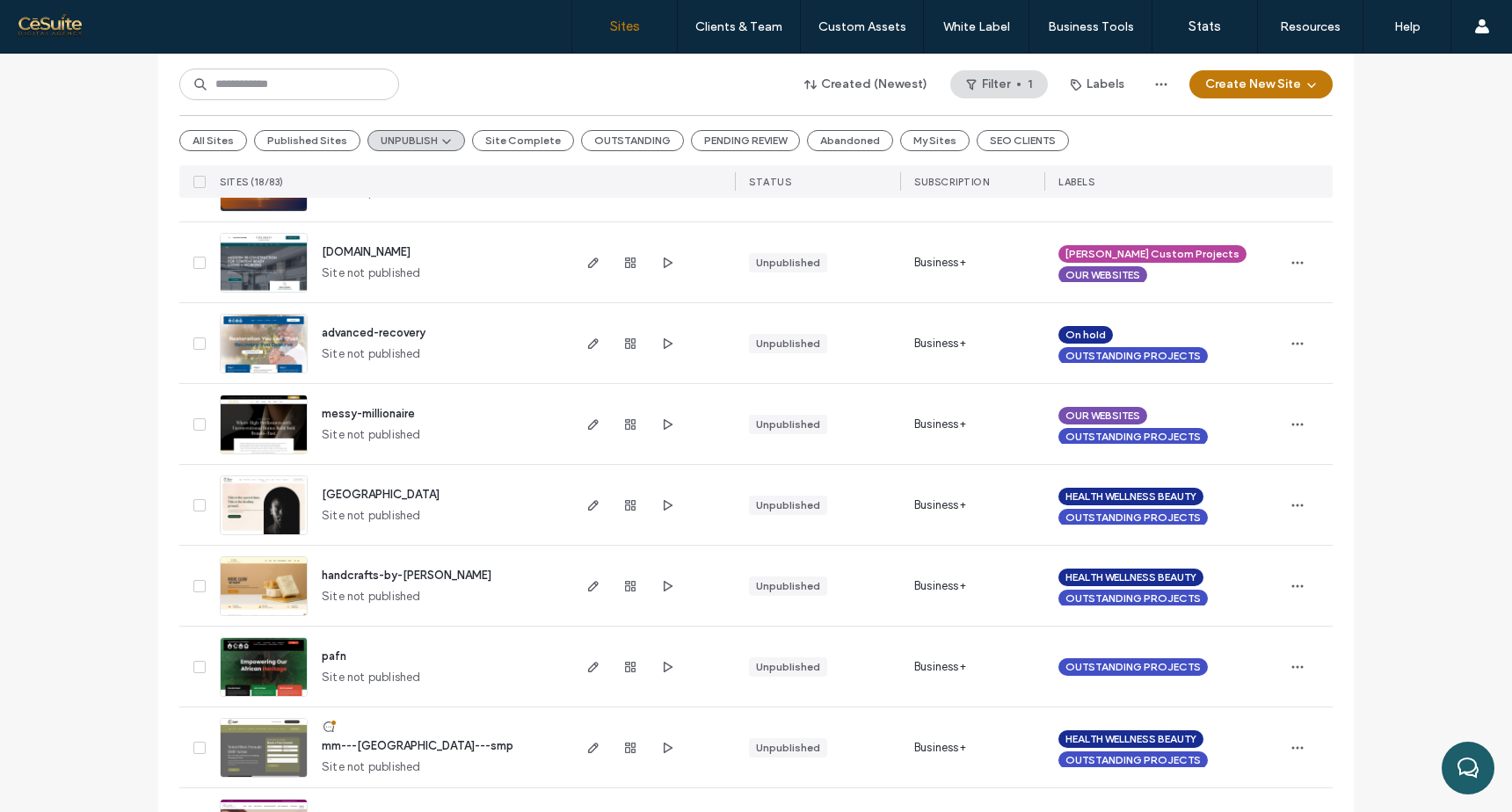
scroll to position [528, 0]
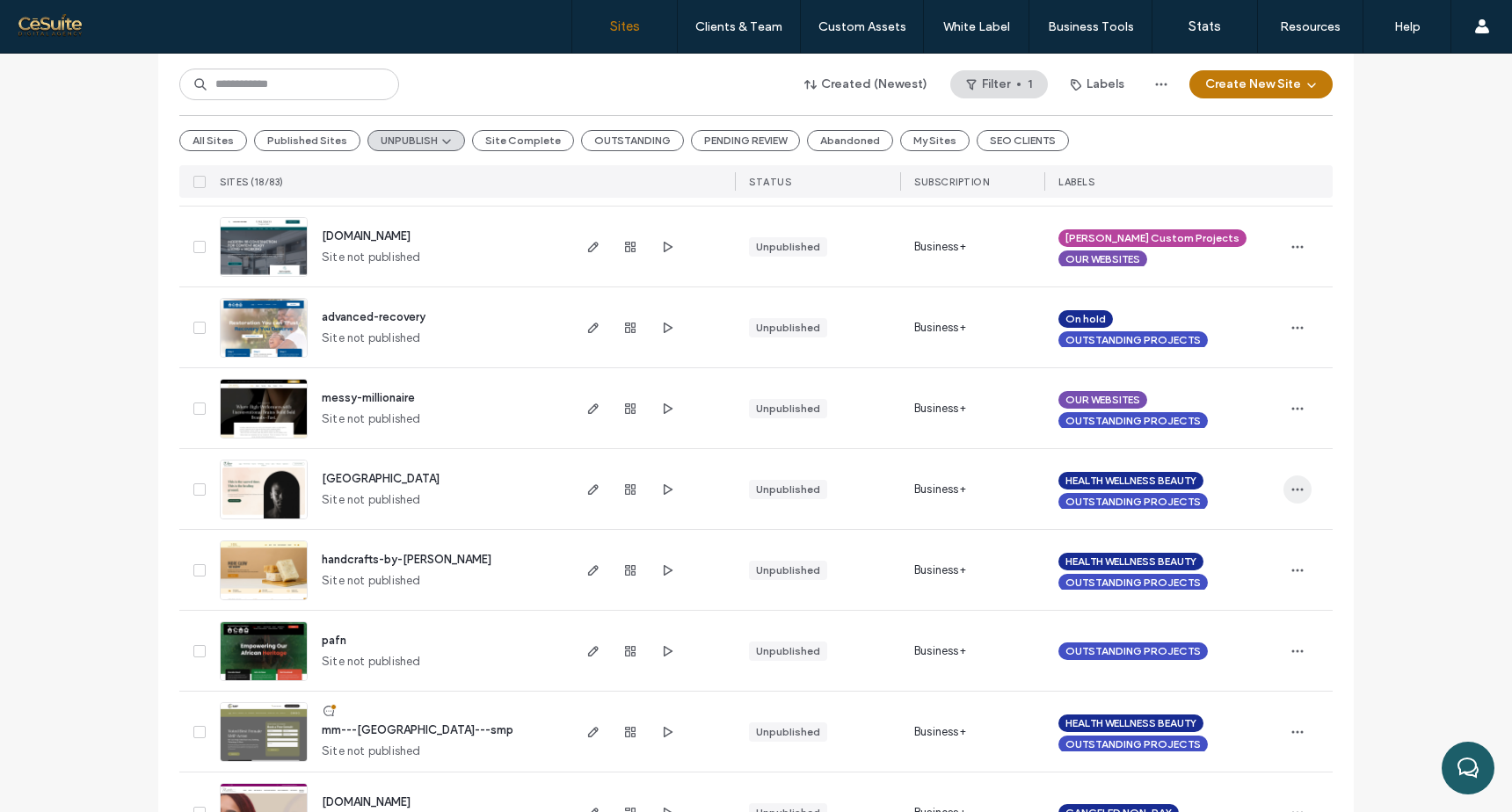
click at [1296, 485] on icon "button" at bounding box center [1297, 490] width 14 height 14
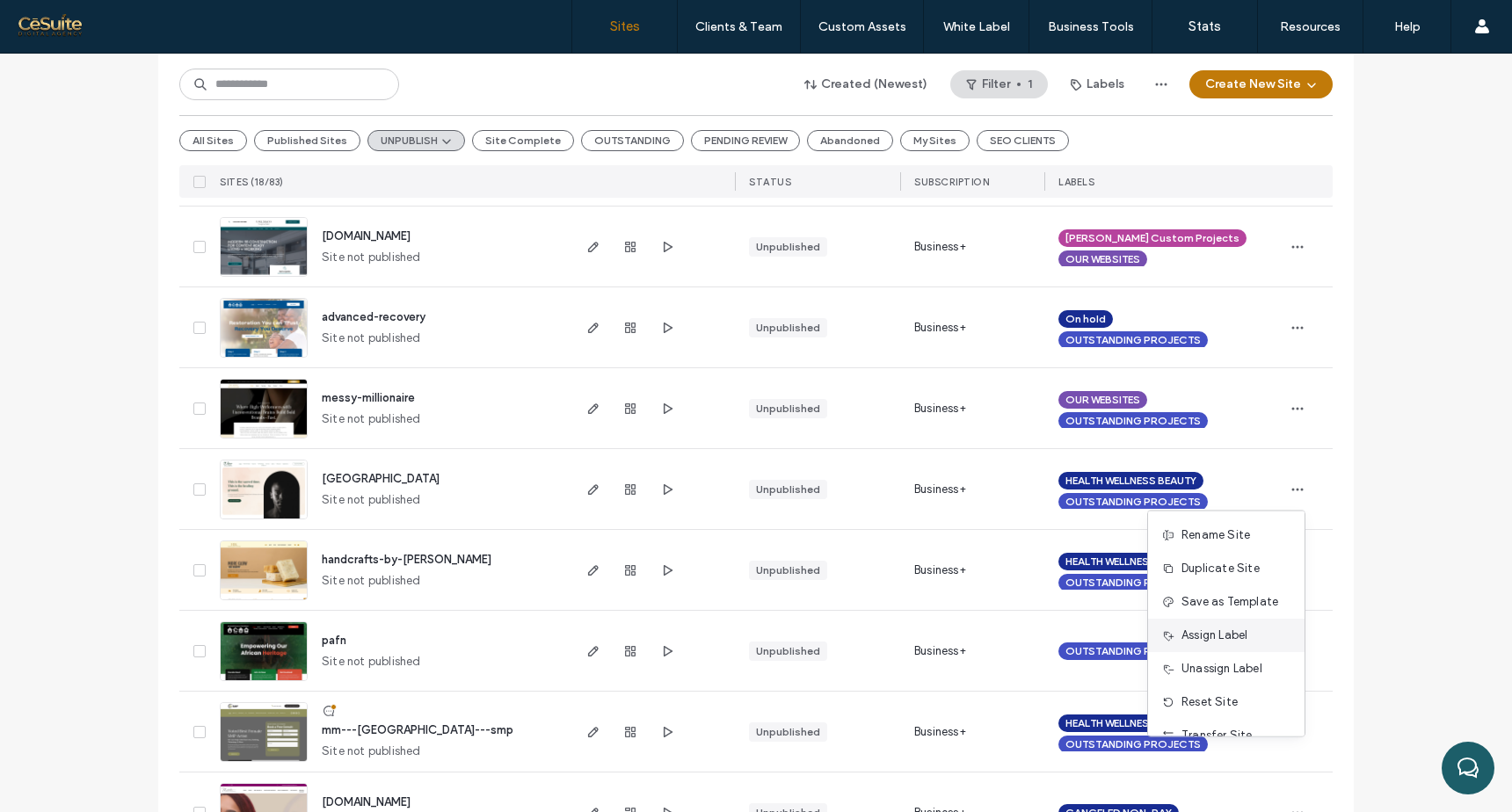
click at [1224, 633] on span "Assign Label" at bounding box center [1214, 636] width 66 height 17
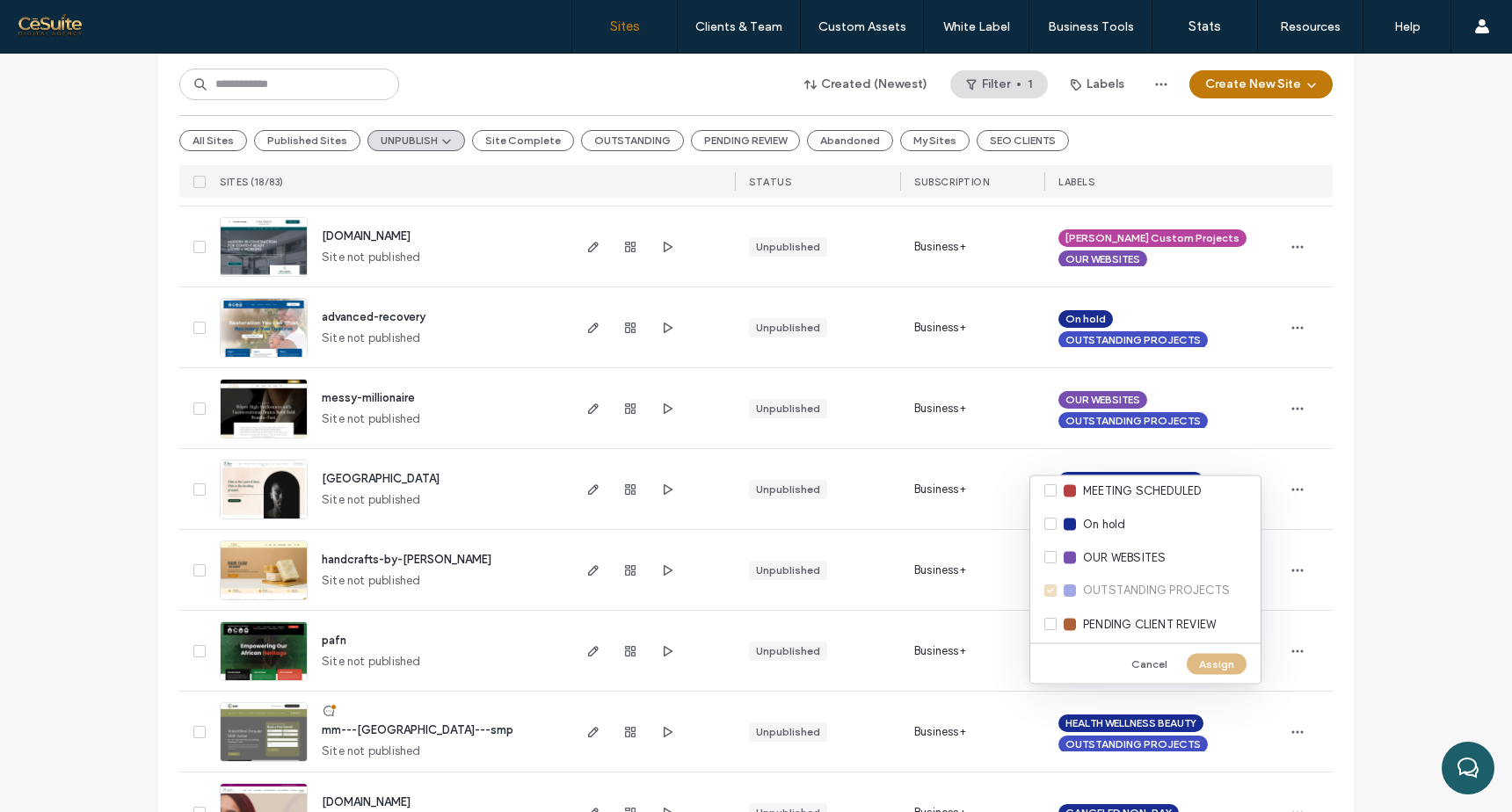
scroll to position [505, 0]
click at [1046, 530] on div "MEETING SCHEDULED" at bounding box center [1146, 529] width 230 height 34
click at [1220, 670] on button "Assign" at bounding box center [1217, 663] width 60 height 21
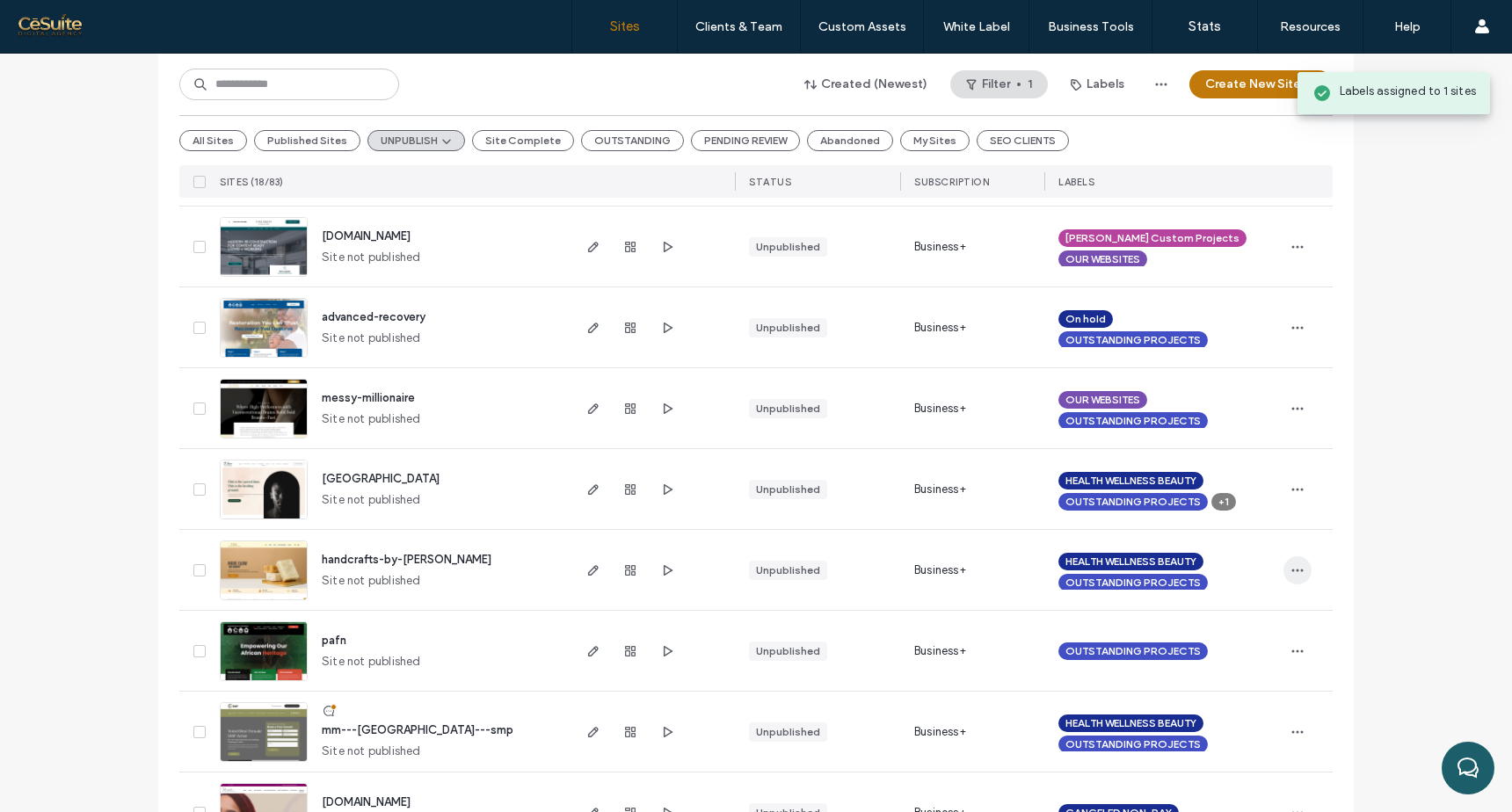
click at [1298, 563] on icon "button" at bounding box center [1297, 570] width 14 height 14
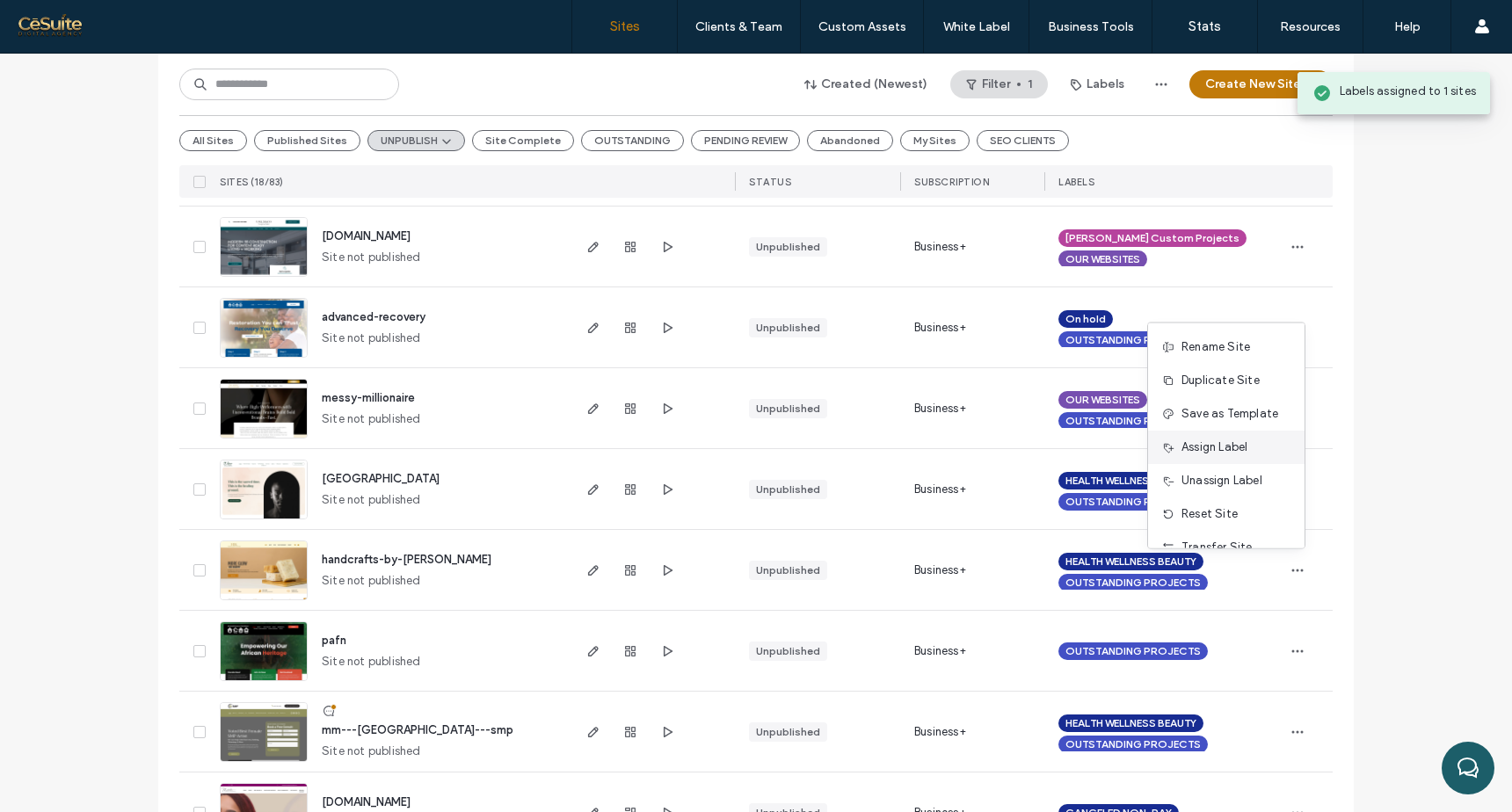
click at [1220, 444] on span "Assign Label" at bounding box center [1214, 447] width 66 height 17
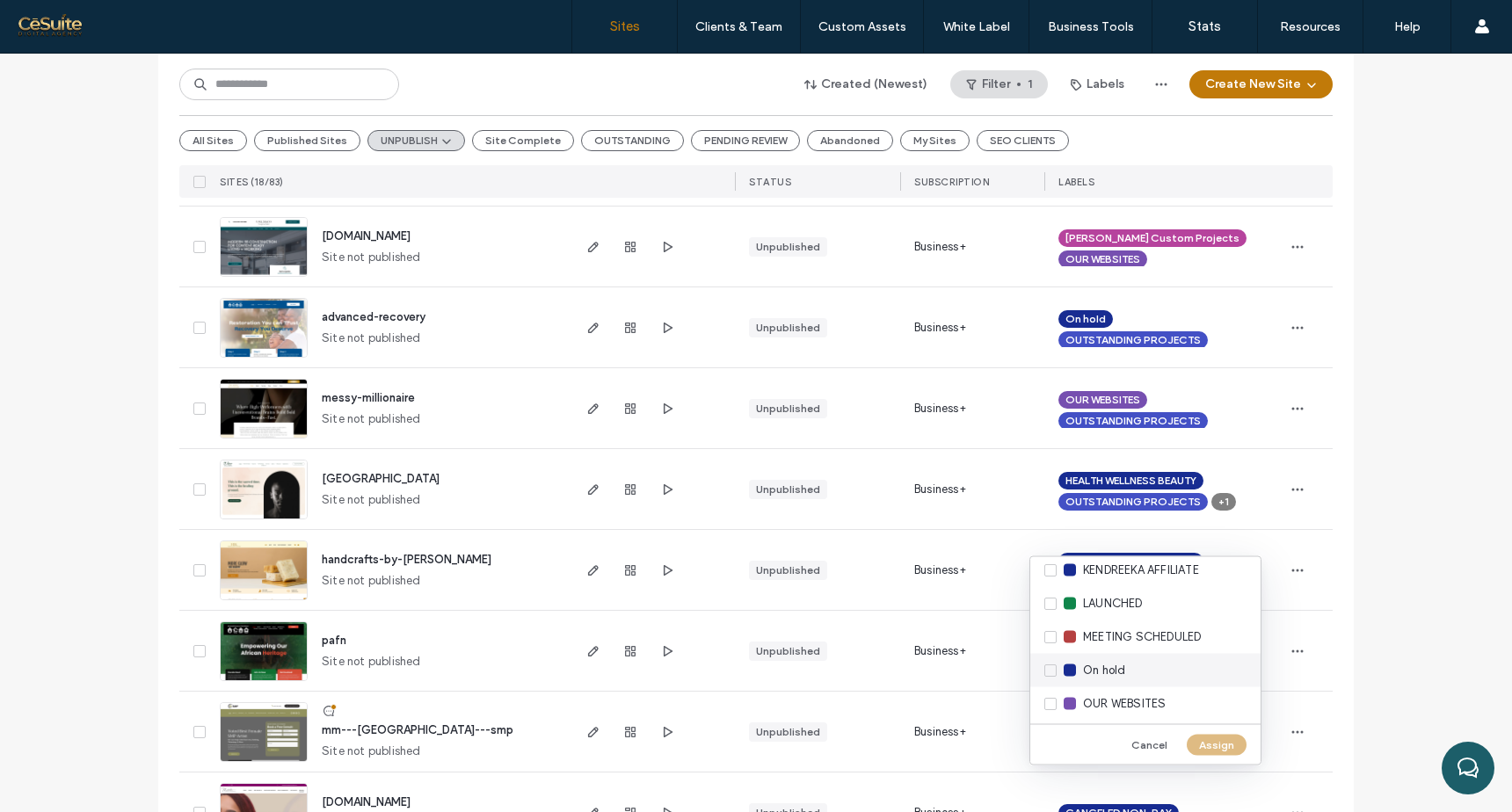
scroll to position [480, 0]
click at [1051, 636] on div "MEETING SCHEDULED" at bounding box center [1146, 636] width 230 height 34
click at [1212, 749] on button "Assign" at bounding box center [1217, 744] width 60 height 21
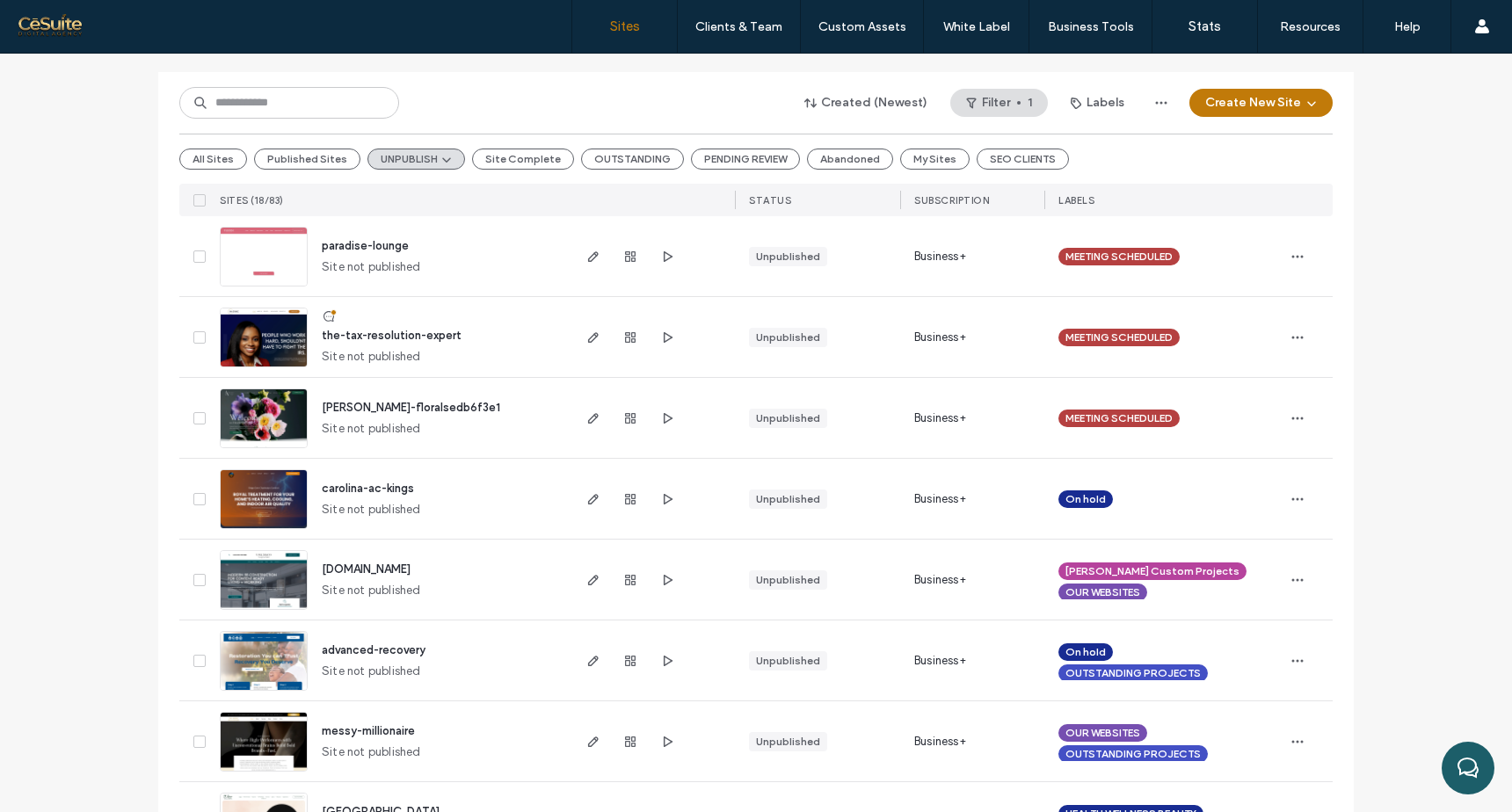
scroll to position [184, 0]
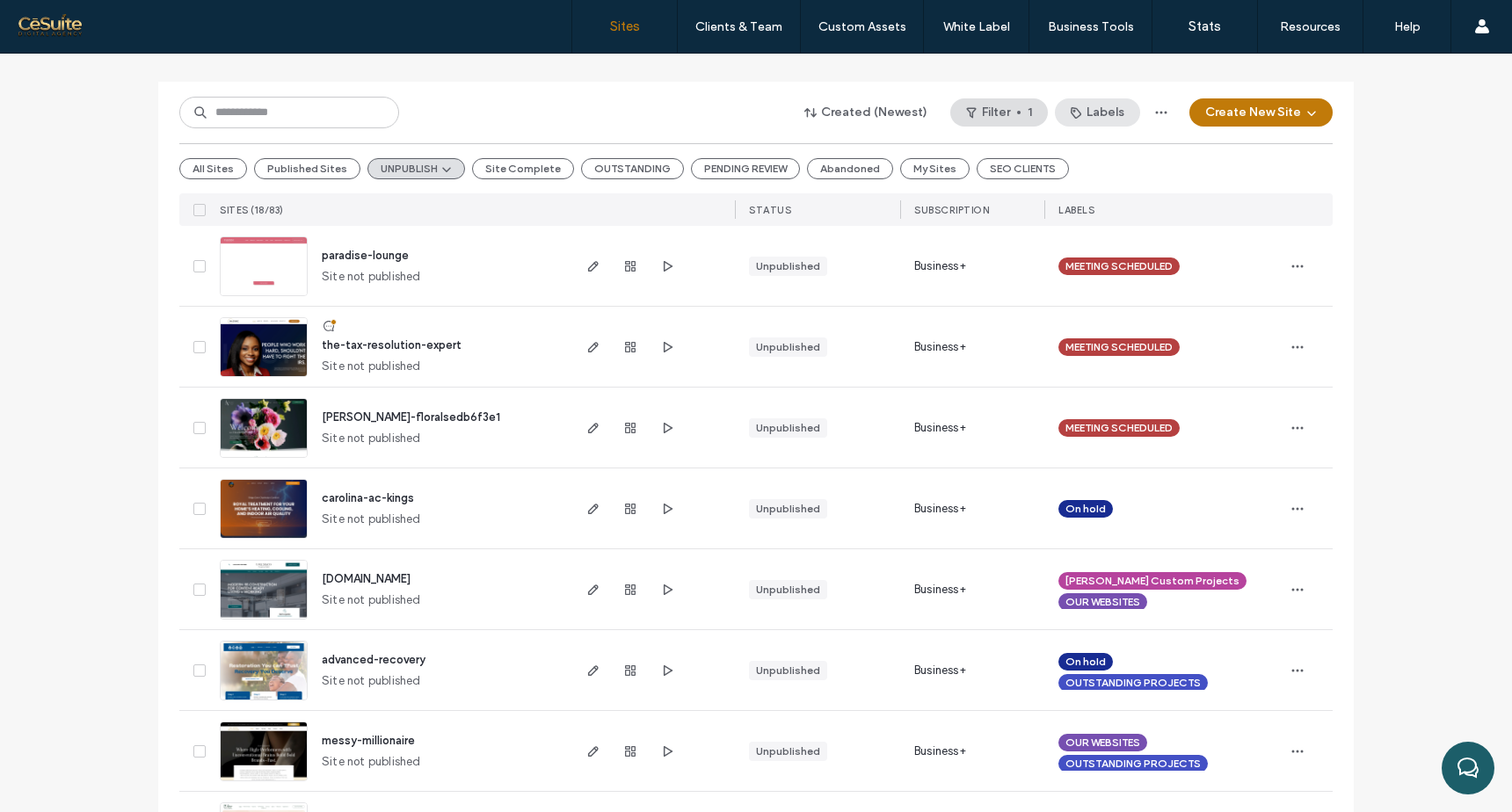
click at [1105, 103] on button "Labels" at bounding box center [1097, 112] width 85 height 28
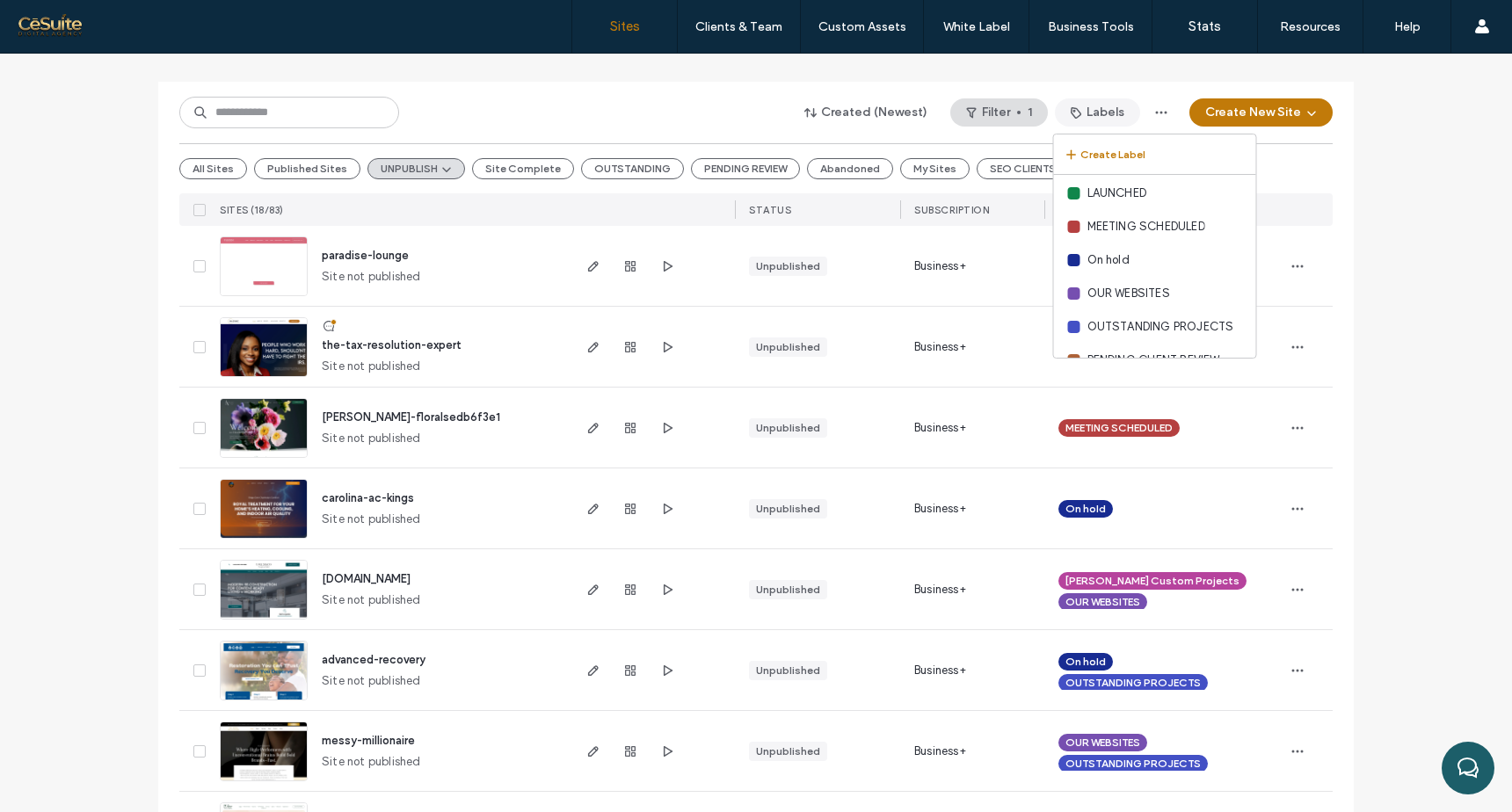
scroll to position [512, 0]
click at [1150, 225] on span "MEETING SCHEDULED" at bounding box center [1143, 222] width 110 height 17
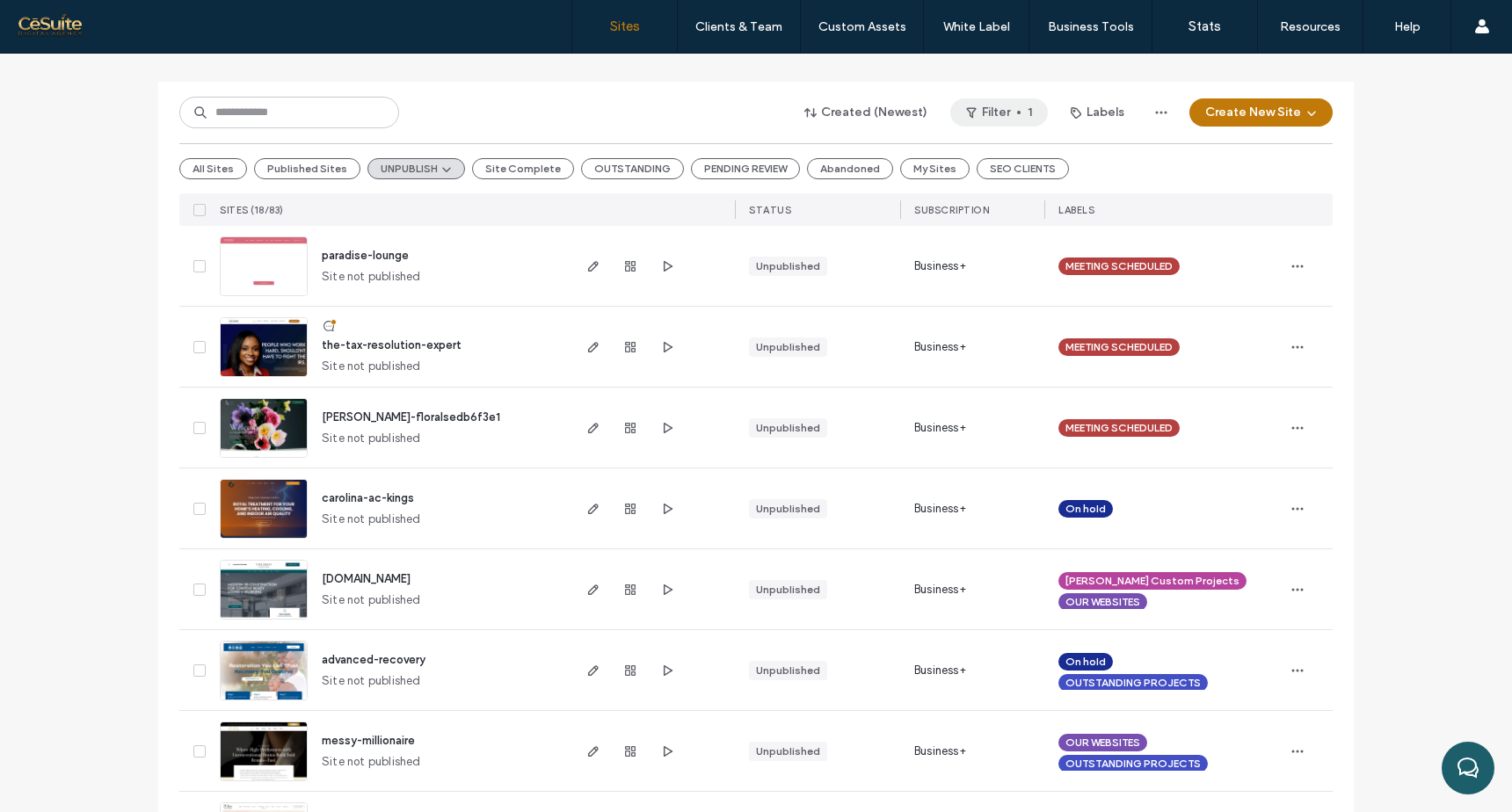
click at [1012, 121] on button "Filter 1" at bounding box center [999, 112] width 97 height 28
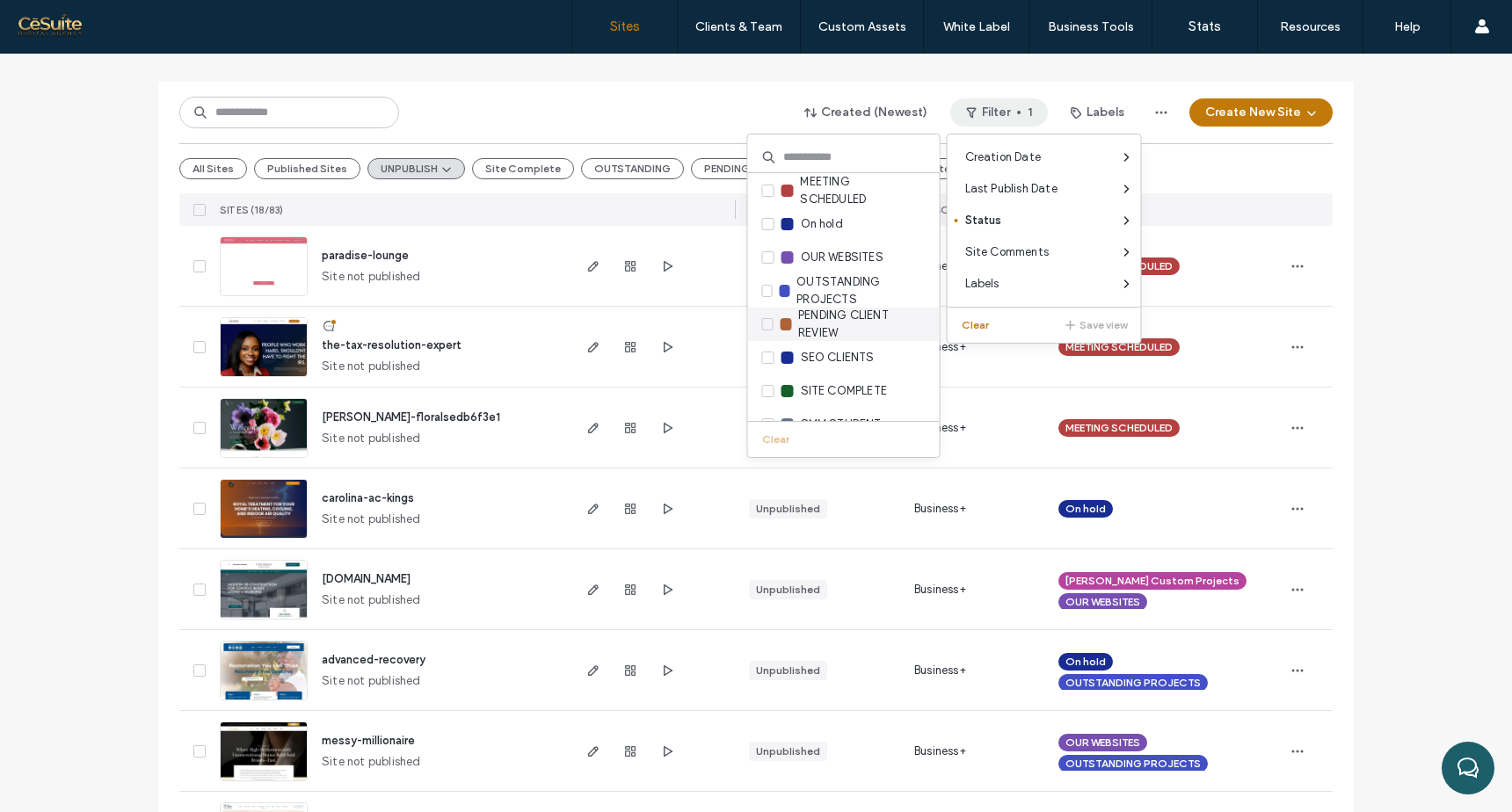
scroll to position [486, 0]
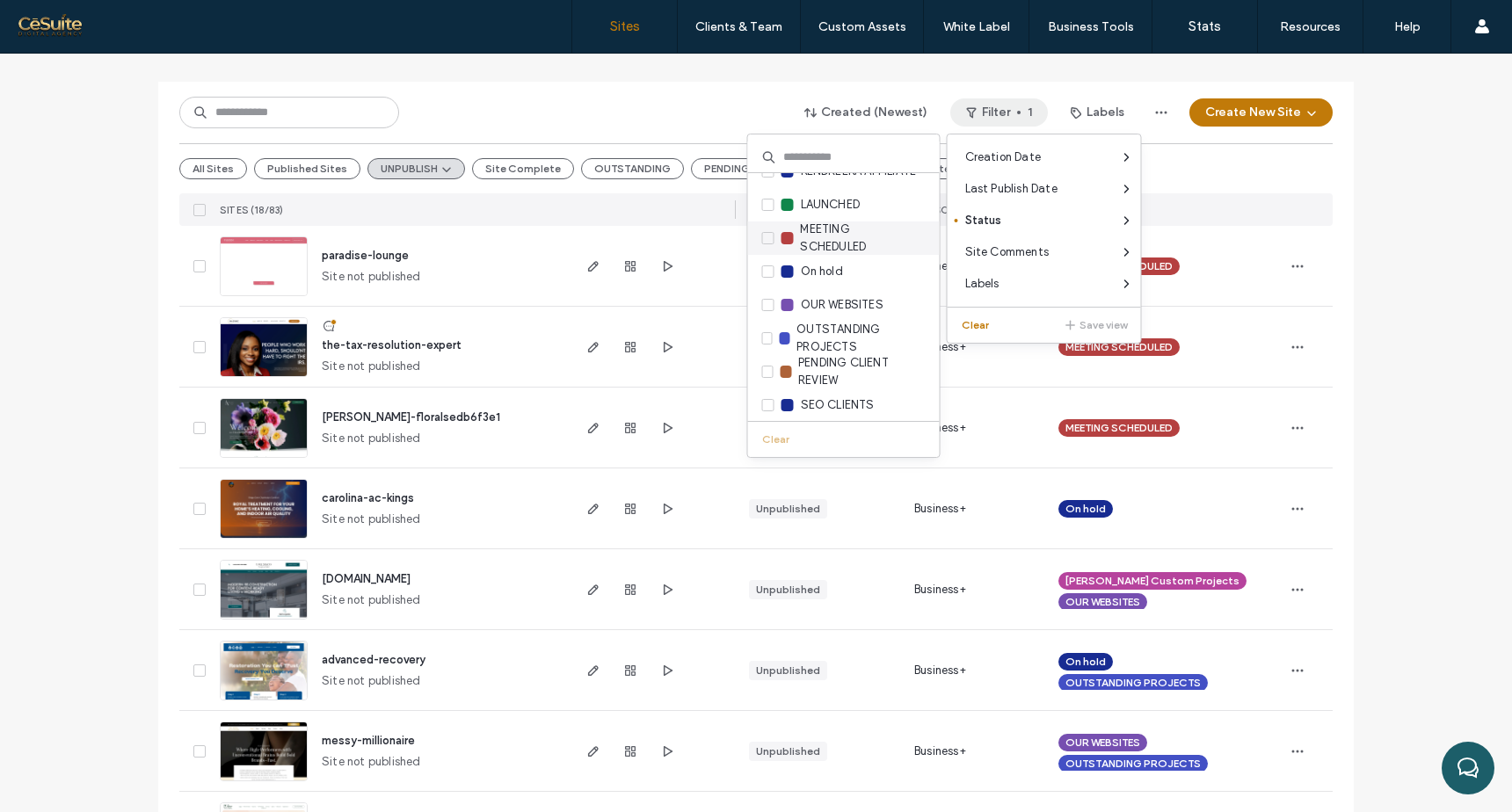
click at [767, 237] on icon at bounding box center [767, 237] width 7 height 5
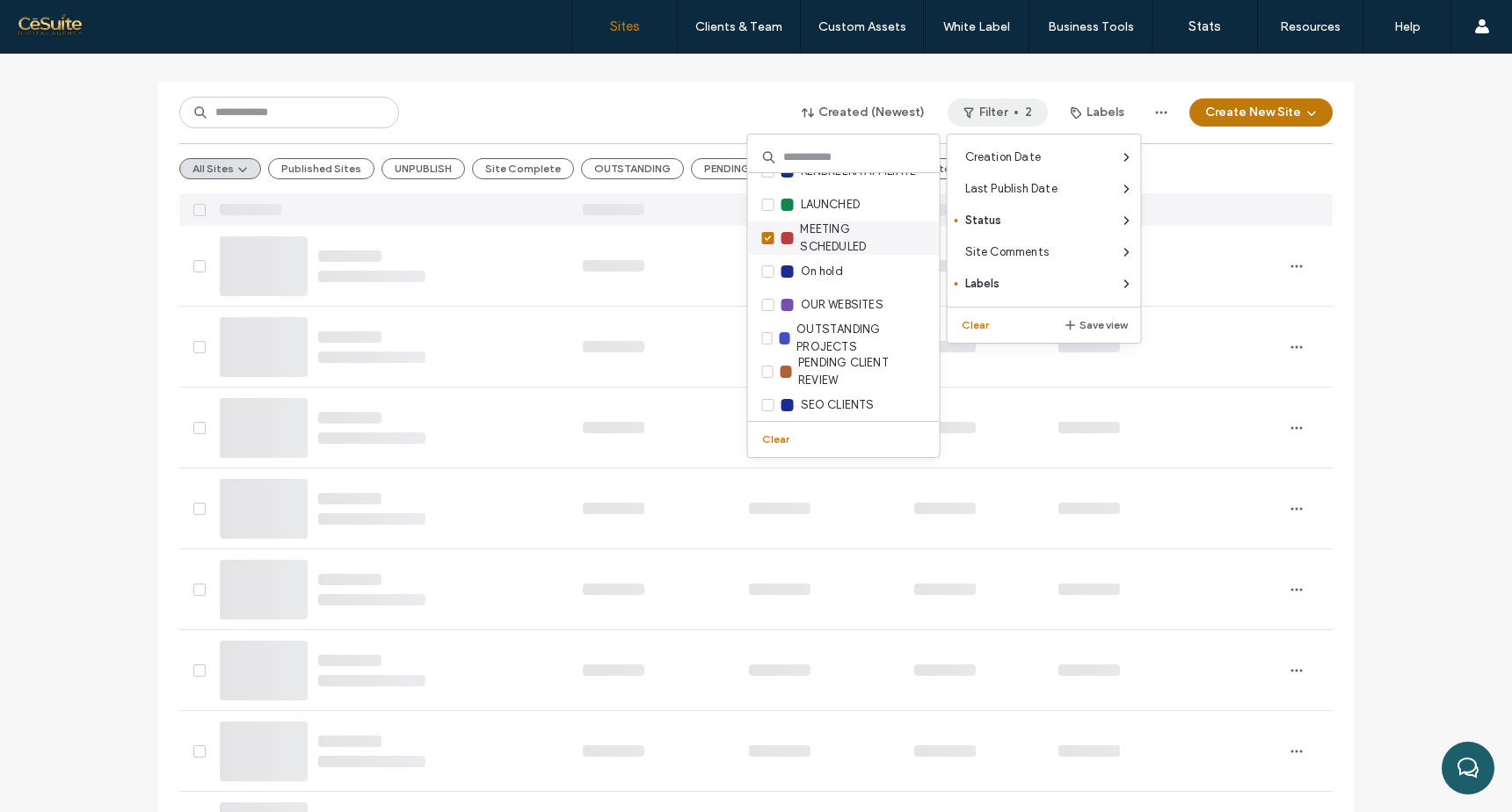
scroll to position [24, 0]
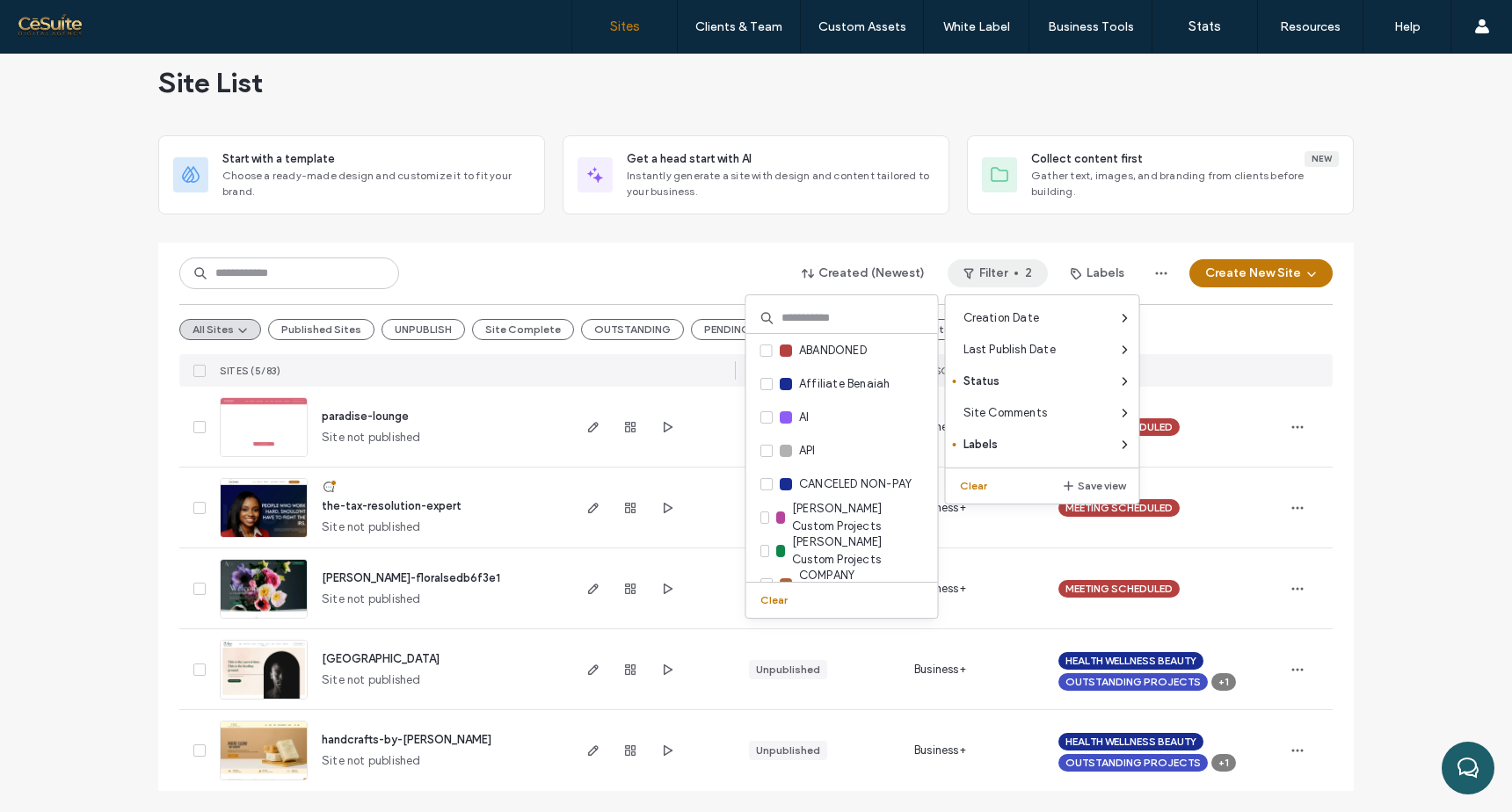
click at [880, 239] on div at bounding box center [756, 235] width 1196 height 14
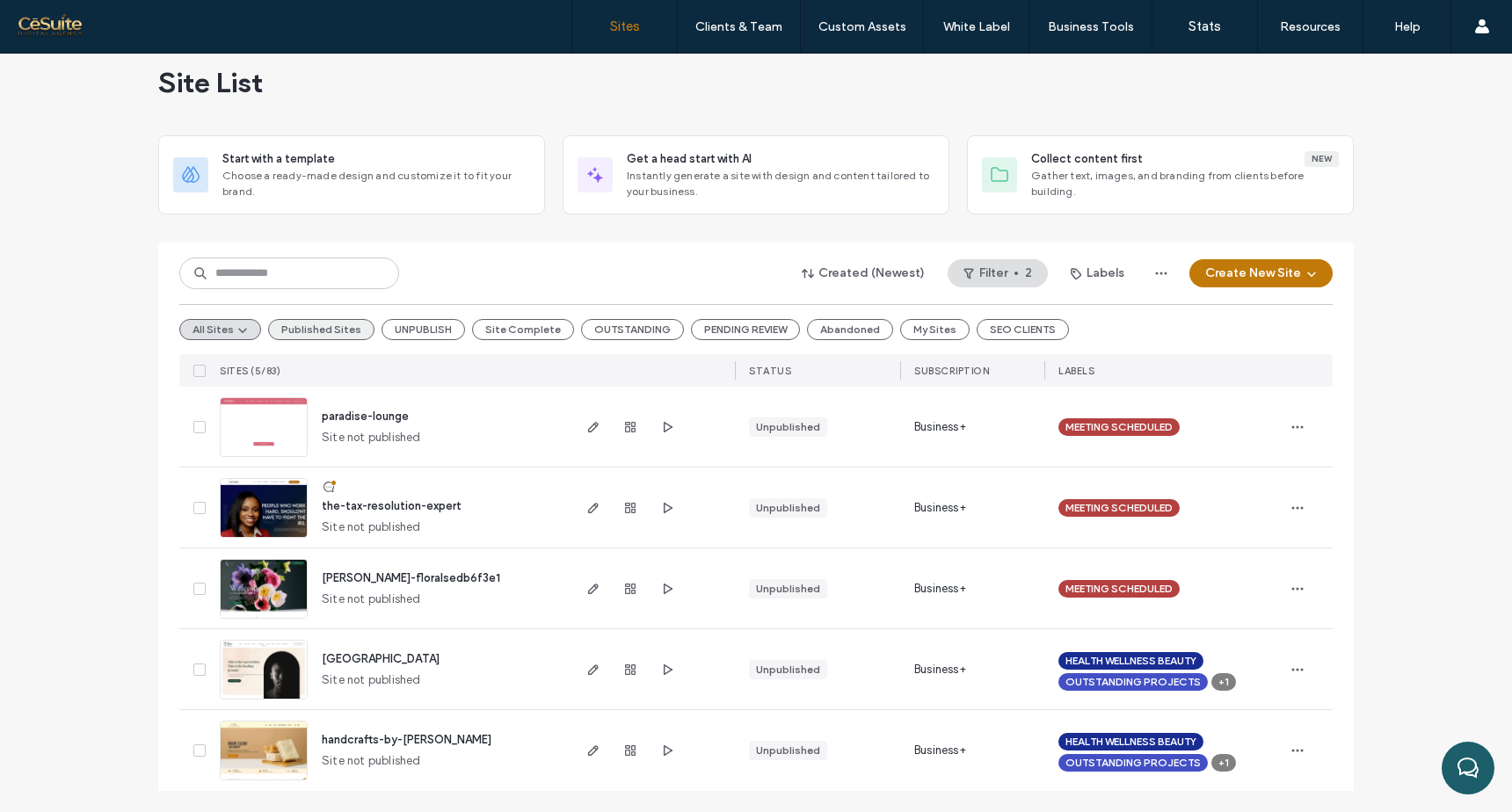
click at [340, 328] on button "Published Sites" at bounding box center [321, 330] width 106 height 21
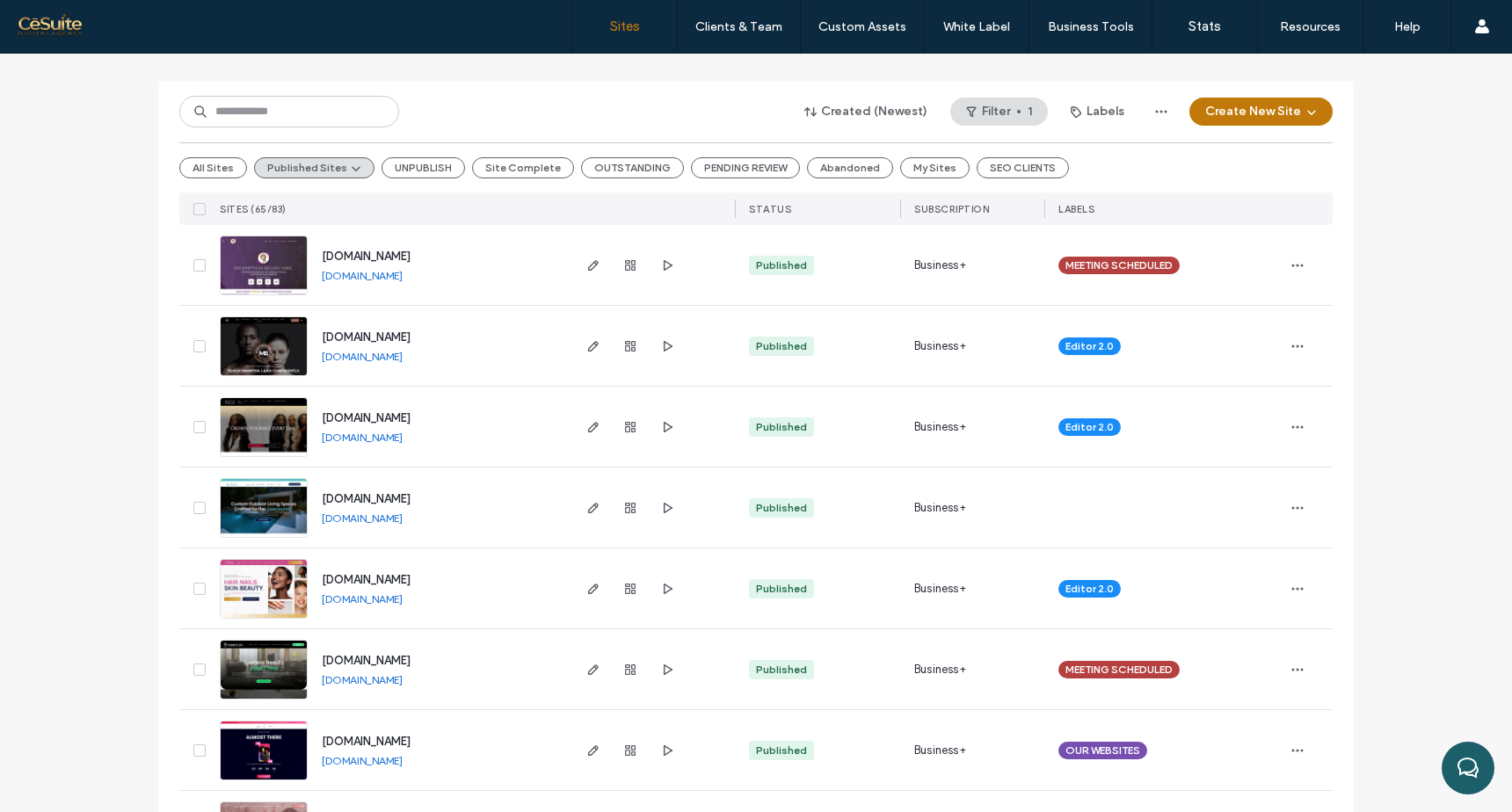
scroll to position [163, 0]
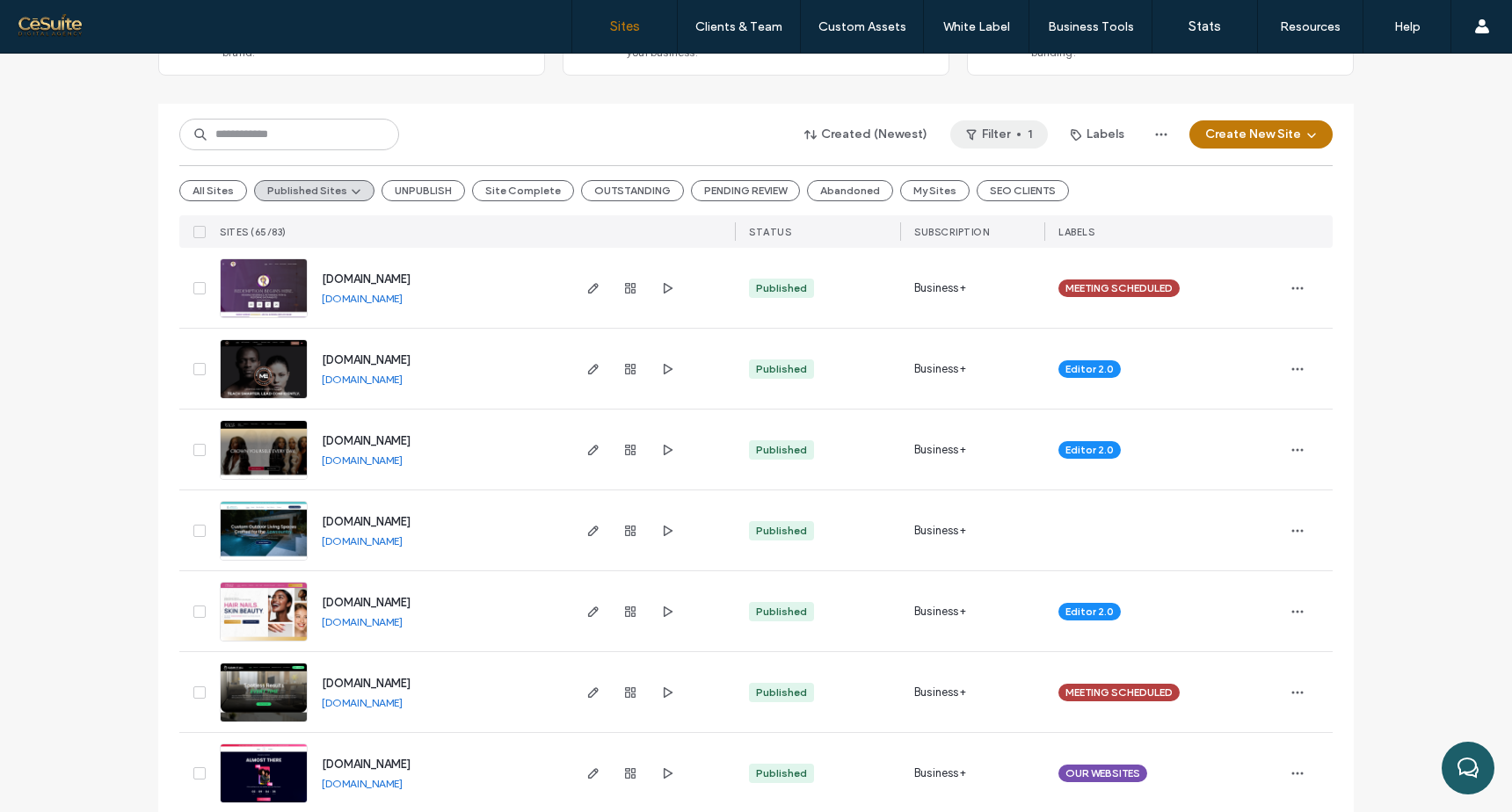
click at [978, 136] on button "Filter 1" at bounding box center [999, 134] width 97 height 28
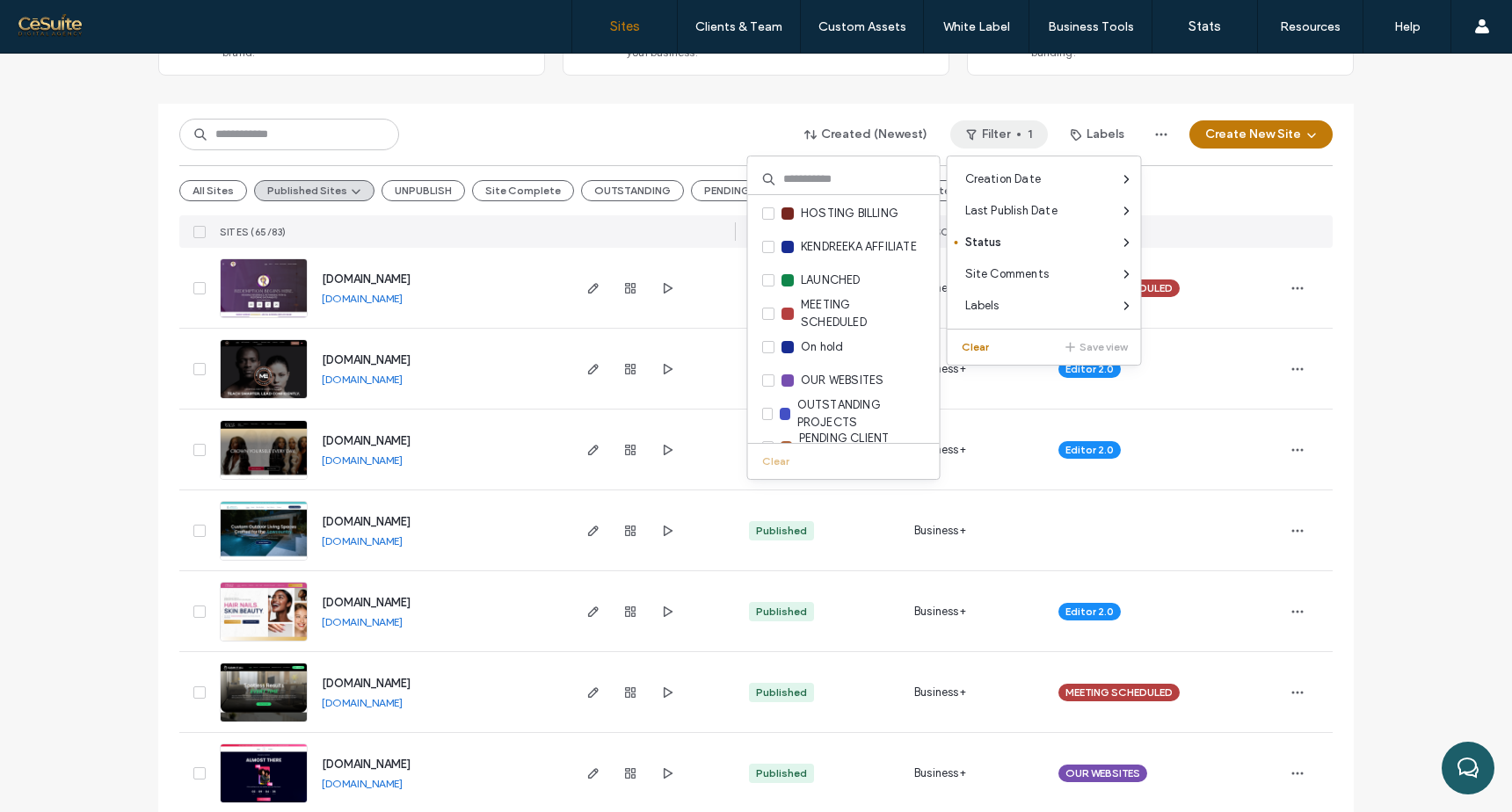
scroll to position [443, 0]
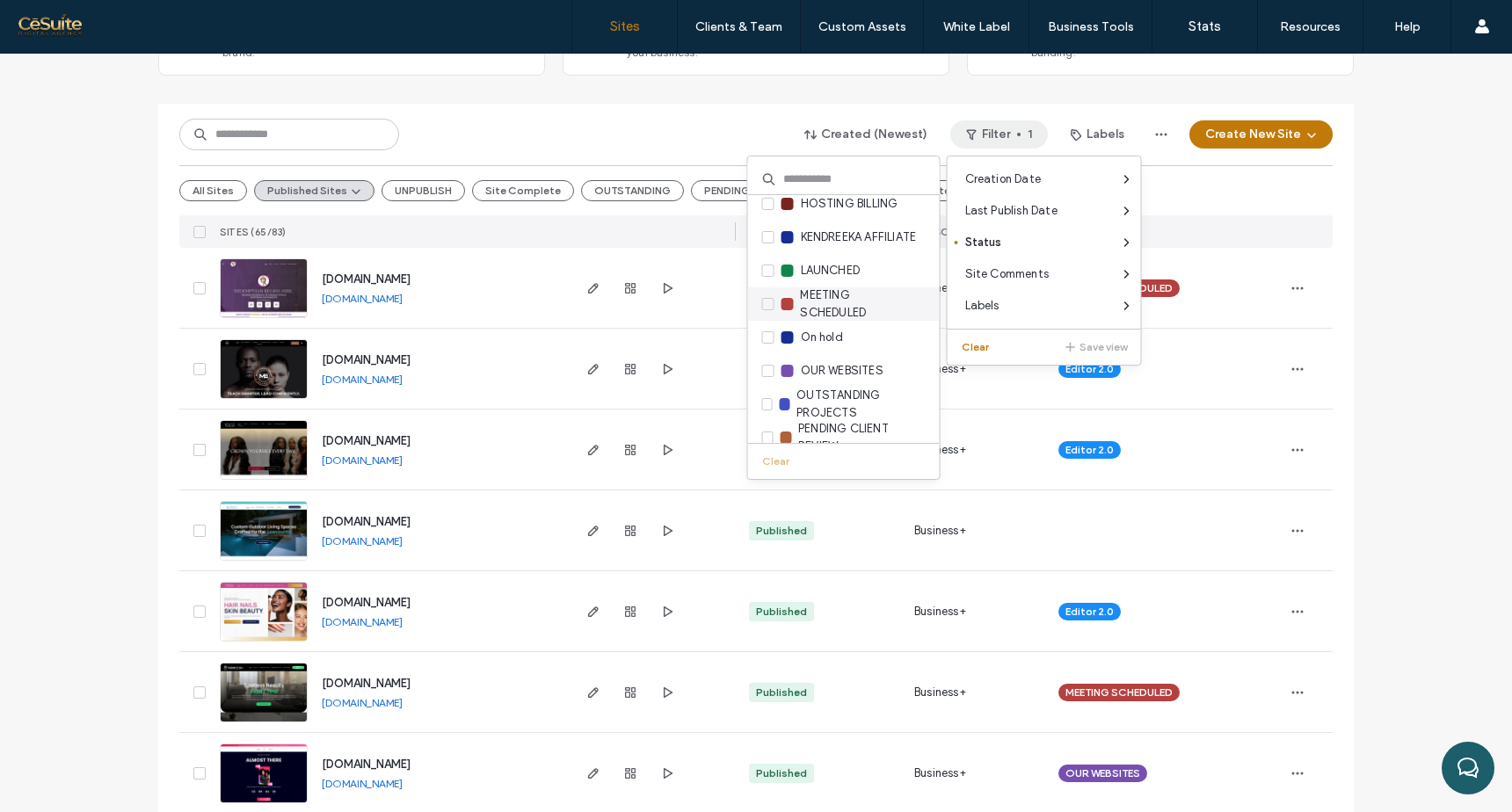
click at [767, 307] on span at bounding box center [768, 304] width 13 height 13
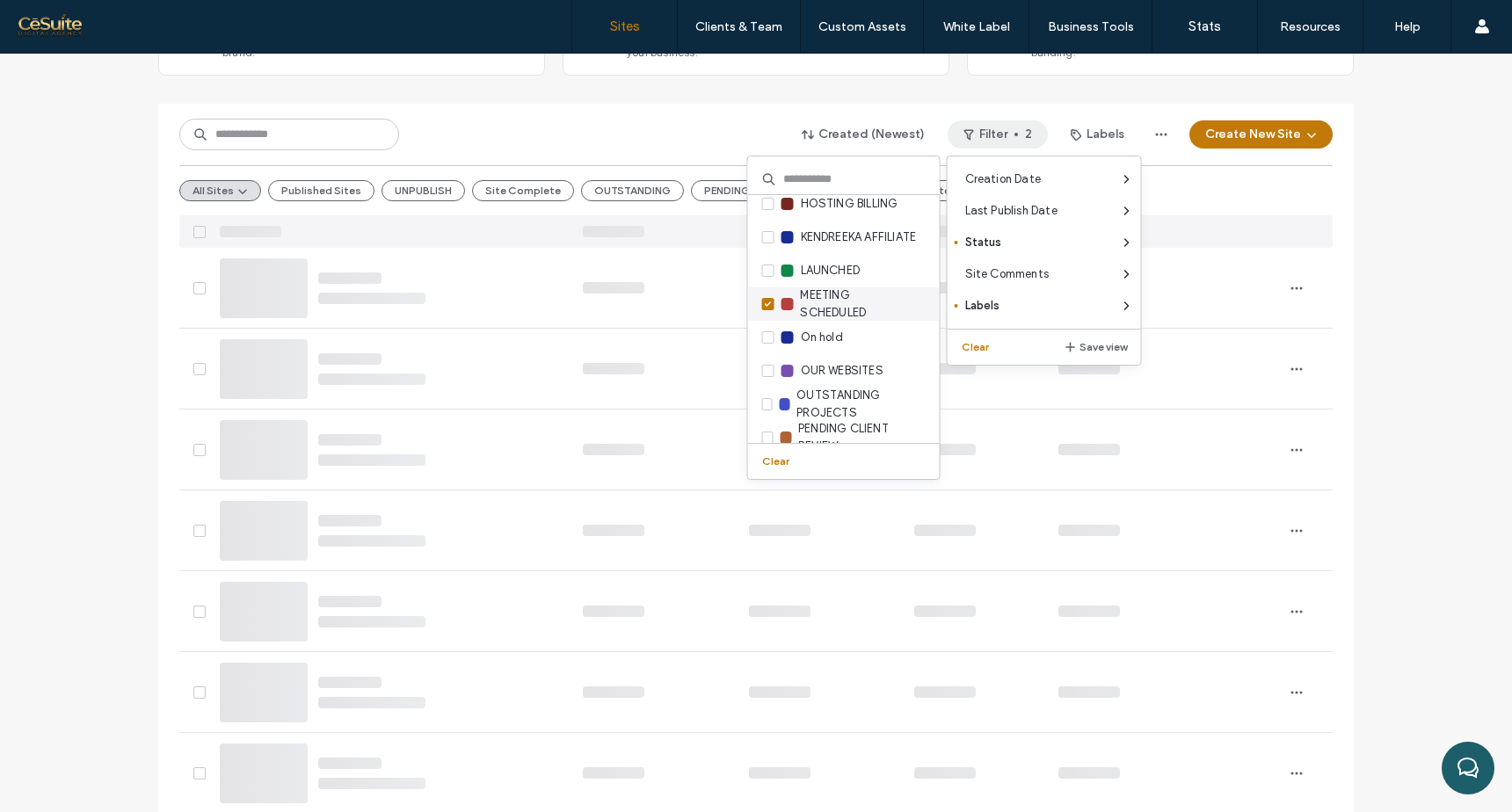
scroll to position [0, 0]
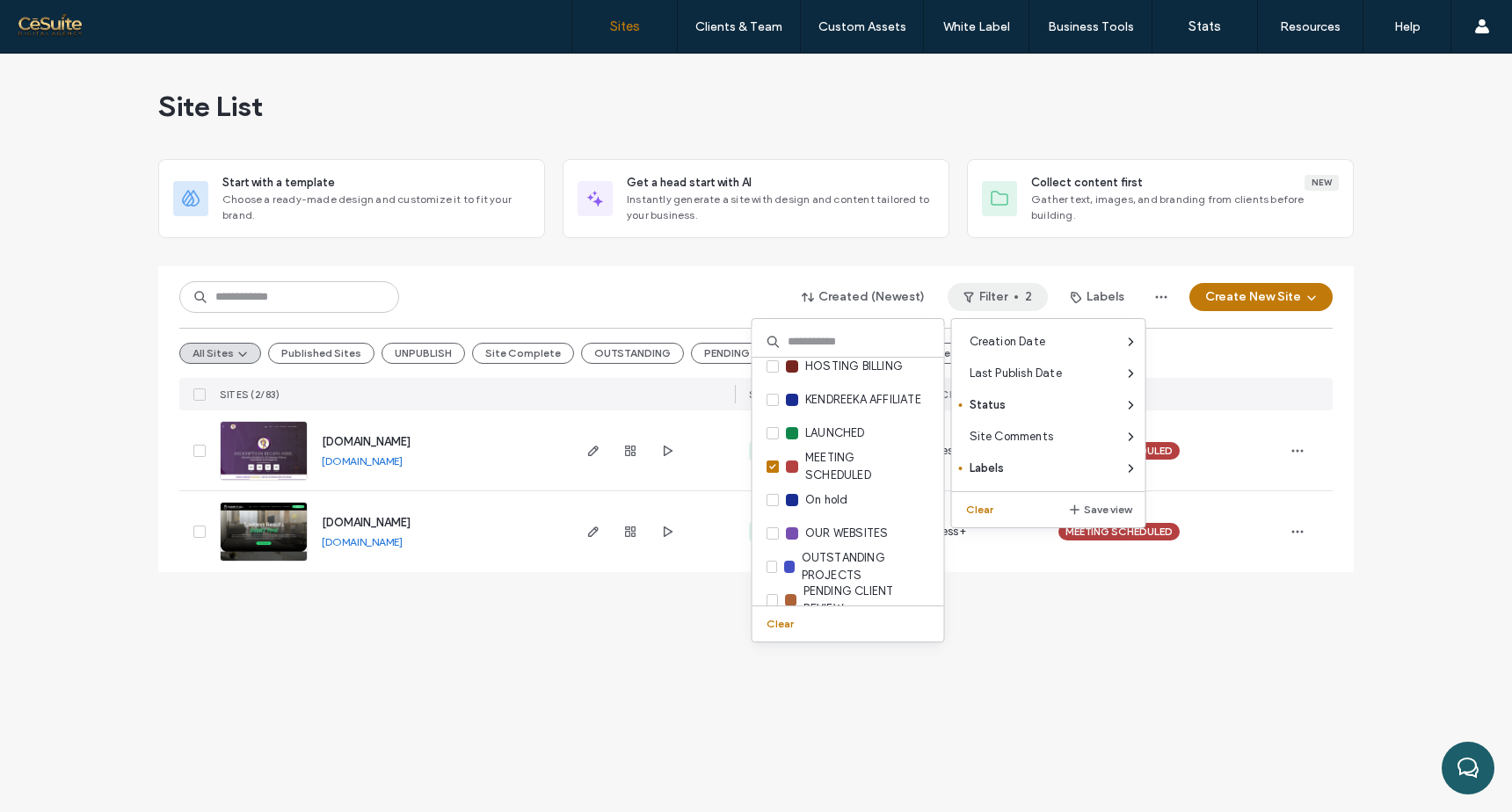
click at [610, 662] on div "Site List Start with a template Choose a ready-made design and customize it to …" at bounding box center [756, 433] width 1512 height 759
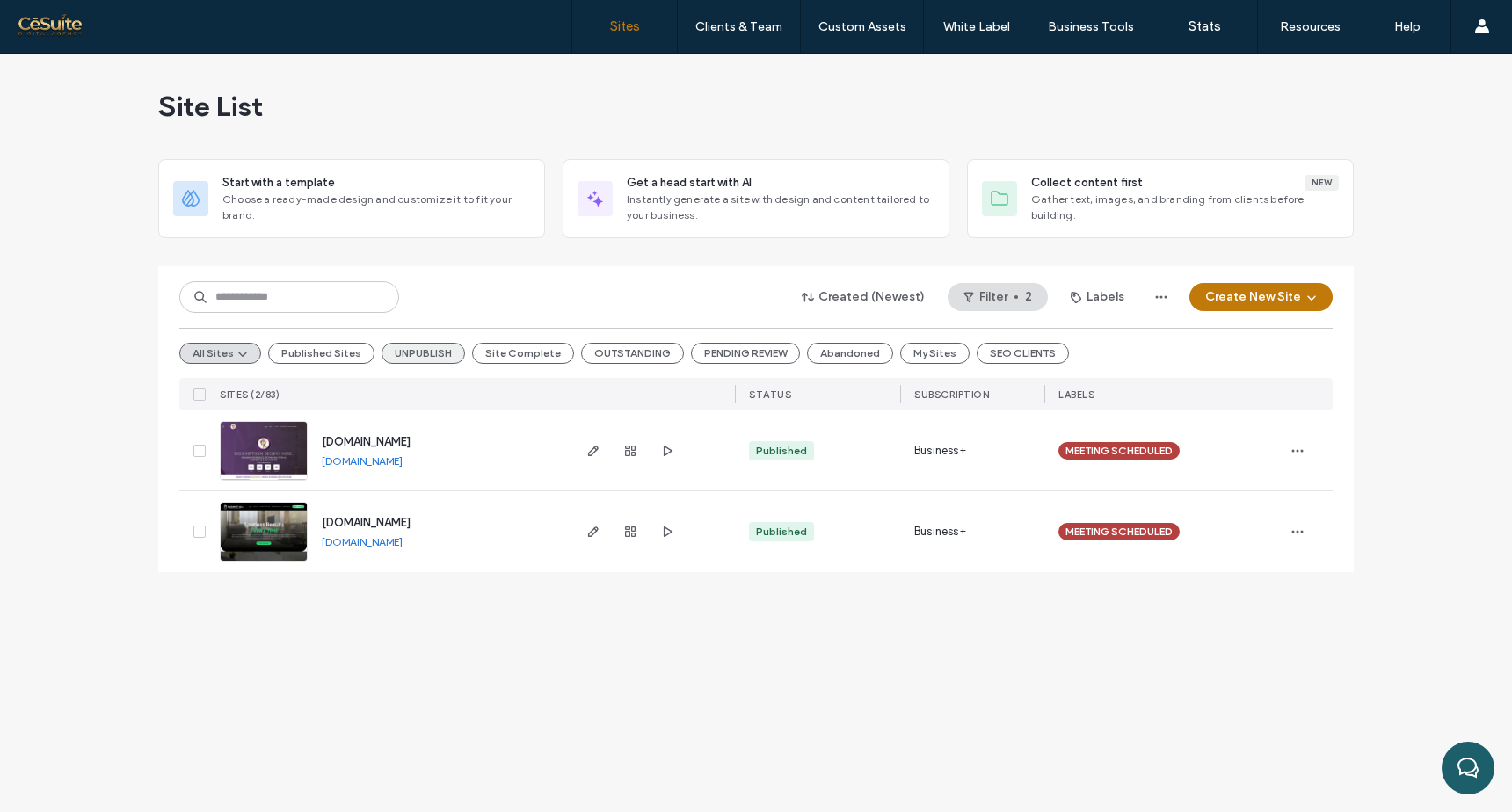
click at [422, 353] on button "UNPUBLISH" at bounding box center [423, 354] width 84 height 21
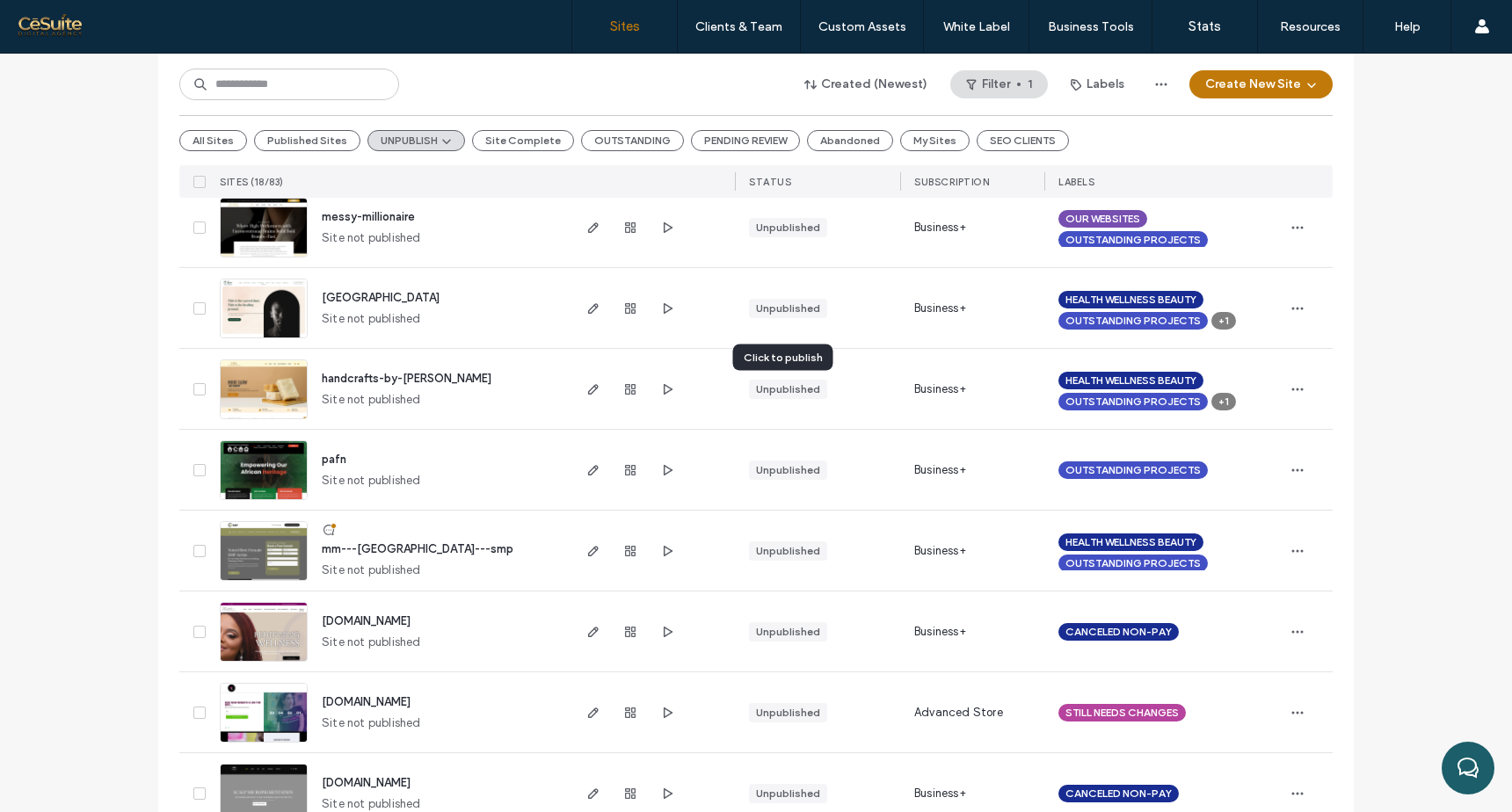
scroll to position [716, 0]
